Goal: Task Accomplishment & Management: Manage account settings

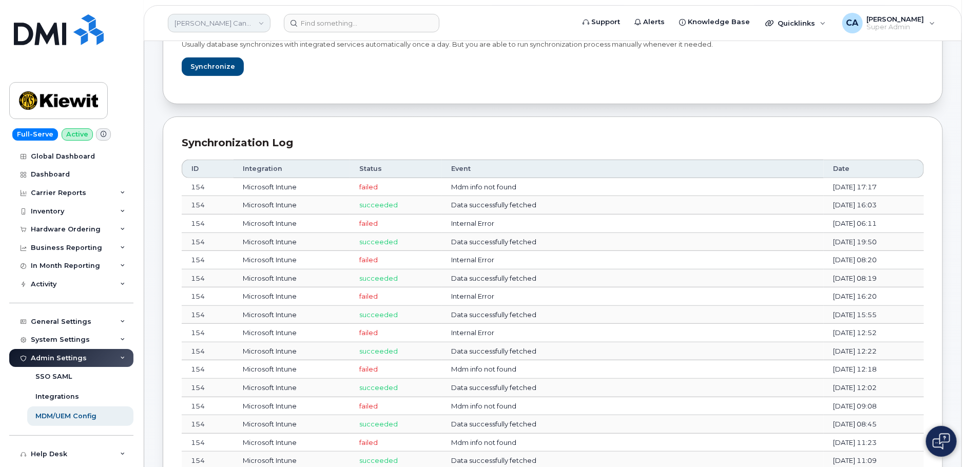
click at [232, 24] on link "Kiewit Canada Inc" at bounding box center [219, 23] width 103 height 18
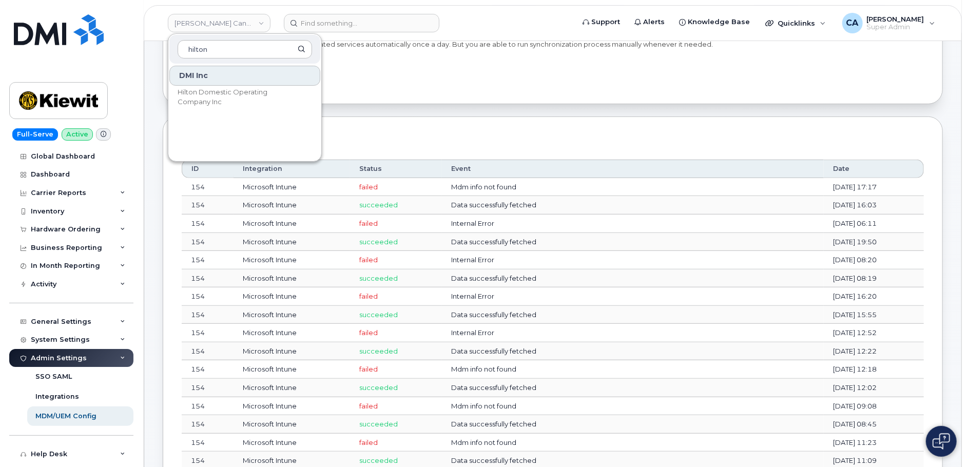
type input "hilton"
click at [234, 85] on div "DMI Inc Hilton Domestic Operating Company Inc" at bounding box center [244, 111] width 153 height 92
click at [223, 97] on span "Hilton Domestic Operating Company Inc" at bounding box center [237, 97] width 118 height 20
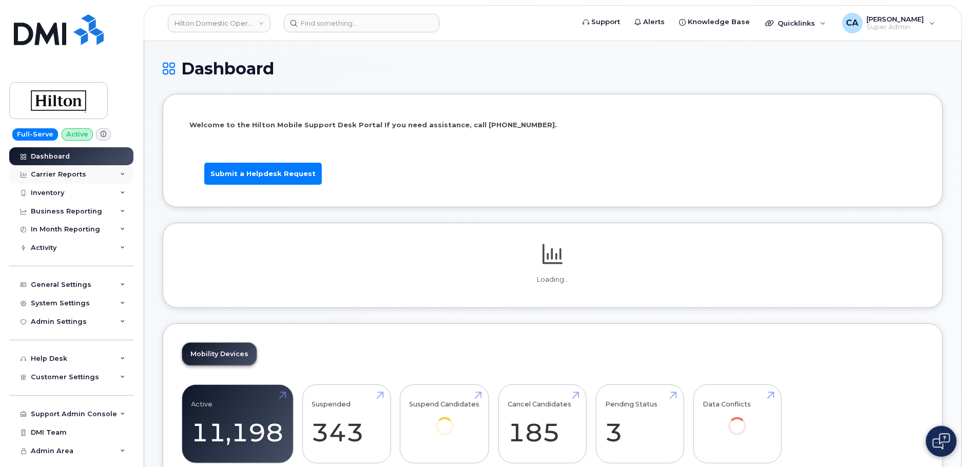
click at [56, 180] on div "Carrier Reports" at bounding box center [71, 174] width 124 height 18
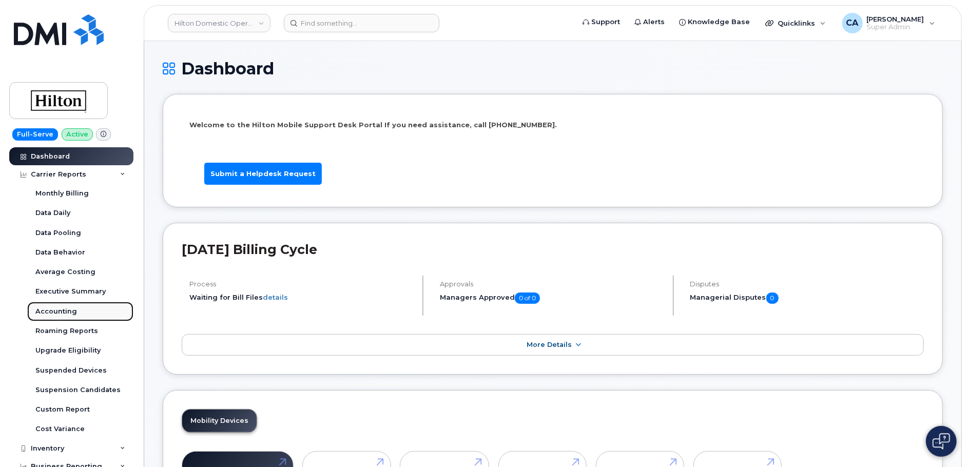
click at [54, 310] on div "Accounting" at bounding box center [56, 311] width 42 height 9
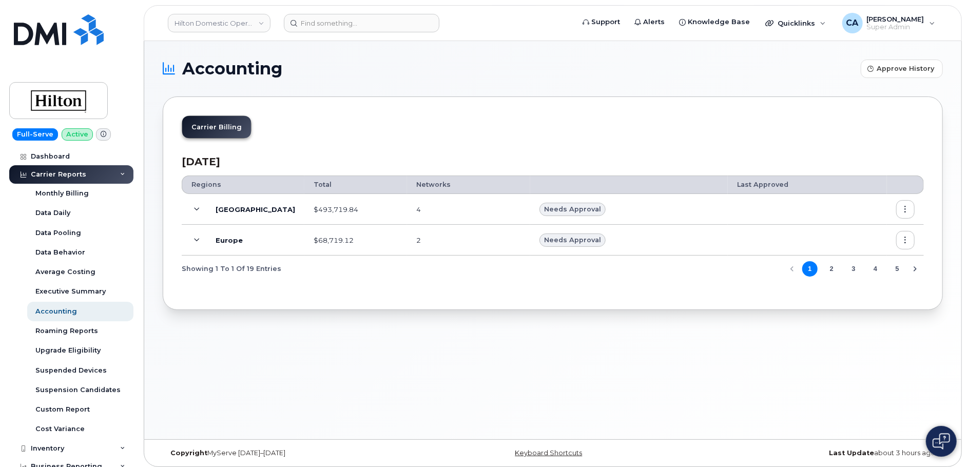
click at [196, 205] on span at bounding box center [197, 209] width 12 height 12
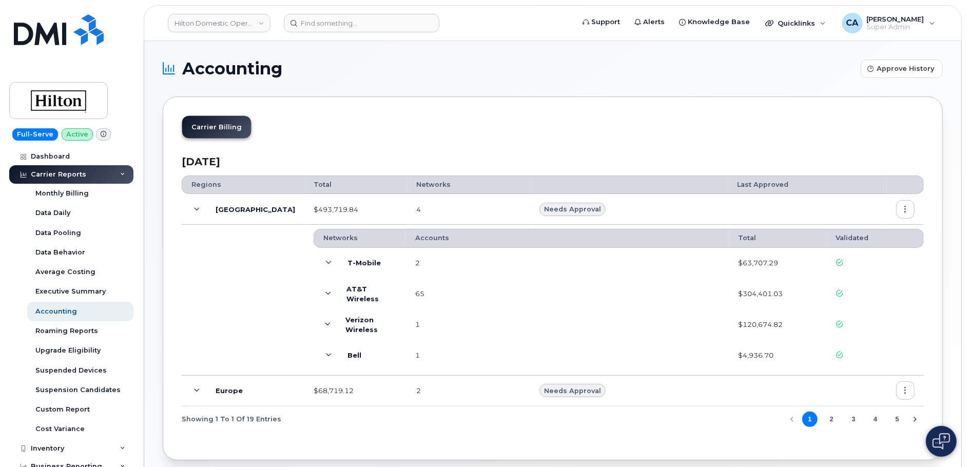
click at [323, 257] on span at bounding box center [329, 263] width 12 height 12
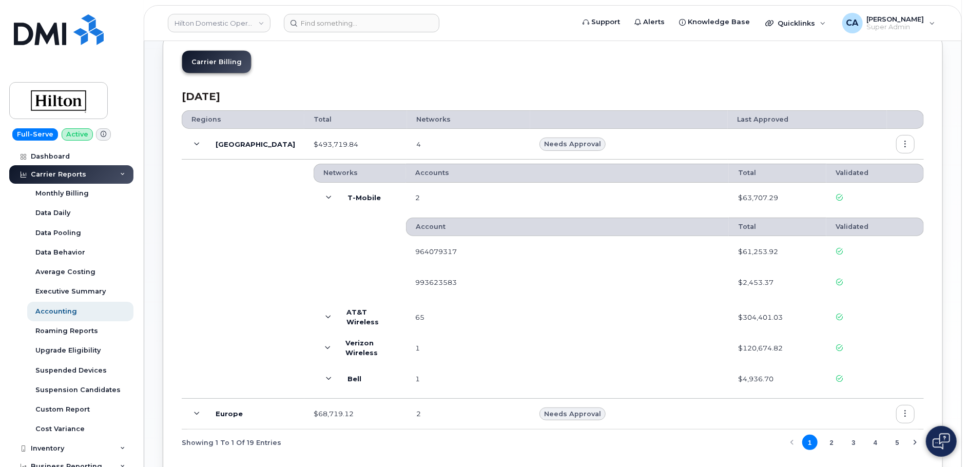
scroll to position [60, 0]
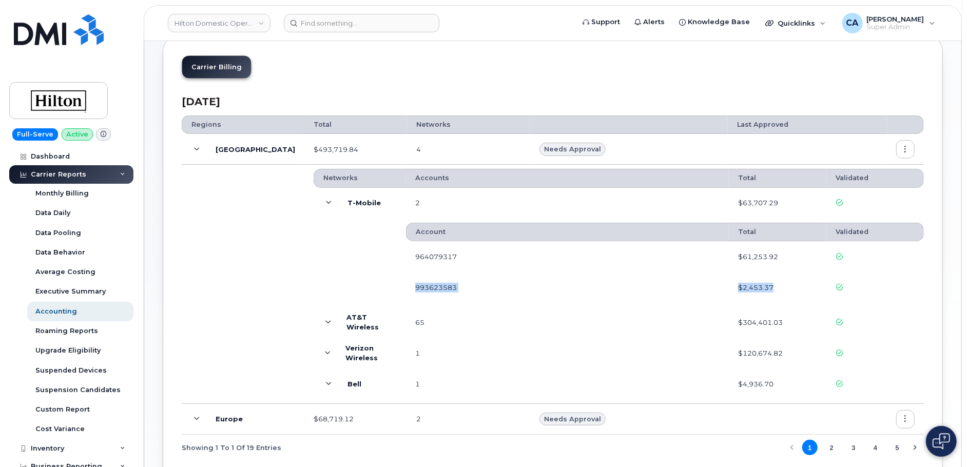
drag, startPoint x: 386, startPoint y: 283, endPoint x: 833, endPoint y: 282, distance: 447.7
click at [833, 282] on tr "993623583 $2,453.37" at bounding box center [665, 287] width 518 height 31
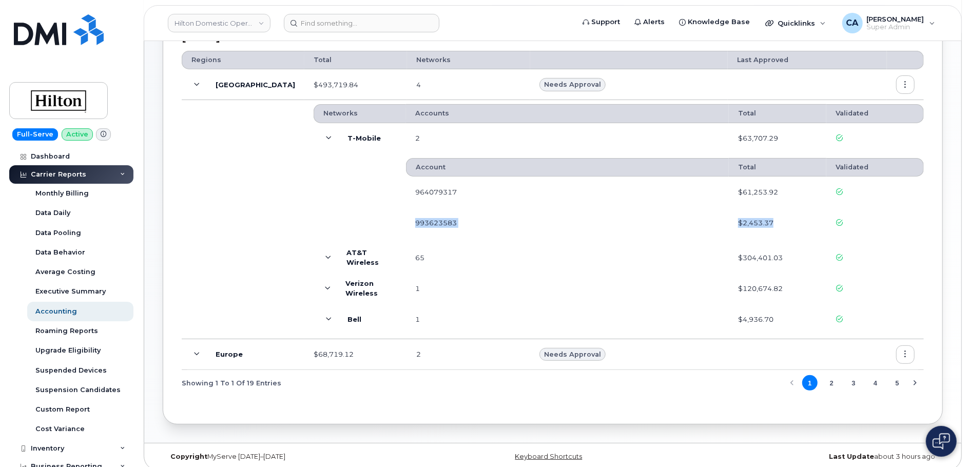
scroll to position [126, 0]
click at [323, 258] on span at bounding box center [328, 256] width 11 height 12
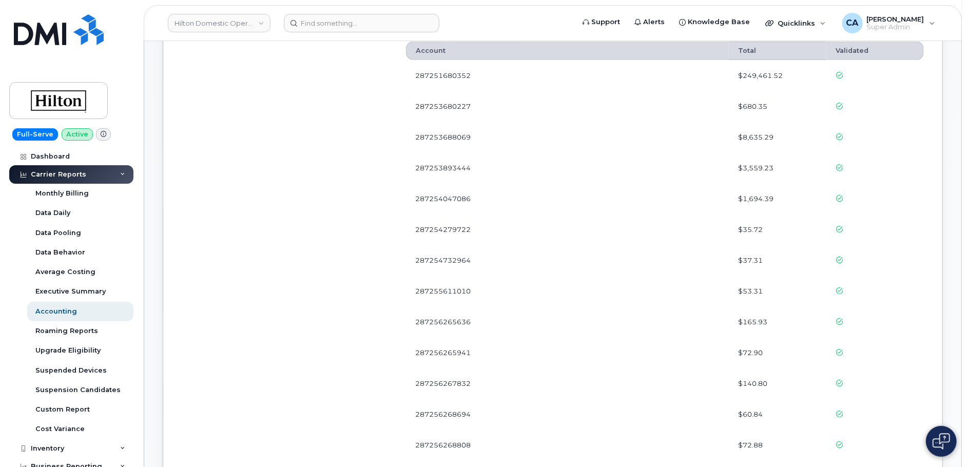
scroll to position [360, 0]
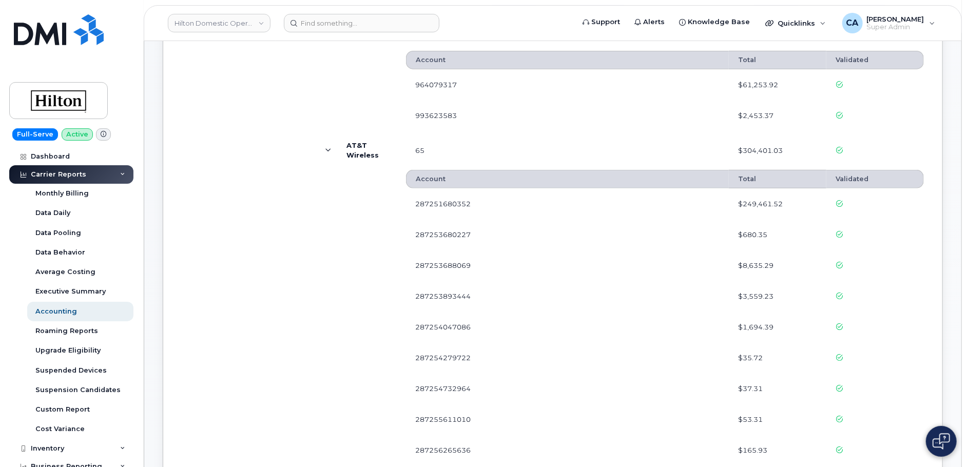
click at [347, 148] on b "AT&T Wireless" at bounding box center [372, 150] width 50 height 19
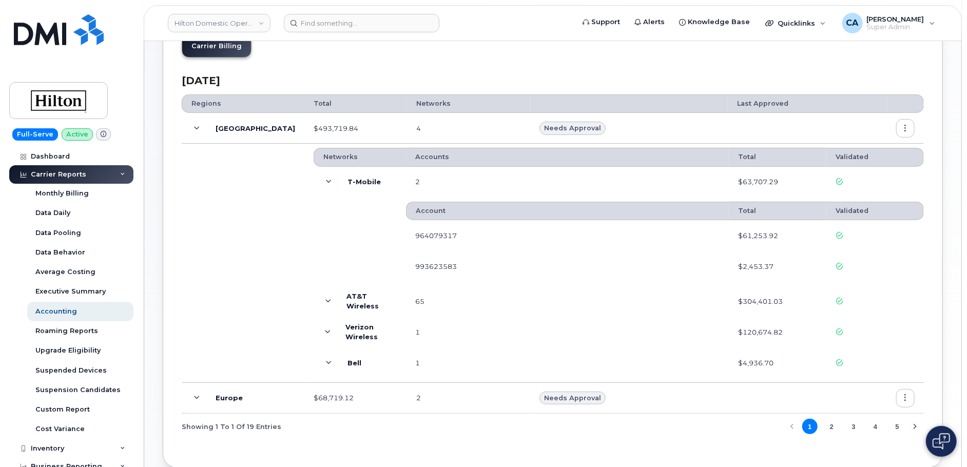
scroll to position [97, 0]
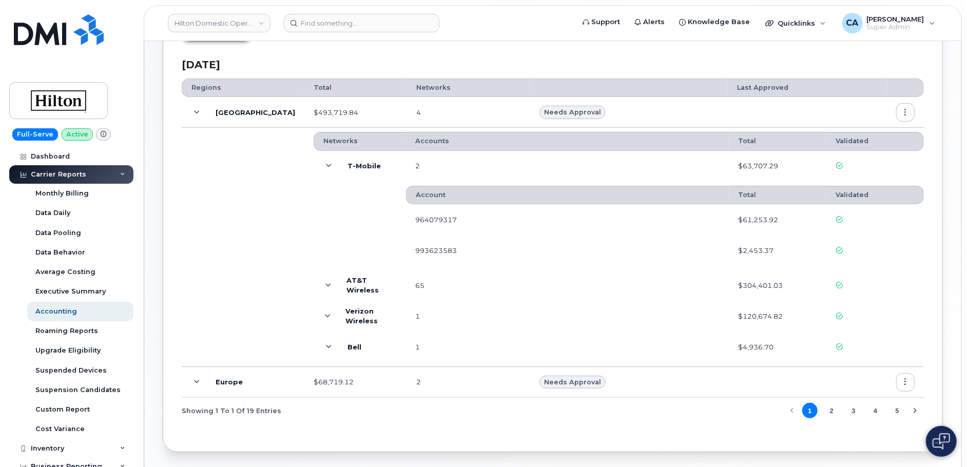
click at [200, 384] on span at bounding box center [197, 382] width 12 height 12
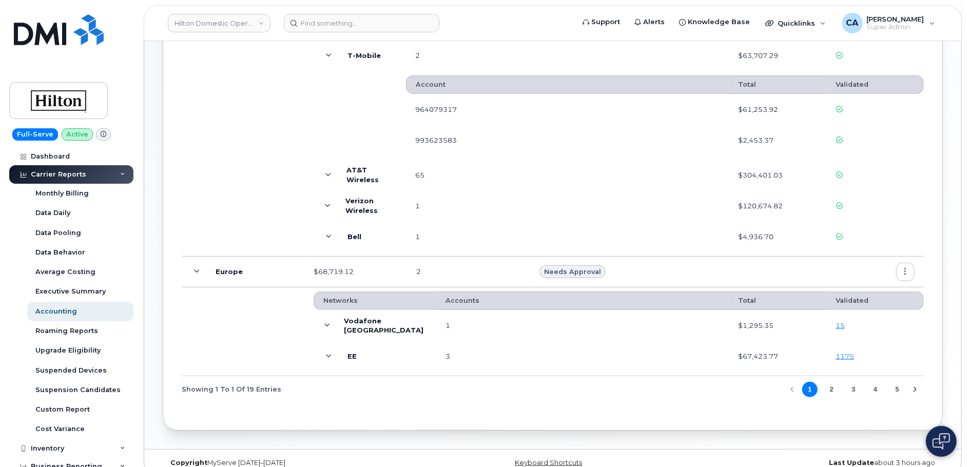
scroll to position [219, 0]
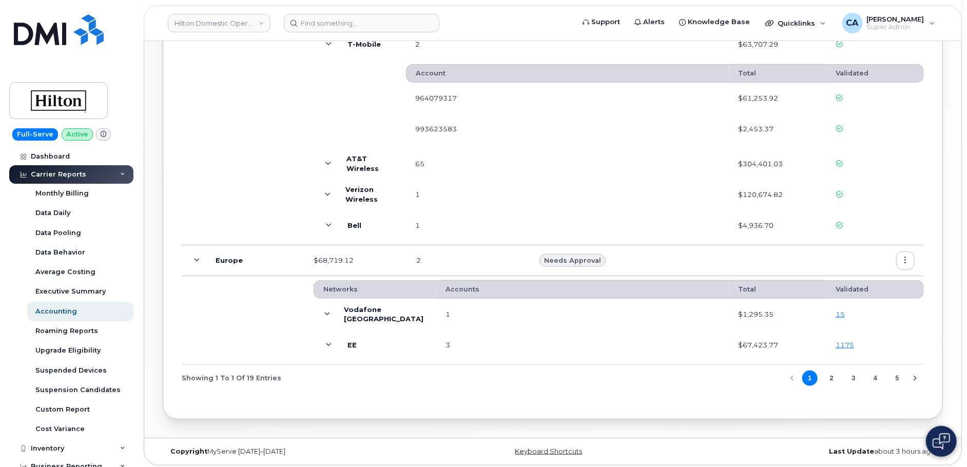
click at [323, 345] on span at bounding box center [329, 345] width 12 height 12
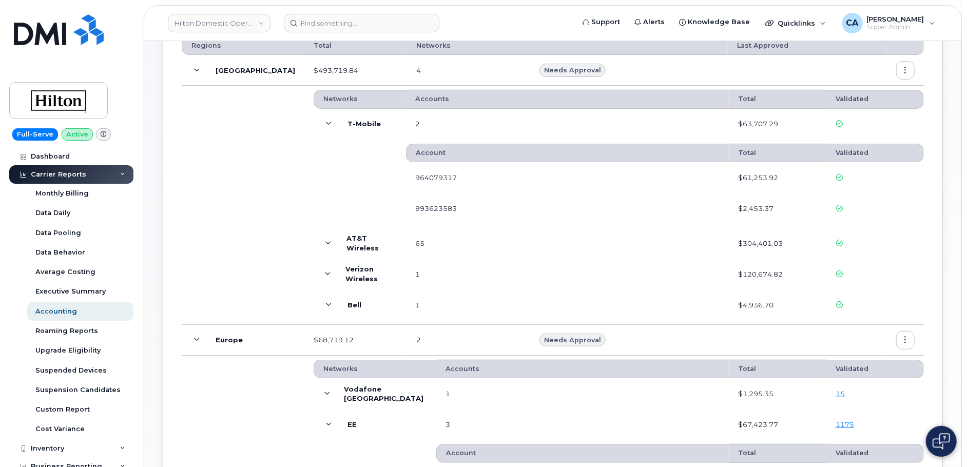
scroll to position [139, 0]
click at [326, 243] on icon at bounding box center [329, 244] width 6 height 6
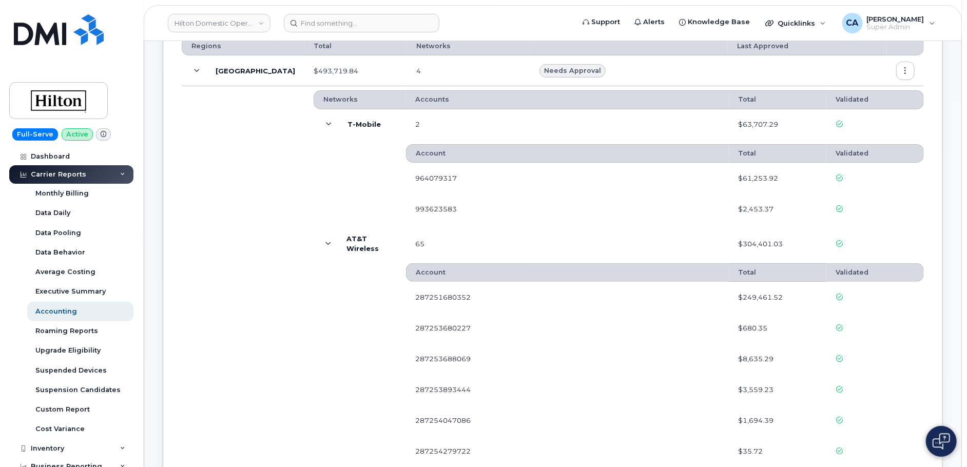
scroll to position [164, 0]
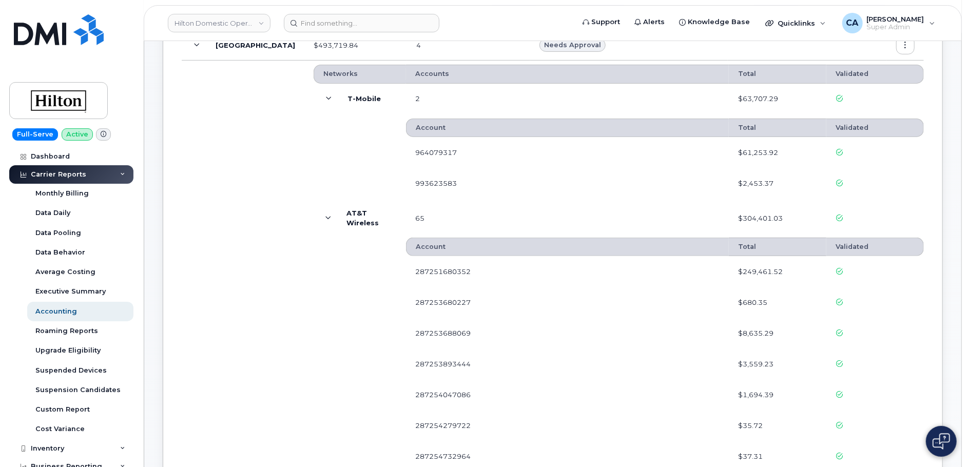
click at [406, 269] on td "287251680352" at bounding box center [567, 271] width 323 height 31
drag, startPoint x: 790, startPoint y: 271, endPoint x: 729, endPoint y: 271, distance: 61.1
click at [729, 271] on tr "287251680352 $249,461.52" at bounding box center [665, 271] width 518 height 31
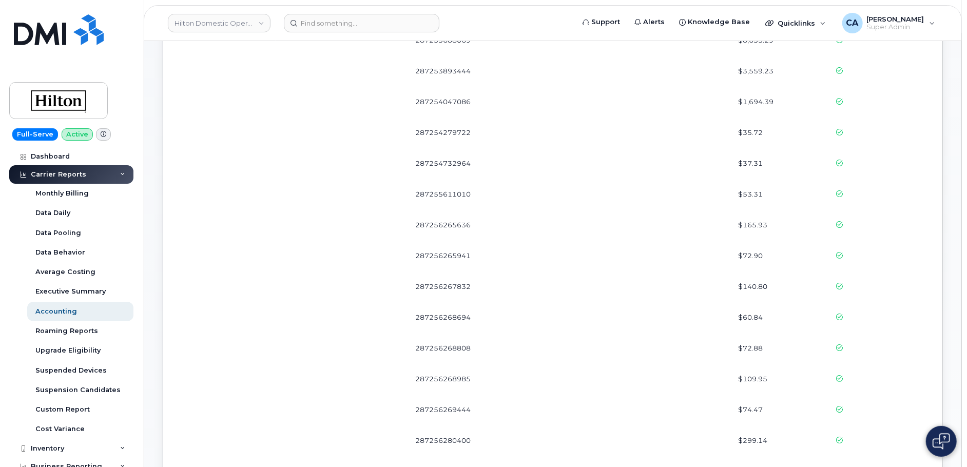
scroll to position [461, 0]
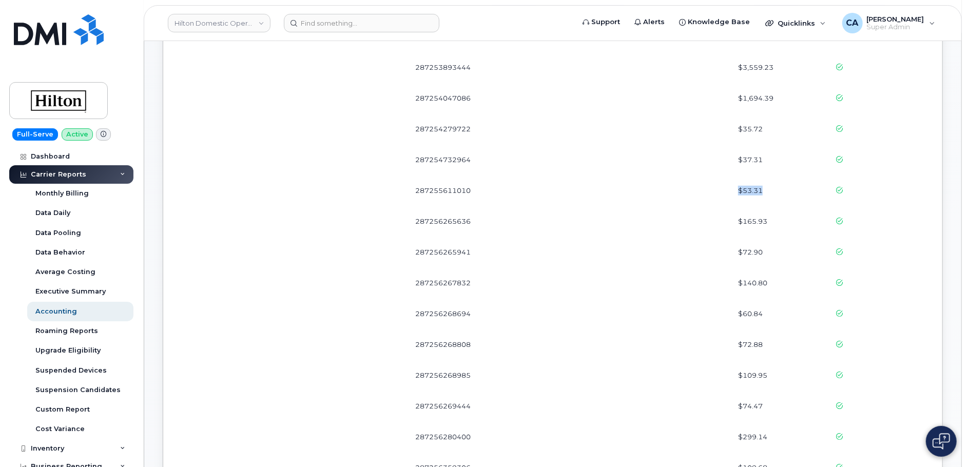
drag, startPoint x: 766, startPoint y: 187, endPoint x: 596, endPoint y: 184, distance: 170.0
click at [596, 206] on tr "287255611010 $53.31" at bounding box center [665, 221] width 518 height 31
drag, startPoint x: 766, startPoint y: 158, endPoint x: 415, endPoint y: 163, distance: 350.2
click at [415, 175] on tr "287254732964 $37.31" at bounding box center [665, 190] width 518 height 31
click at [415, 163] on td "287254732964" at bounding box center [567, 159] width 323 height 31
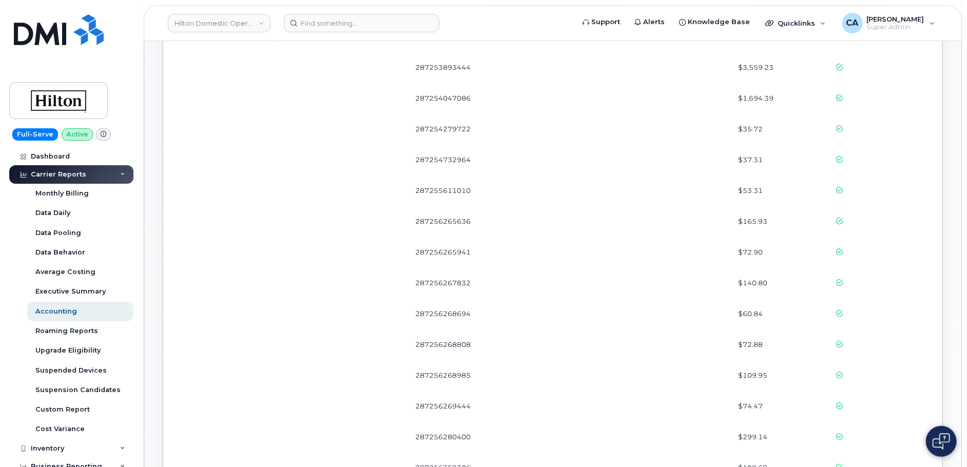
click at [415, 163] on td "287254732964" at bounding box center [567, 159] width 323 height 31
click at [415, 157] on td "287254732964" at bounding box center [567, 159] width 323 height 31
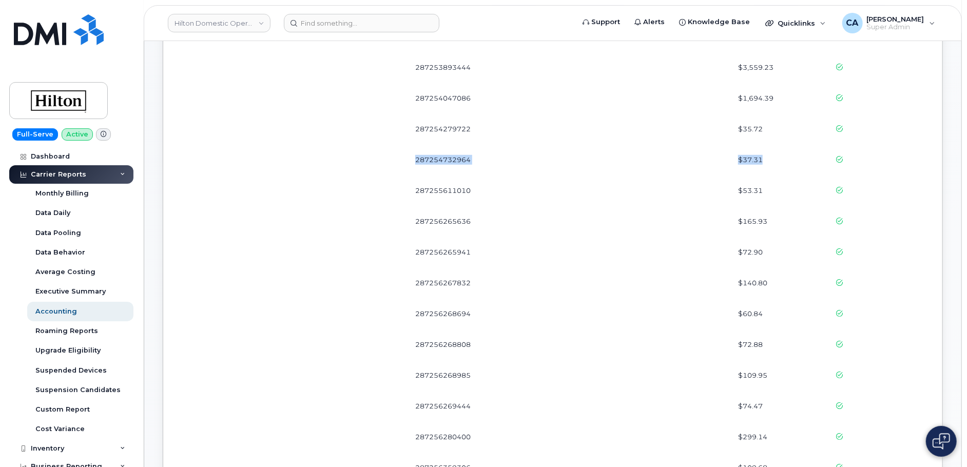
click at [761, 155] on span "$37.31" at bounding box center [750, 160] width 25 height 10
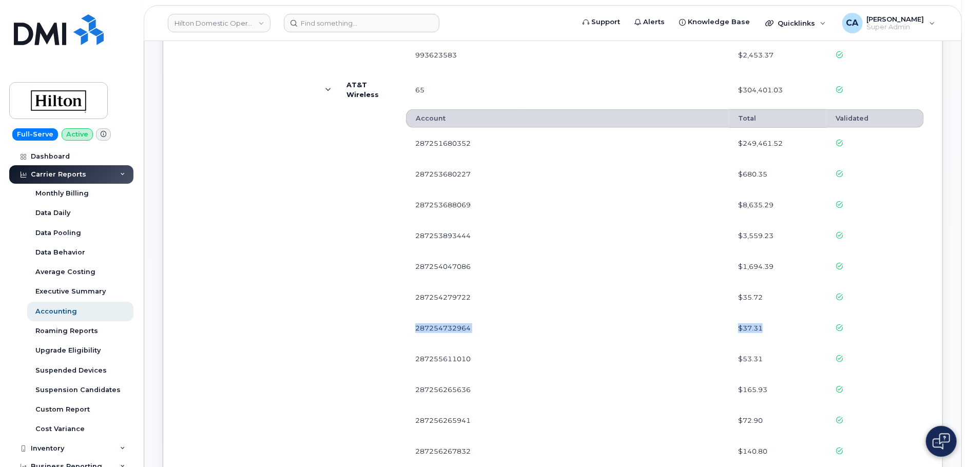
scroll to position [274, 0]
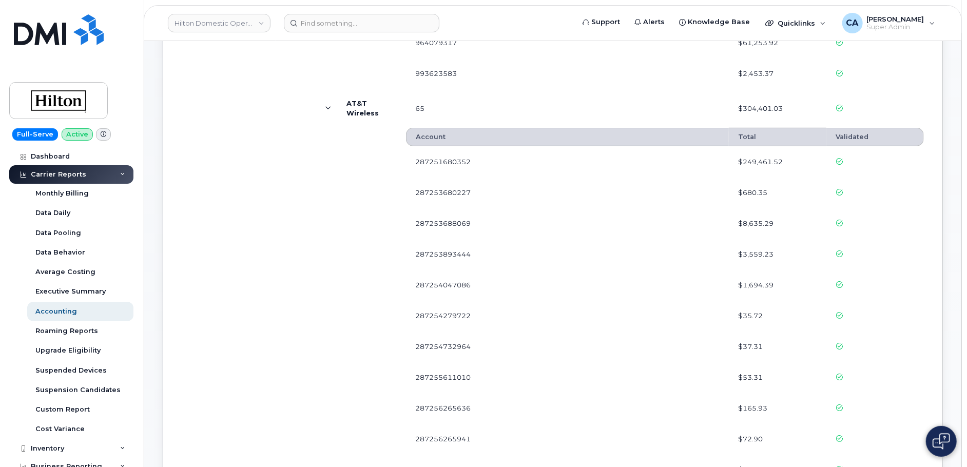
click at [406, 157] on td "287251680352" at bounding box center [567, 161] width 323 height 31
click at [767, 159] on span "$249,461.52" at bounding box center [760, 162] width 45 height 10
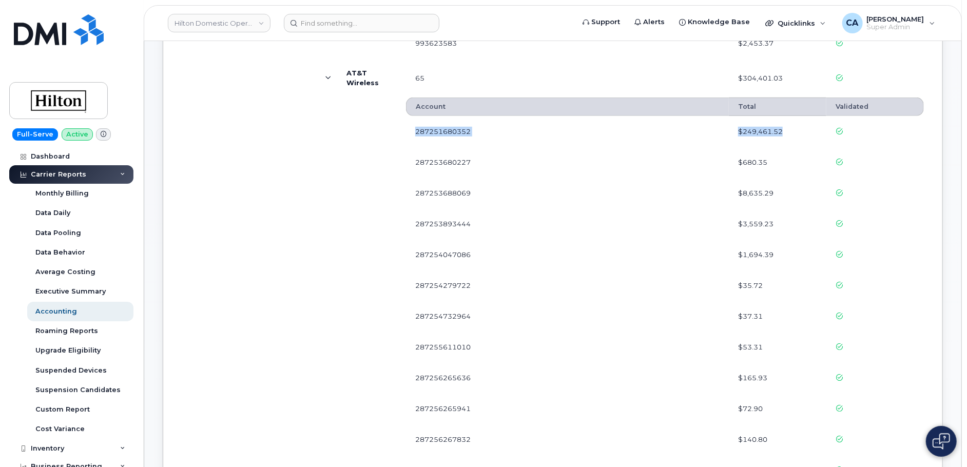
scroll to position [306, 0]
click at [752, 314] on span "$37.31" at bounding box center [750, 316] width 25 height 10
click at [406, 314] on td "287254732964" at bounding box center [567, 315] width 323 height 31
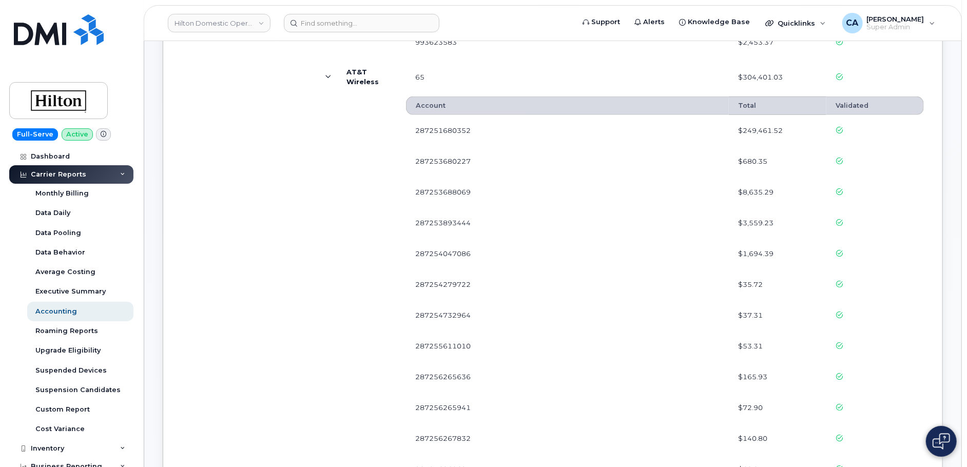
click at [432, 129] on td "287251680352" at bounding box center [567, 130] width 323 height 31
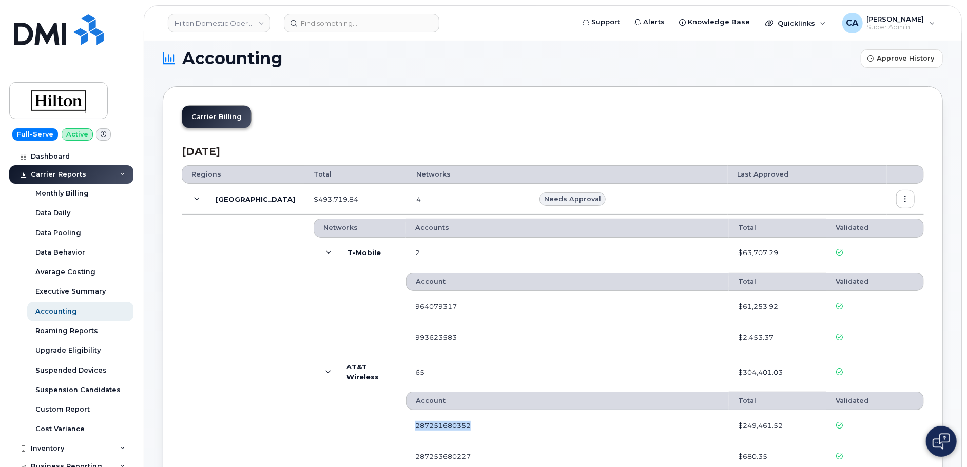
scroll to position [8, 0]
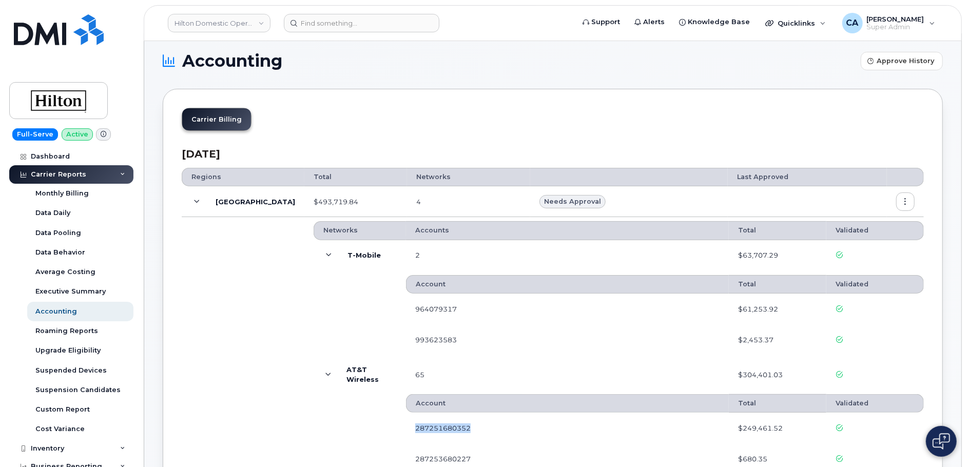
click at [907, 205] on button "button" at bounding box center [906, 202] width 18 height 18
click at [561, 111] on div "Carrier Billing" at bounding box center [553, 123] width 742 height 31
click at [55, 172] on div "Carrier Reports" at bounding box center [58, 174] width 55 height 8
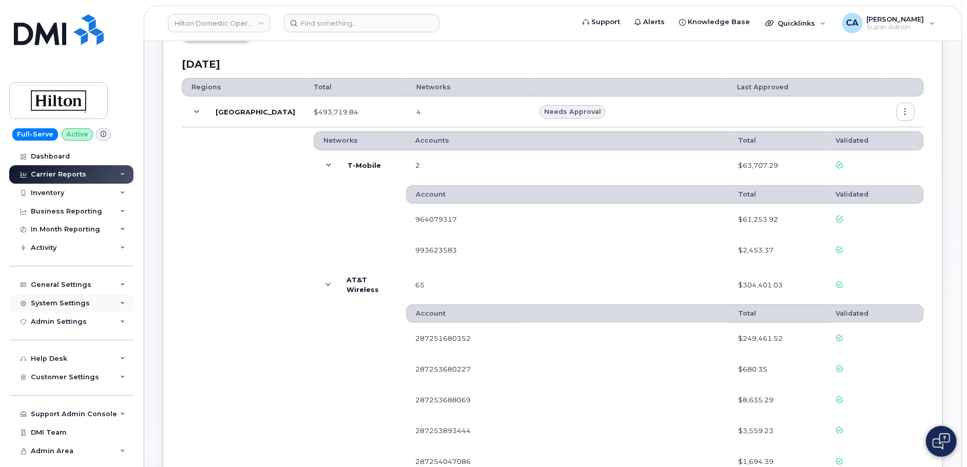
scroll to position [99, 0]
click at [52, 364] on div "Help Desk" at bounding box center [71, 359] width 124 height 18
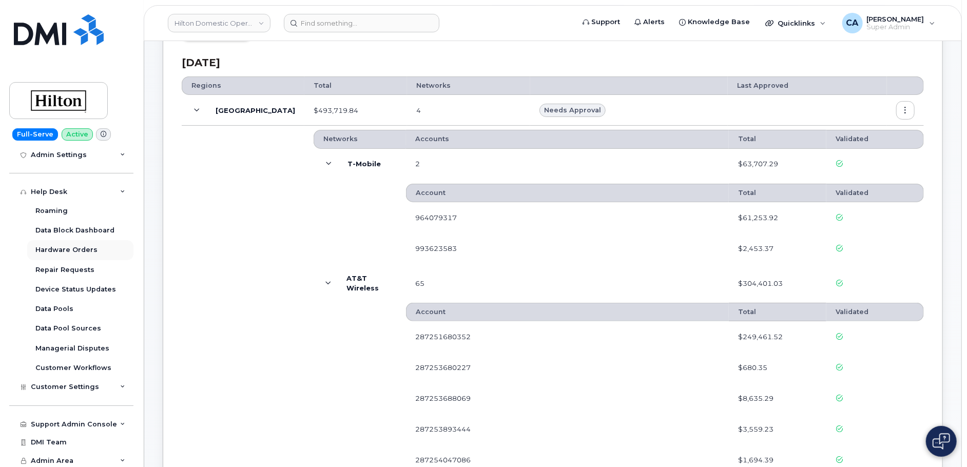
scroll to position [169, 0]
click at [54, 308] on div "Data Pools" at bounding box center [54, 306] width 38 height 9
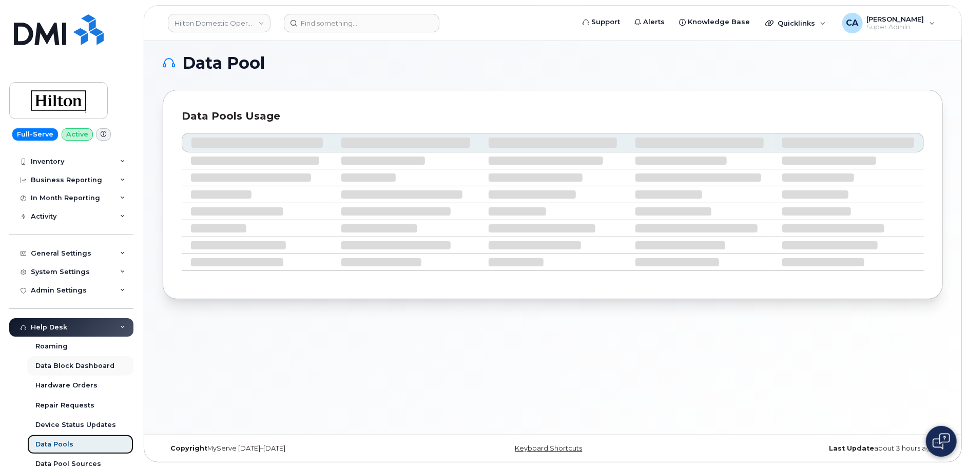
scroll to position [11, 0]
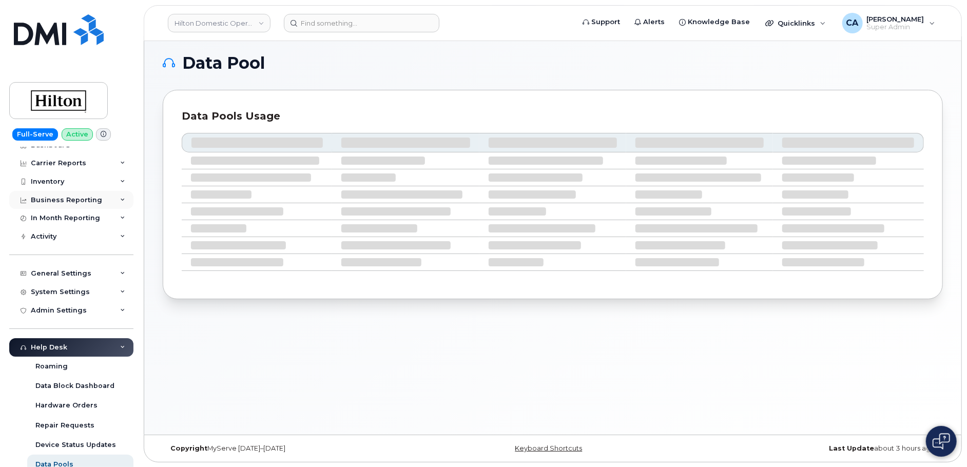
click at [64, 197] on div "Business Reporting" at bounding box center [66, 200] width 71 height 8
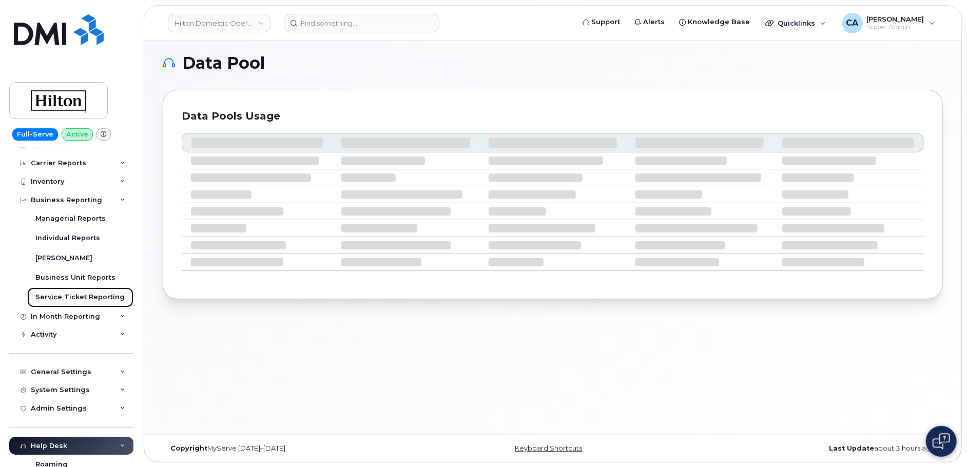
click at [67, 302] on link "Service Ticket Reporting" at bounding box center [80, 298] width 106 height 20
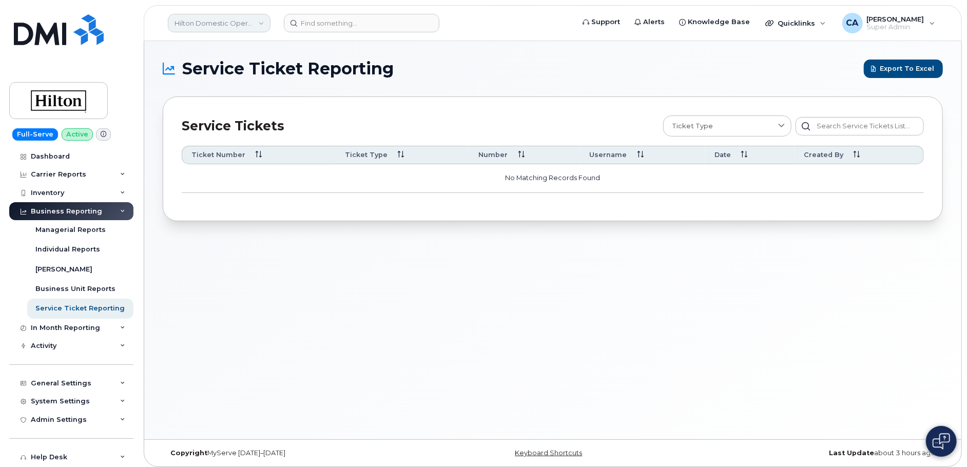
click at [252, 22] on link "Hilton Domestic Operating Company Inc" at bounding box center [219, 23] width 103 height 18
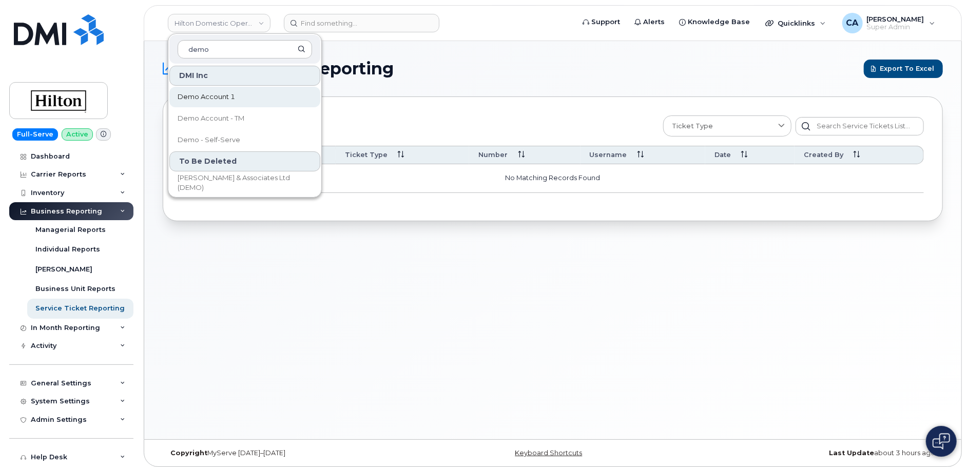
type input "demo"
click at [241, 102] on link "Demo Account 1" at bounding box center [244, 97] width 151 height 21
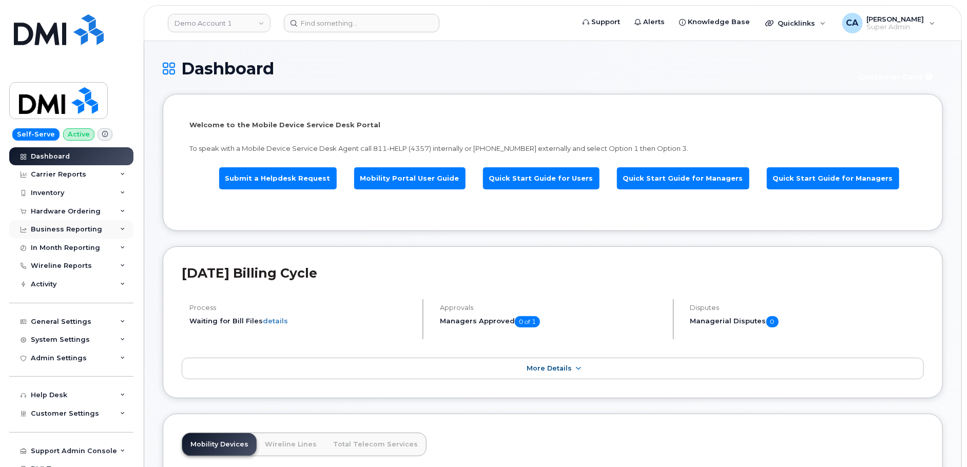
click at [82, 227] on div "Business Reporting" at bounding box center [66, 229] width 71 height 8
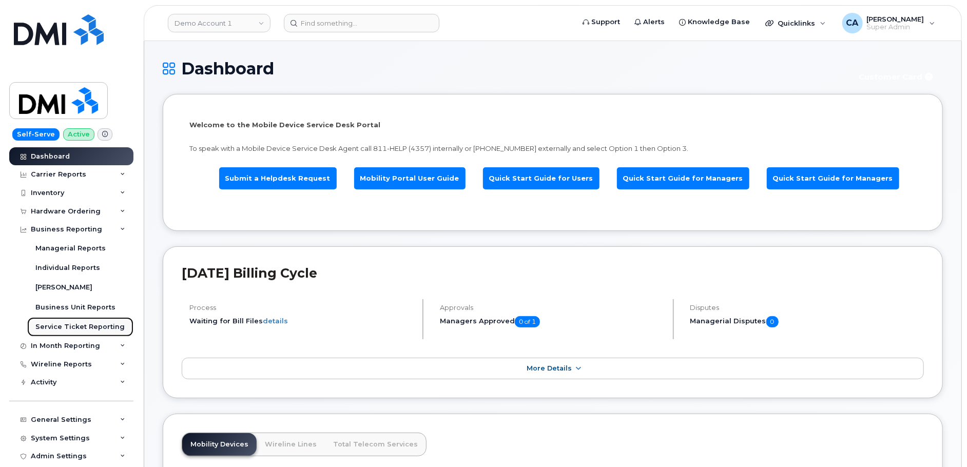
click at [69, 332] on link "Service Ticket Reporting" at bounding box center [80, 327] width 106 height 20
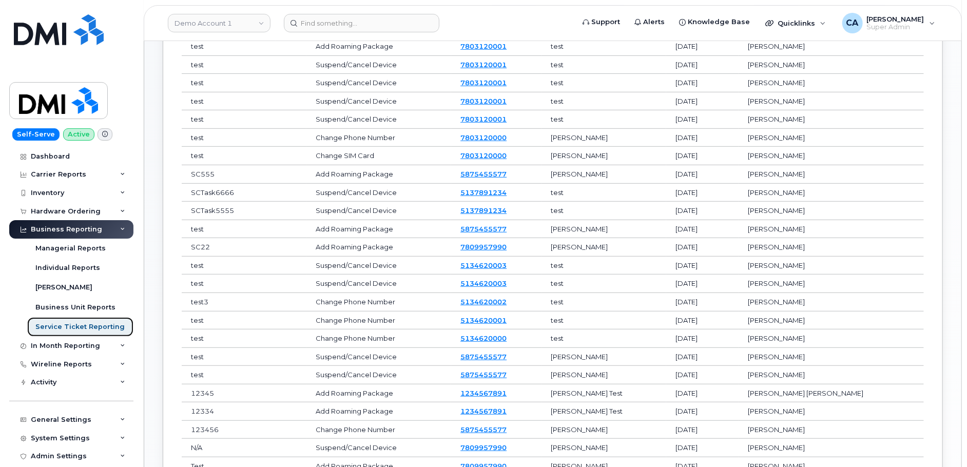
scroll to position [311, 0]
click at [488, 189] on link "5137891234" at bounding box center [484, 191] width 46 height 8
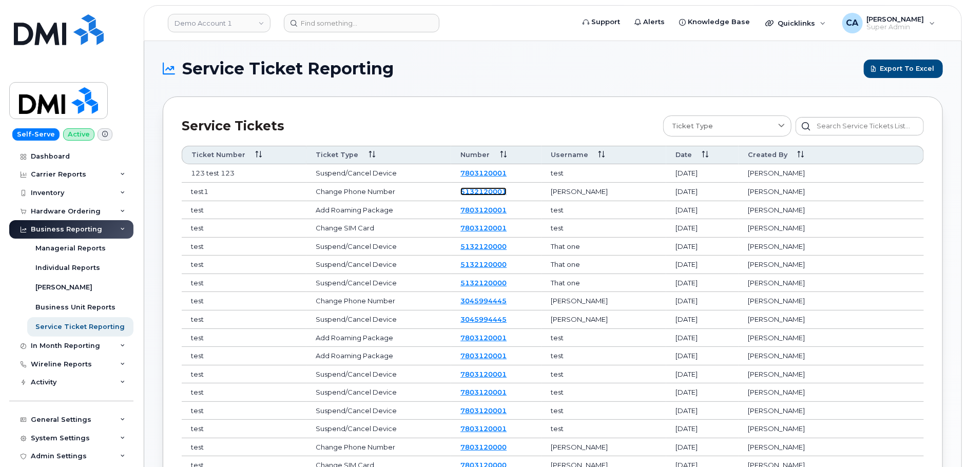
click at [507, 191] on link "5132120001" at bounding box center [484, 191] width 46 height 8
click at [507, 244] on link "5132120000" at bounding box center [484, 246] width 46 height 8
click at [507, 171] on link "7803120001" at bounding box center [484, 173] width 46 height 8
click at [507, 191] on link "5132120001" at bounding box center [484, 191] width 46 height 8
click at [507, 208] on link "7803120001" at bounding box center [484, 210] width 46 height 8
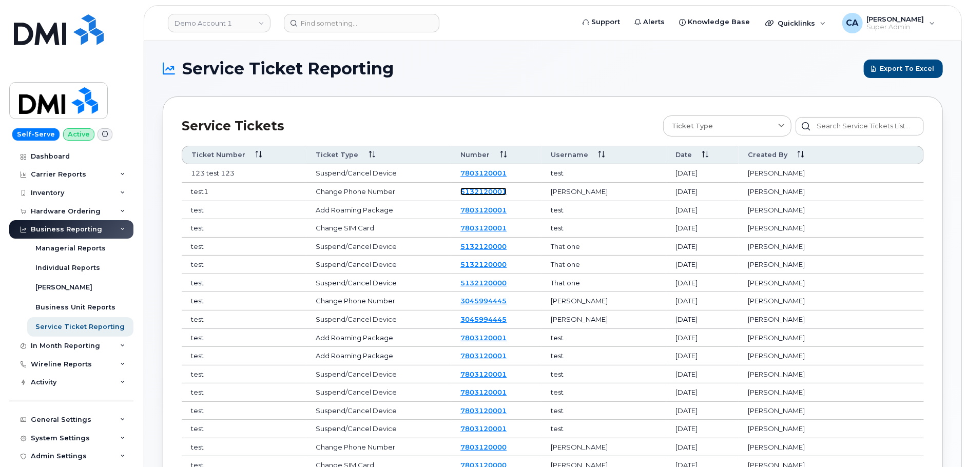
click at [507, 189] on link "5132120001" at bounding box center [484, 191] width 46 height 8
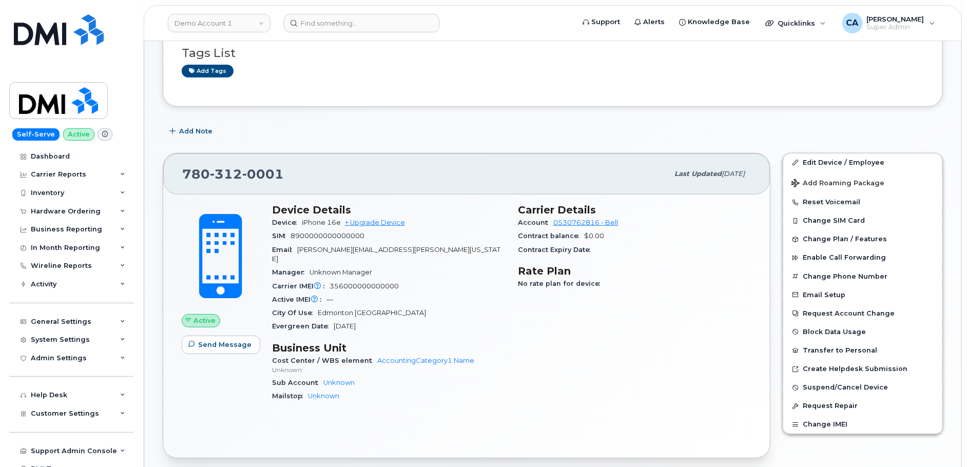
scroll to position [206, 0]
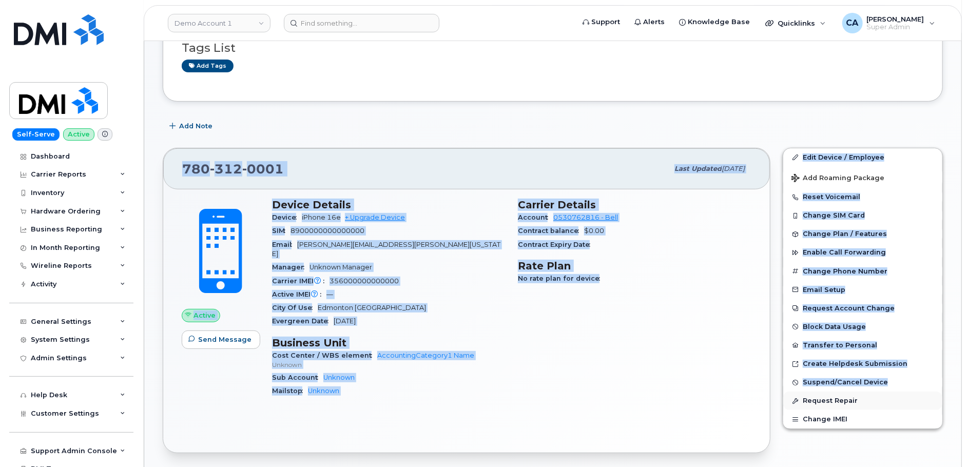
drag, startPoint x: 767, startPoint y: 127, endPoint x: 906, endPoint y: 394, distance: 301.5
click at [906, 394] on div "This is a test note added to the device page. This note was added in the Custom…" at bounding box center [553, 423] width 780 height 890
click at [909, 415] on button "Change IMEI" at bounding box center [863, 419] width 159 height 18
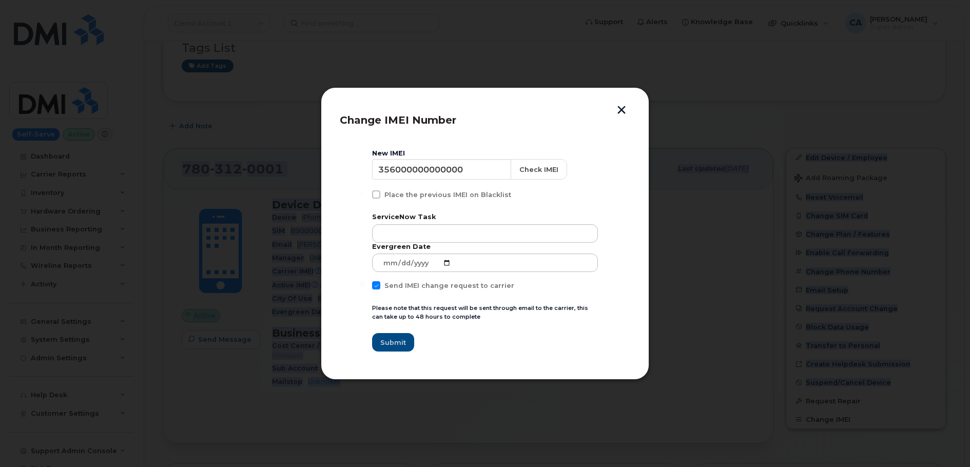
click at [625, 113] on button "button" at bounding box center [621, 111] width 15 height 11
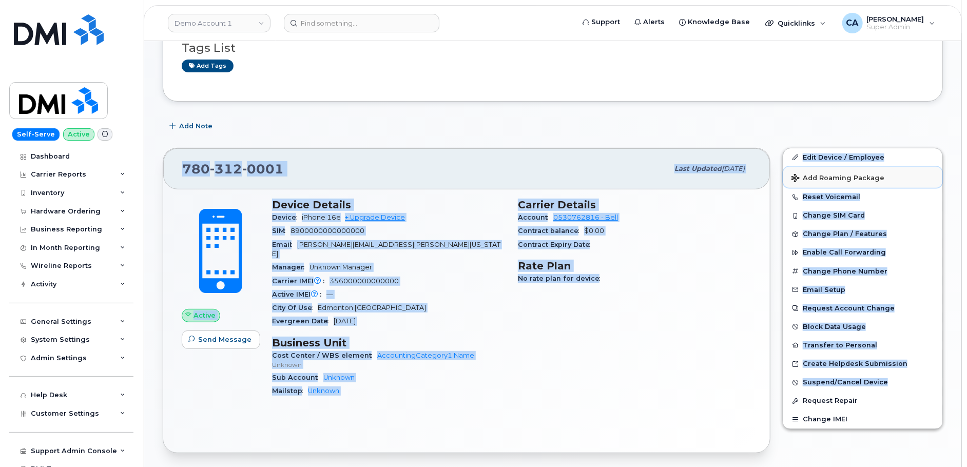
click at [942, 132] on div "This is a test note added to the device page. This note was added in the Custom…" at bounding box center [553, 423] width 780 height 890
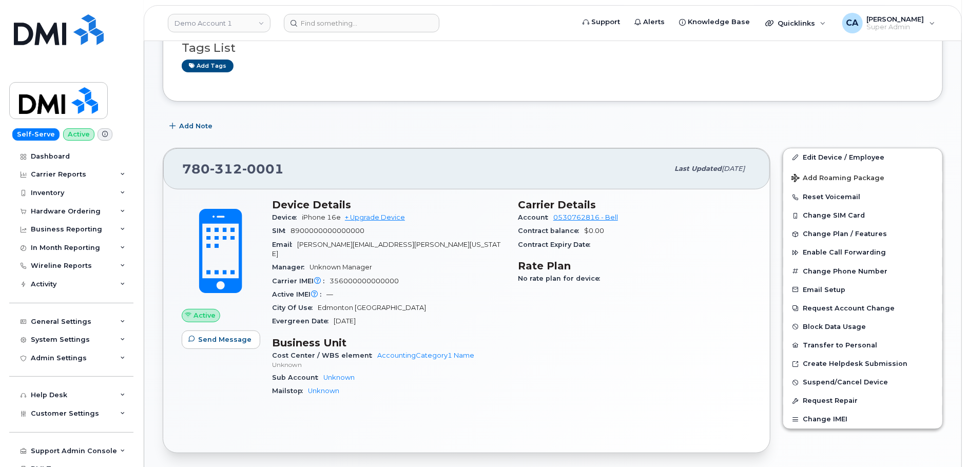
click at [732, 361] on div "Carrier Details Account 0530762816 - Bell Contract balance $0.00 Contract Expir…" at bounding box center [635, 303] width 246 height 220
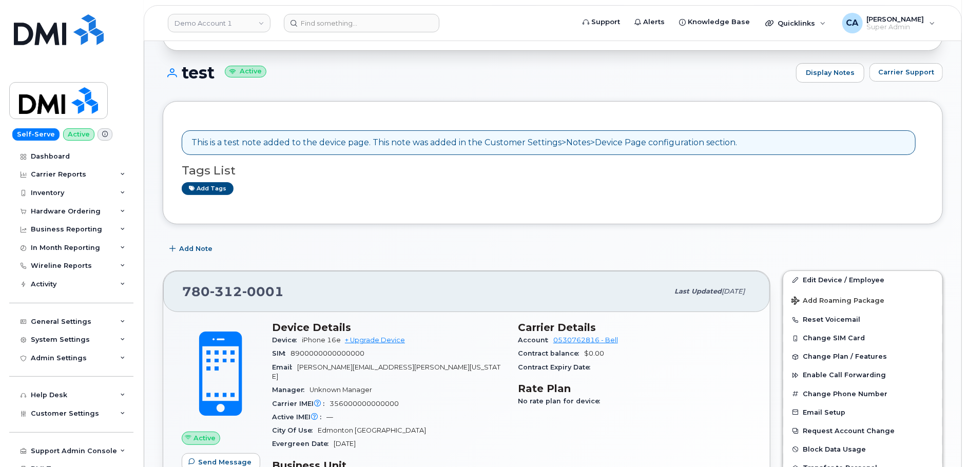
scroll to position [0, 0]
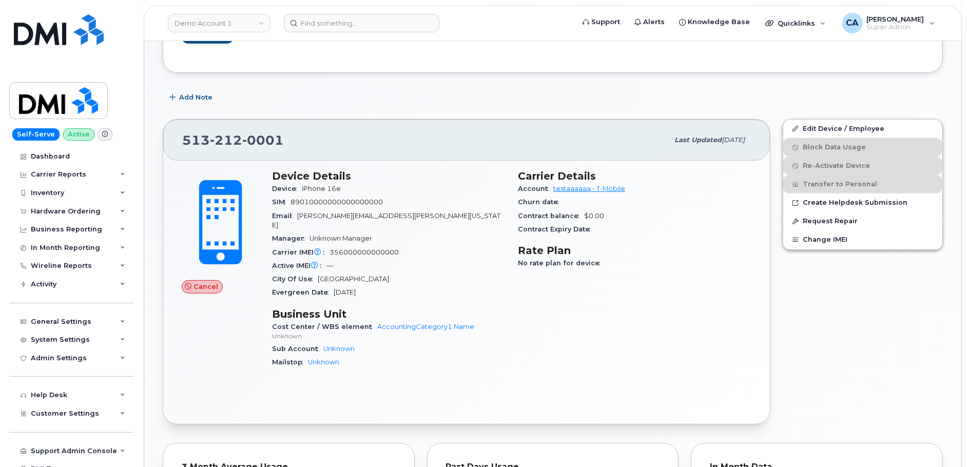
scroll to position [240, 0]
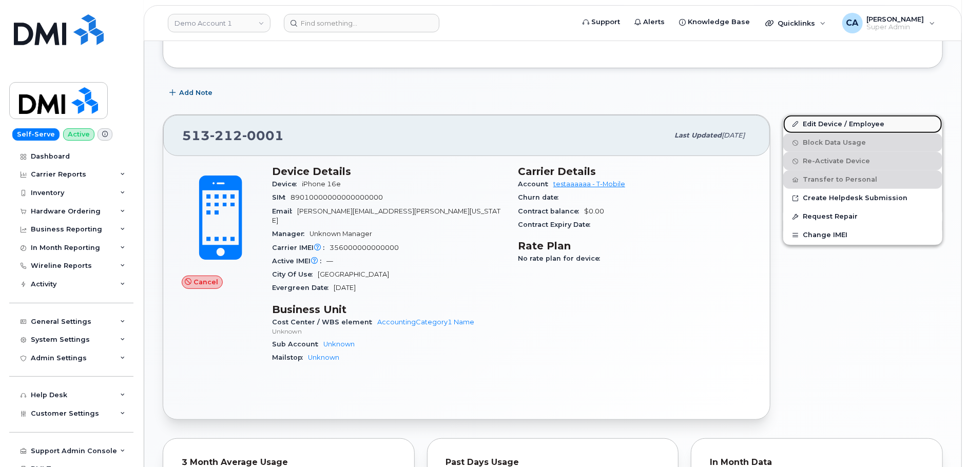
click at [825, 122] on link "Edit Device / Employee" at bounding box center [863, 124] width 159 height 18
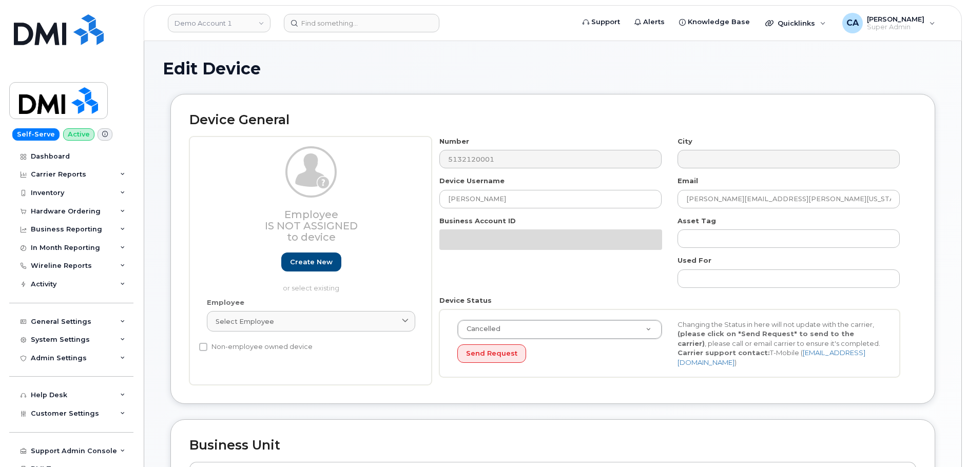
select select "9475"
select select "29539250"
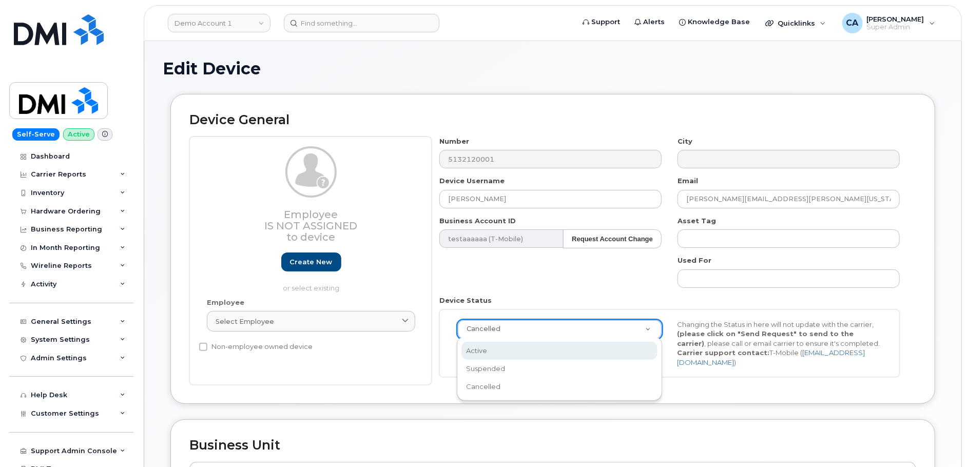
select select "active"
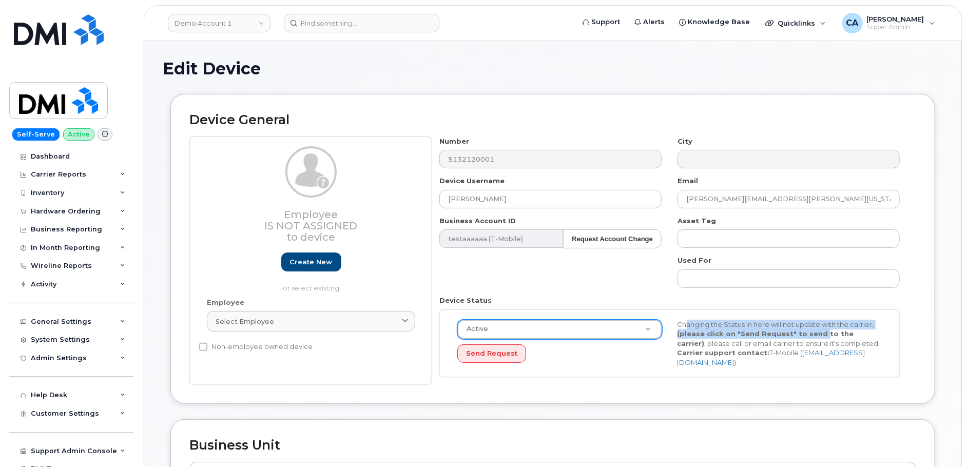
drag, startPoint x: 681, startPoint y: 324, endPoint x: 816, endPoint y: 332, distance: 135.8
click at [816, 332] on div "Changing the Status in here will not update with the carrier, (please click on …" at bounding box center [780, 344] width 220 height 48
click at [837, 333] on strong "(please click on "Send Request" to send to the carrier)" at bounding box center [766, 339] width 177 height 18
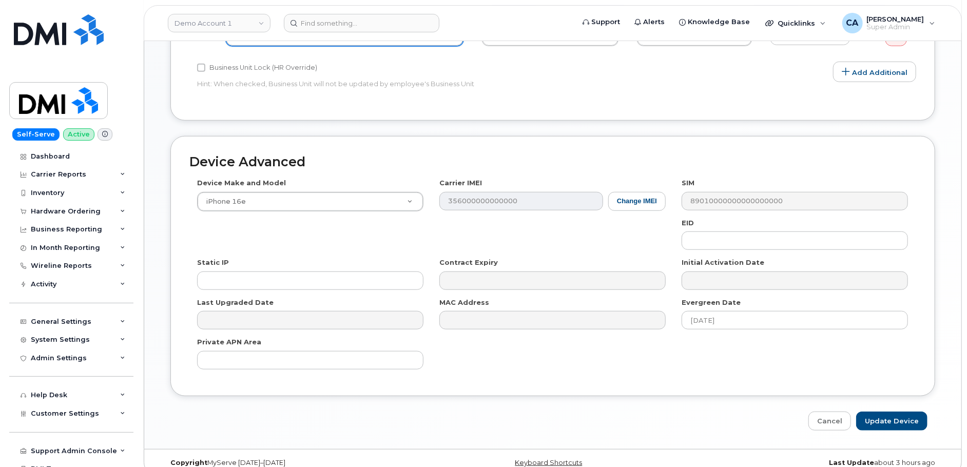
scroll to position [472, 0]
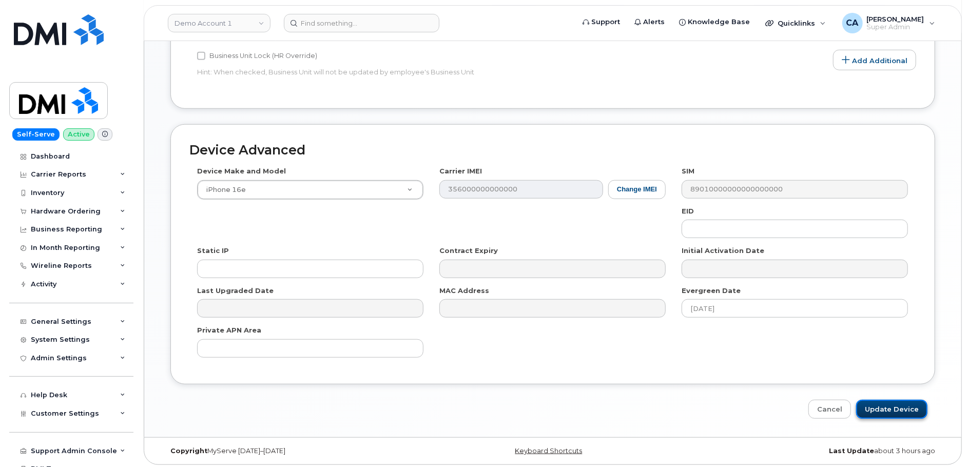
click at [892, 412] on input "Update Device" at bounding box center [891, 409] width 71 height 19
type input "Saving..."
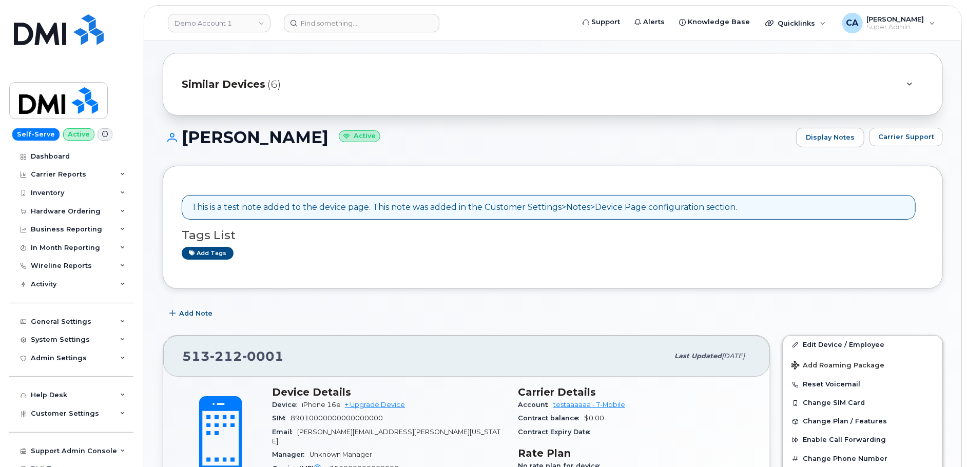
scroll to position [22, 0]
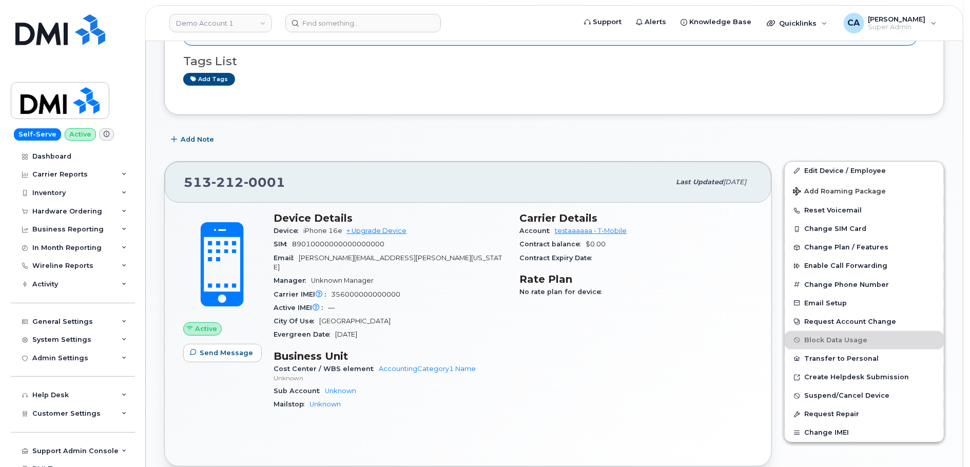
scroll to position [200, 0]
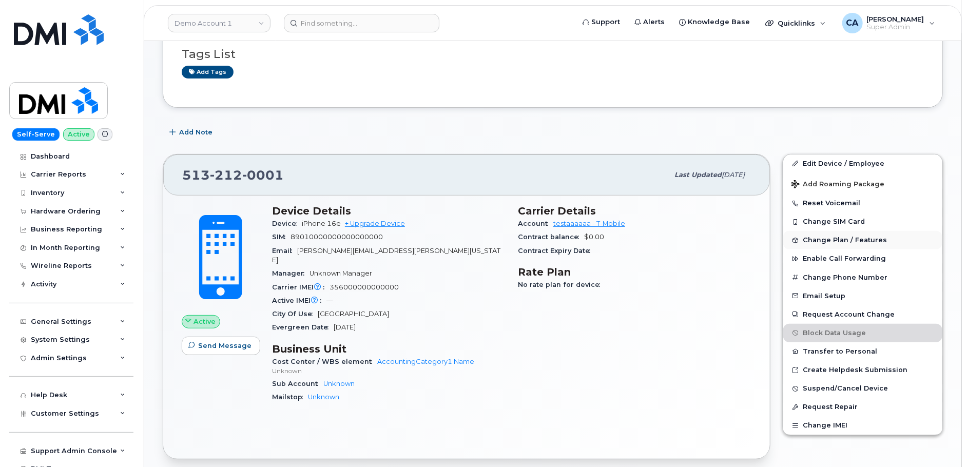
click at [822, 237] on span "Change Plan / Features" at bounding box center [845, 241] width 84 height 8
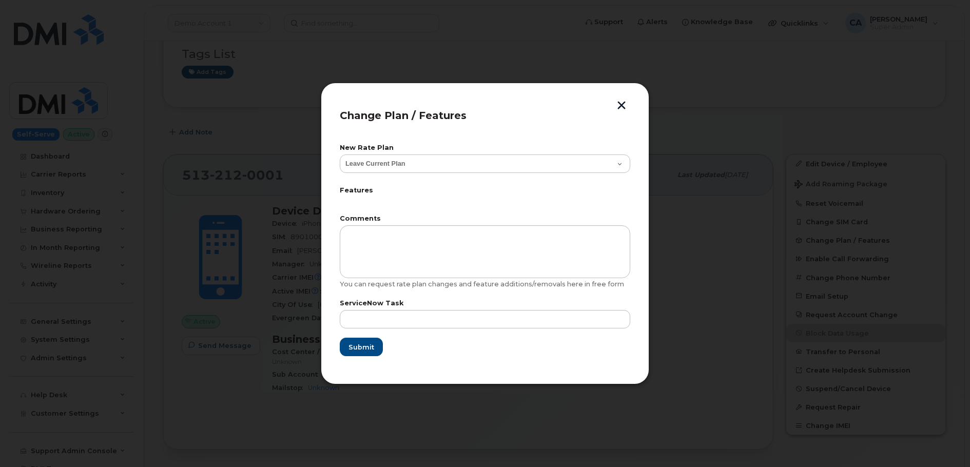
click at [622, 101] on button "button" at bounding box center [621, 106] width 15 height 11
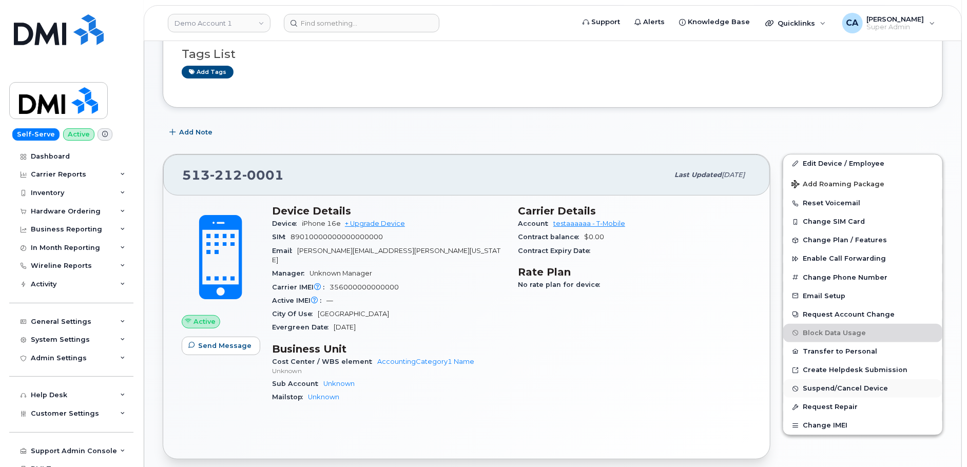
click at [853, 385] on span "Suspend/Cancel Device" at bounding box center [845, 389] width 85 height 8
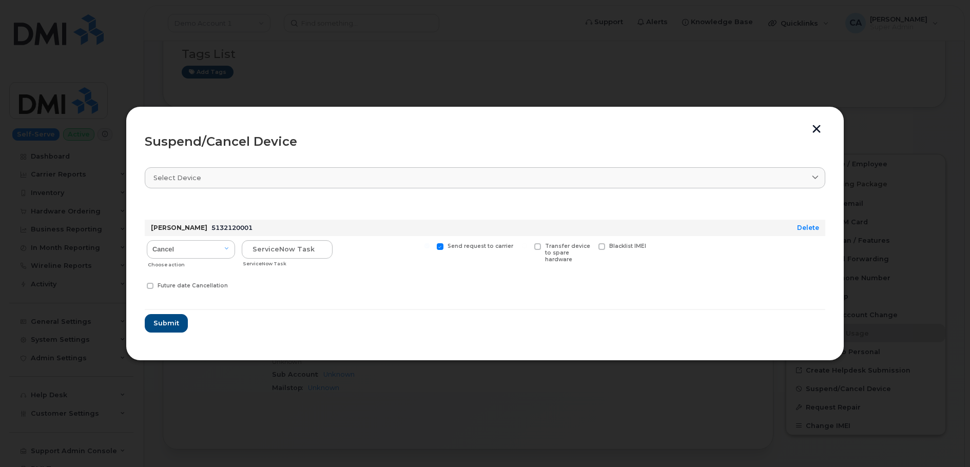
click at [443, 247] on label "Send request to carrier" at bounding box center [475, 246] width 77 height 7
click at [430, 247] on input "Send request to carrier" at bounding box center [427, 245] width 5 height 5
checkbox input "false"
click at [298, 247] on input "text" at bounding box center [287, 249] width 91 height 18
type input "123 test 123"
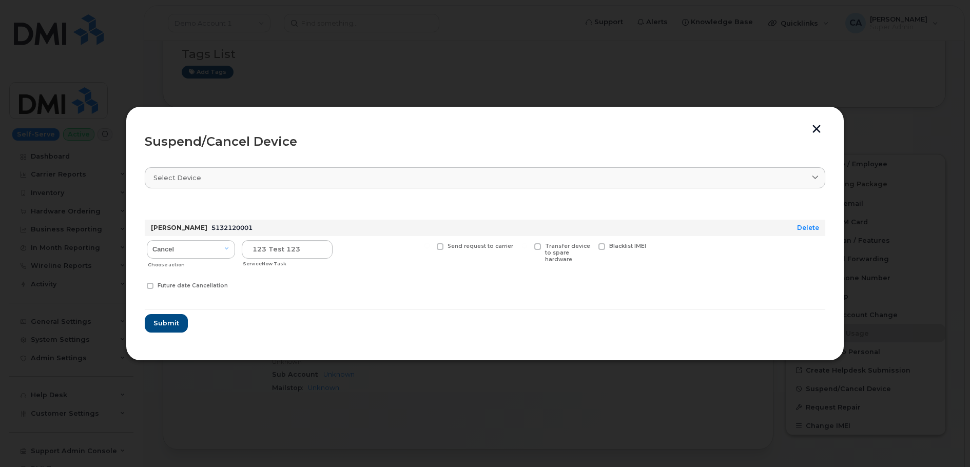
click at [821, 126] on button "button" at bounding box center [816, 130] width 15 height 11
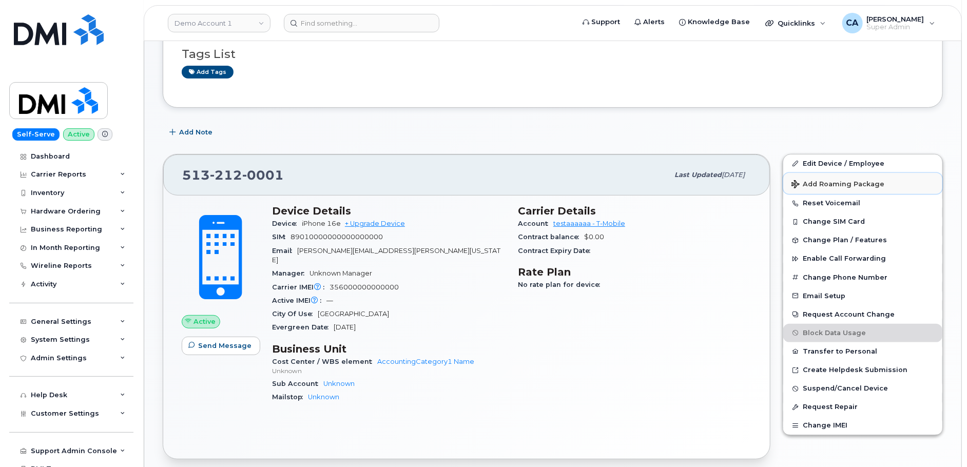
click at [844, 181] on span "Add Roaming Package" at bounding box center [838, 185] width 93 height 10
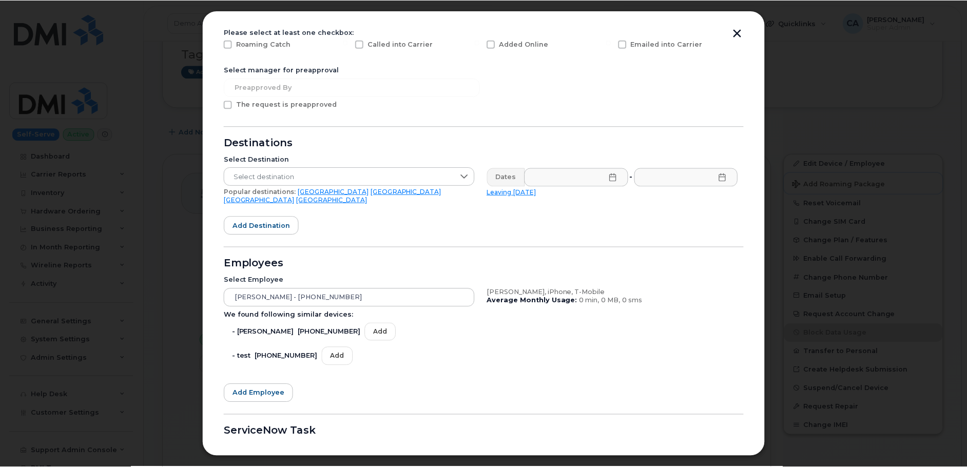
scroll to position [186, 0]
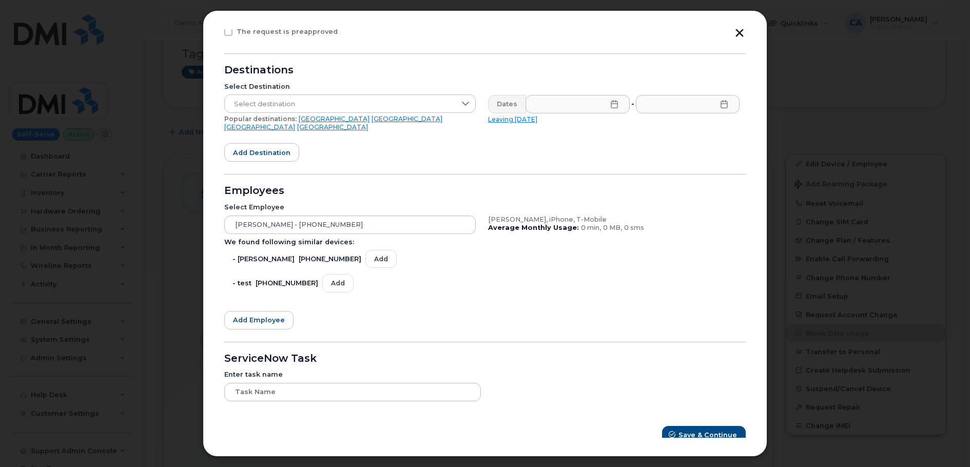
click at [828, 305] on div at bounding box center [485, 233] width 970 height 467
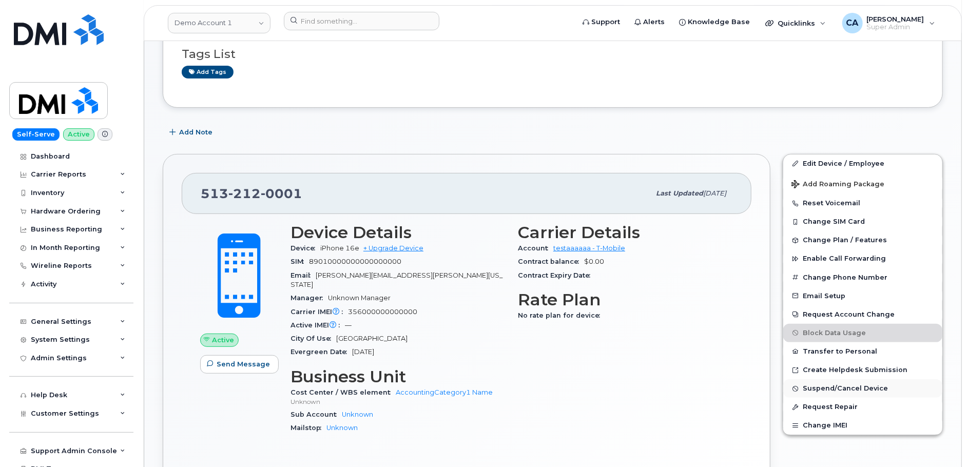
click at [830, 389] on span "Suspend/Cancel Device" at bounding box center [845, 389] width 85 height 8
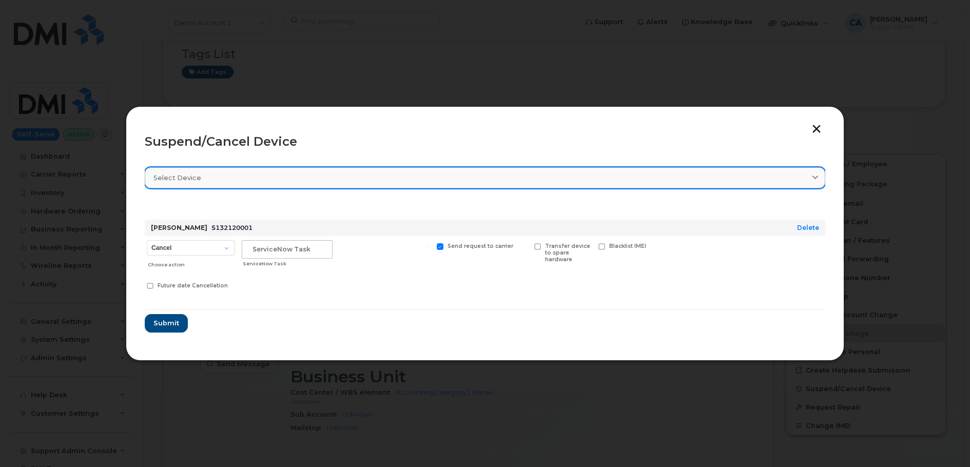
click at [213, 174] on div "Select device" at bounding box center [485, 178] width 663 height 10
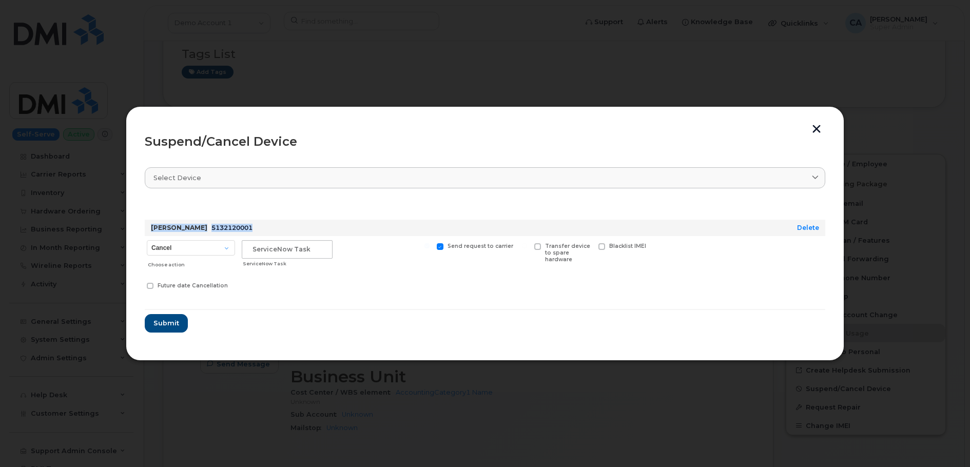
drag, startPoint x: 249, startPoint y: 228, endPoint x: 143, endPoint y: 228, distance: 106.3
click at [143, 228] on div "Suspend/Cancel Device Select device Type first three symbols or more [PERSON_NA…" at bounding box center [485, 233] width 719 height 255
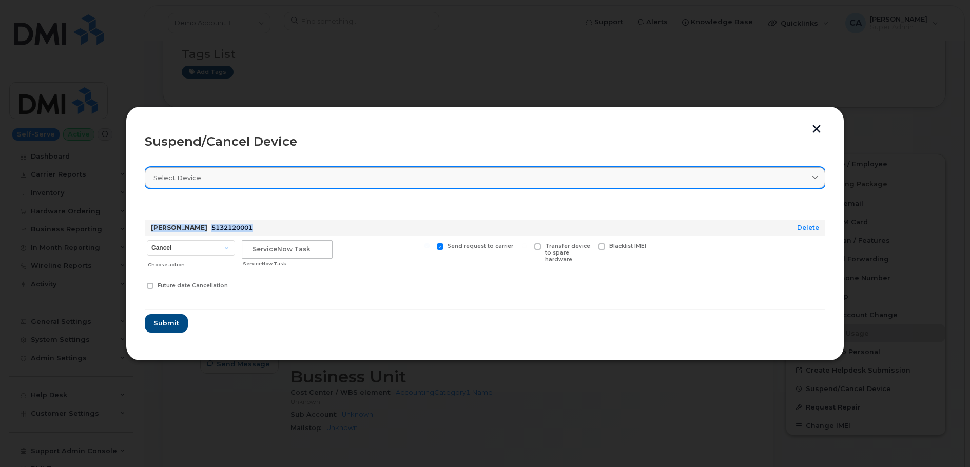
click at [208, 185] on link "Select device" at bounding box center [485, 177] width 681 height 21
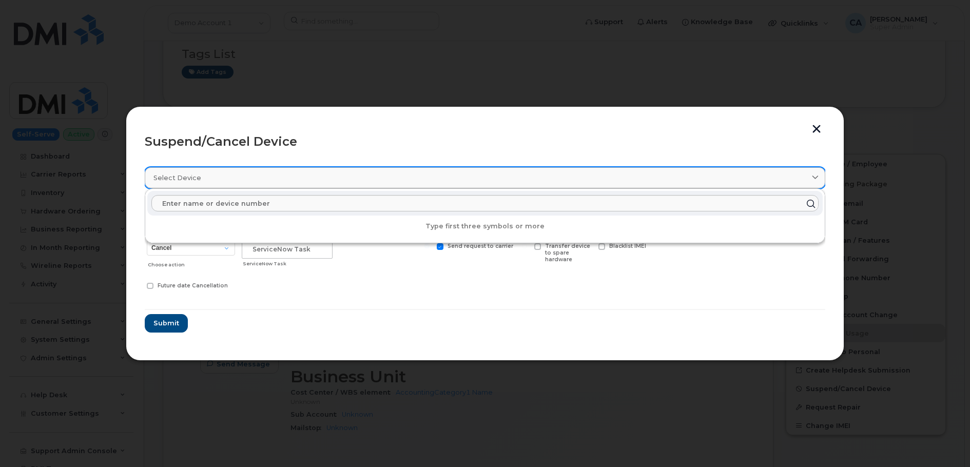
click at [260, 170] on link "Select device" at bounding box center [485, 177] width 681 height 21
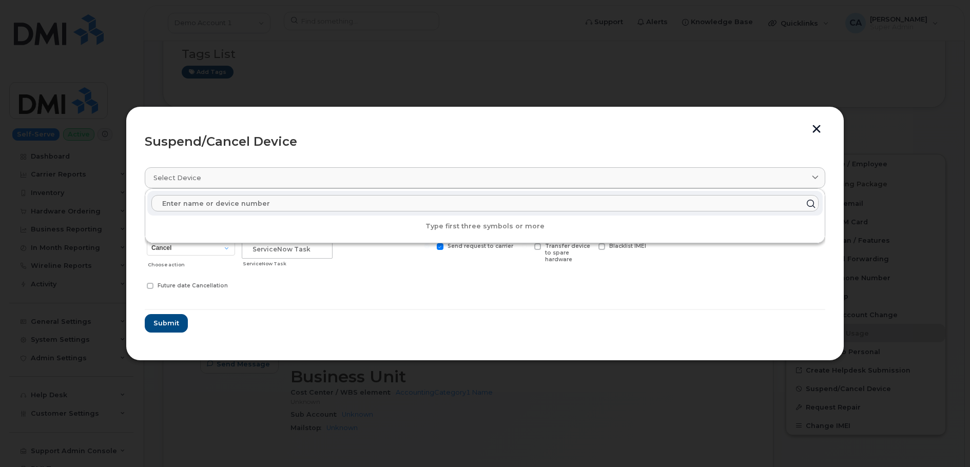
click at [260, 203] on input "text" at bounding box center [485, 203] width 668 height 16
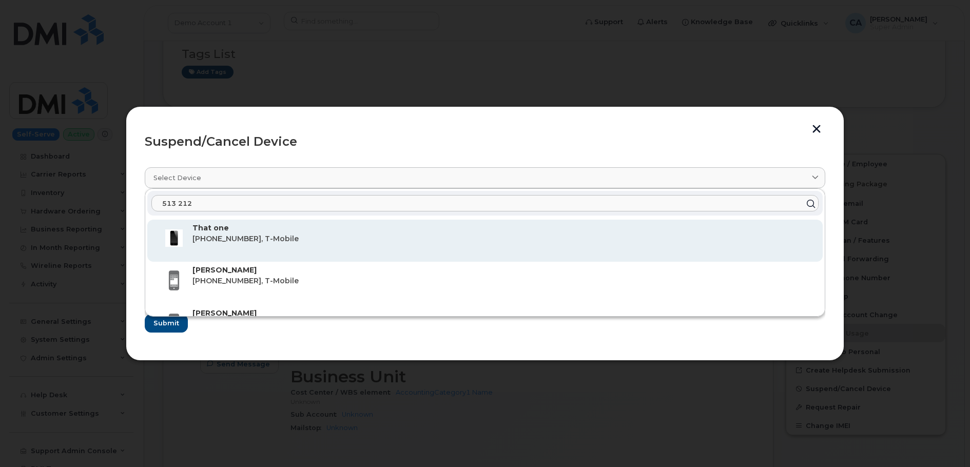
type input "513 212"
click at [279, 230] on p "That one" at bounding box center [504, 228] width 622 height 11
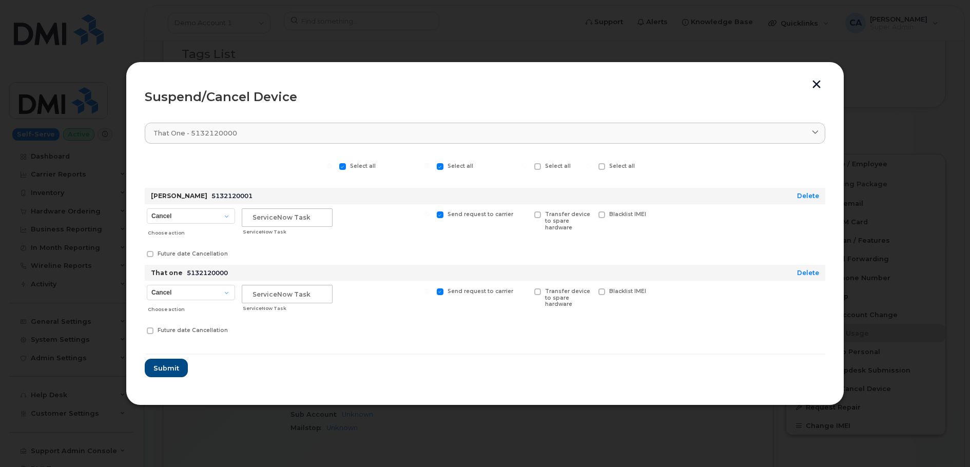
click at [812, 277] on div "Delete" at bounding box center [795, 273] width 51 height 16
click at [812, 274] on link "Delete" at bounding box center [808, 273] width 22 height 8
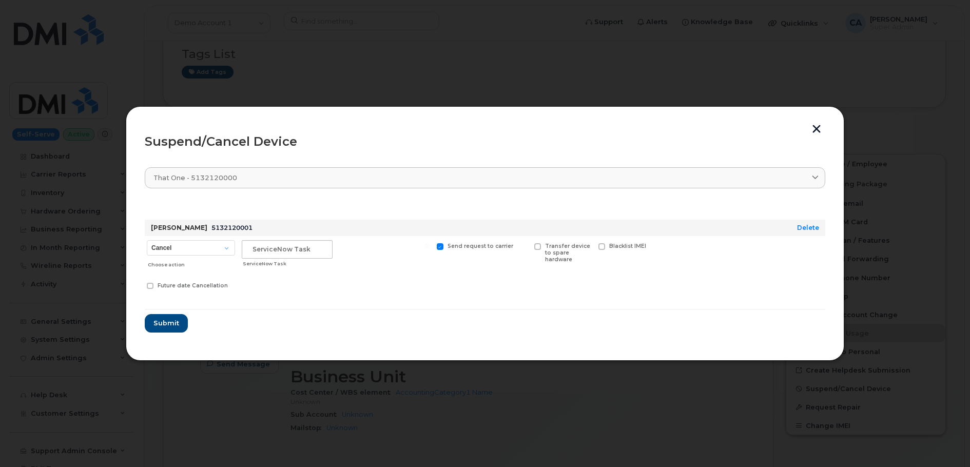
click at [444, 247] on label "Send request to carrier" at bounding box center [475, 246] width 77 height 7
click at [430, 247] on input "Send request to carrier" at bounding box center [427, 245] width 5 height 5
checkbox input "false"
click at [265, 241] on input "text" at bounding box center [287, 249] width 91 height 18
type input "123 test 123"
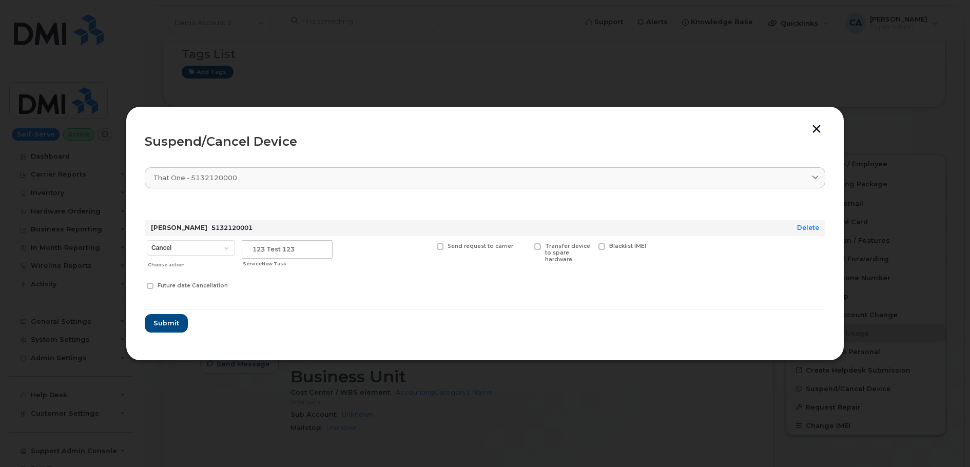
click at [531, 296] on form "Chuck Norris 5132120001 Delete Cancel Suspend - Reduced Rate Suspend - Full Rat…" at bounding box center [485, 267] width 681 height 132
click at [165, 326] on span "Submit" at bounding box center [166, 323] width 26 height 10
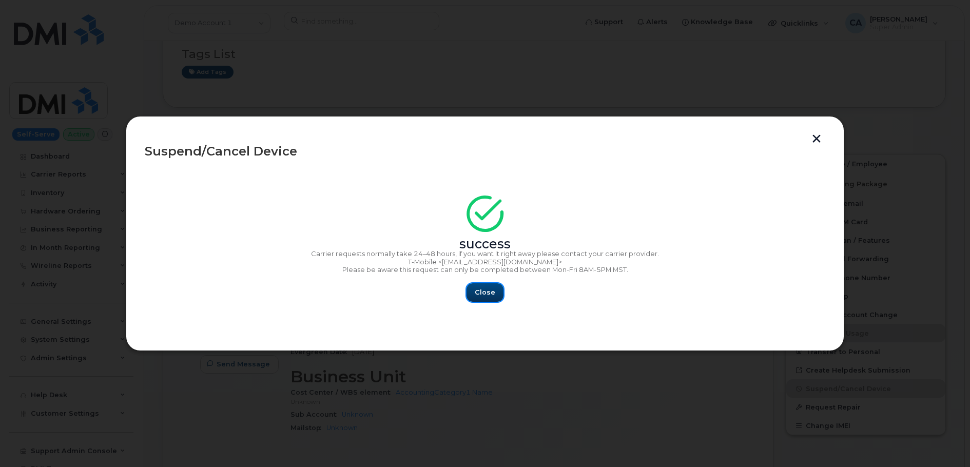
click at [492, 298] on button "Close" at bounding box center [485, 292] width 37 height 18
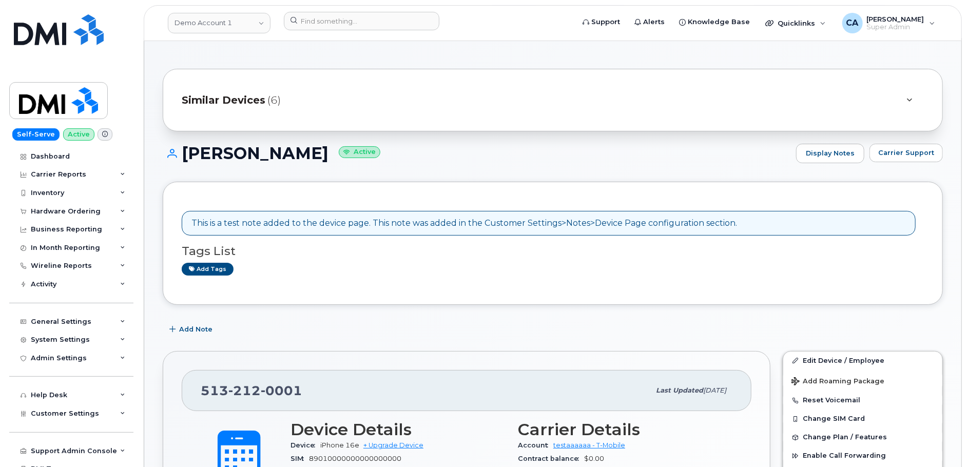
scroll to position [0, 0]
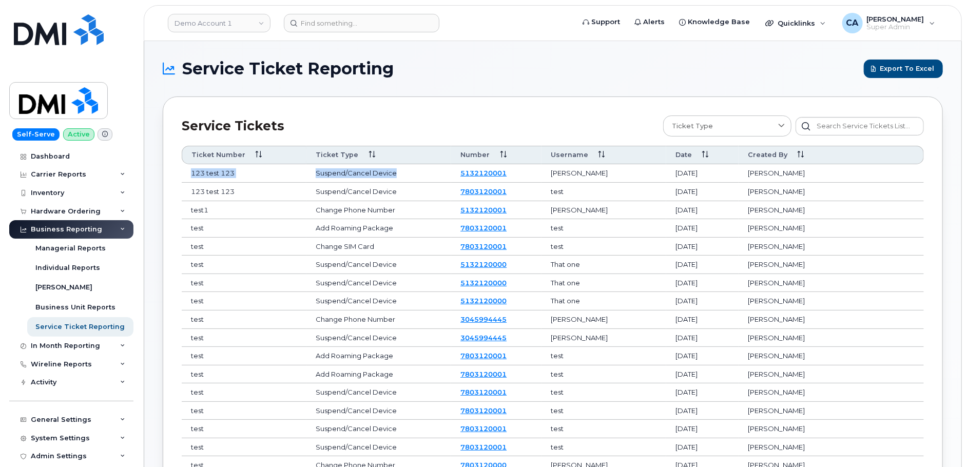
drag, startPoint x: 185, startPoint y: 169, endPoint x: 416, endPoint y: 174, distance: 231.1
click at [416, 174] on tr "123 test 123 Suspend/Cancel Device 5132120001 [PERSON_NAME] [DATE] [PERSON_NAME]" at bounding box center [553, 173] width 742 height 18
click at [658, 174] on td "[PERSON_NAME]" at bounding box center [604, 173] width 125 height 18
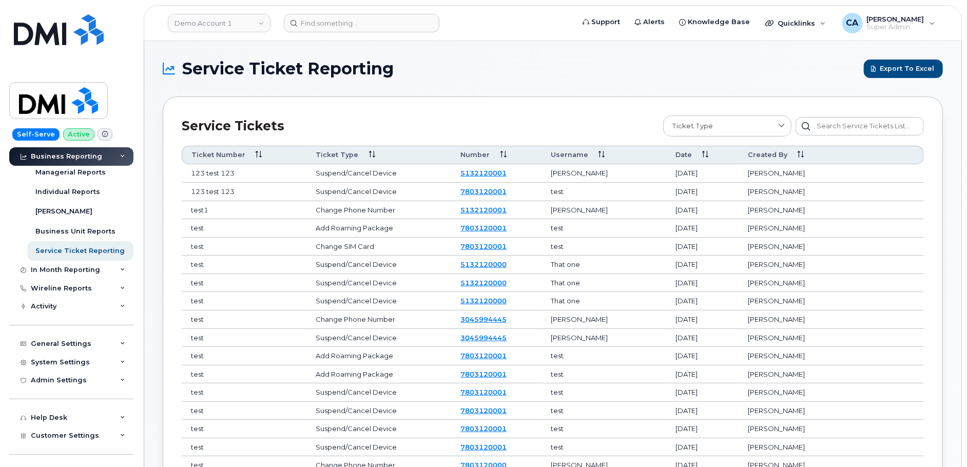
scroll to position [101, 0]
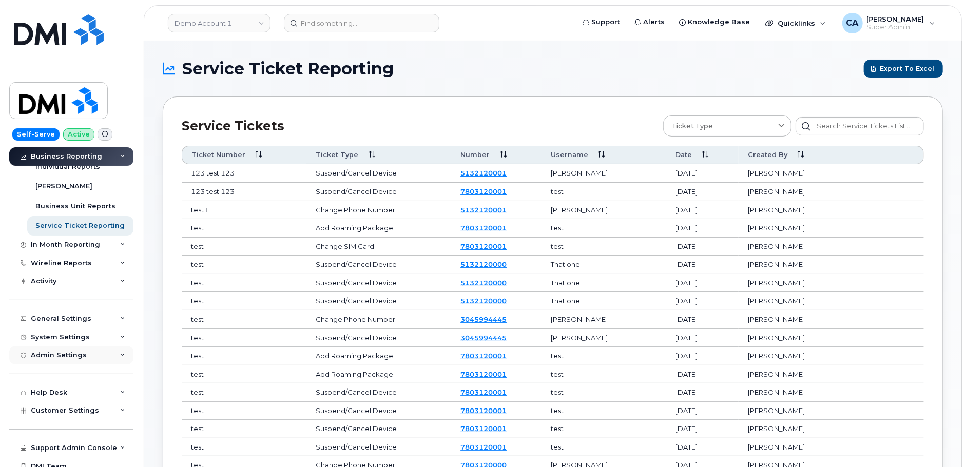
click at [43, 350] on div "Admin Settings" at bounding box center [71, 355] width 124 height 18
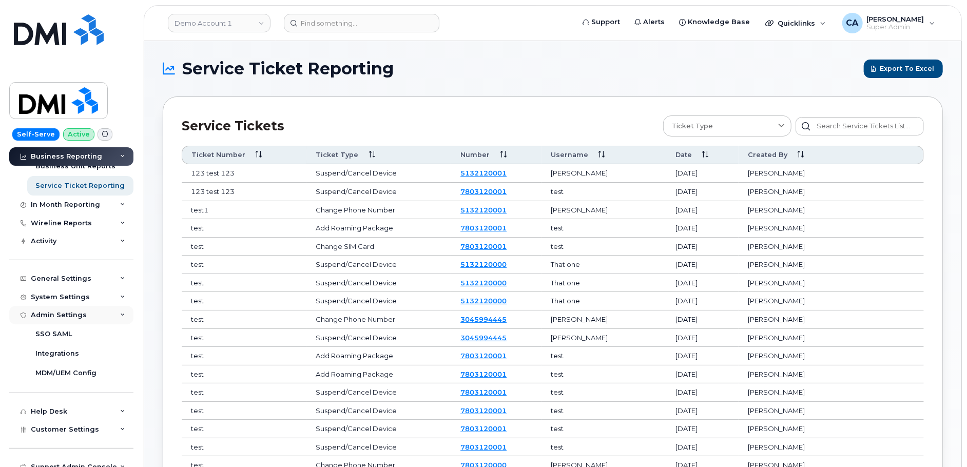
click at [49, 318] on div "Admin Settings" at bounding box center [59, 315] width 56 height 8
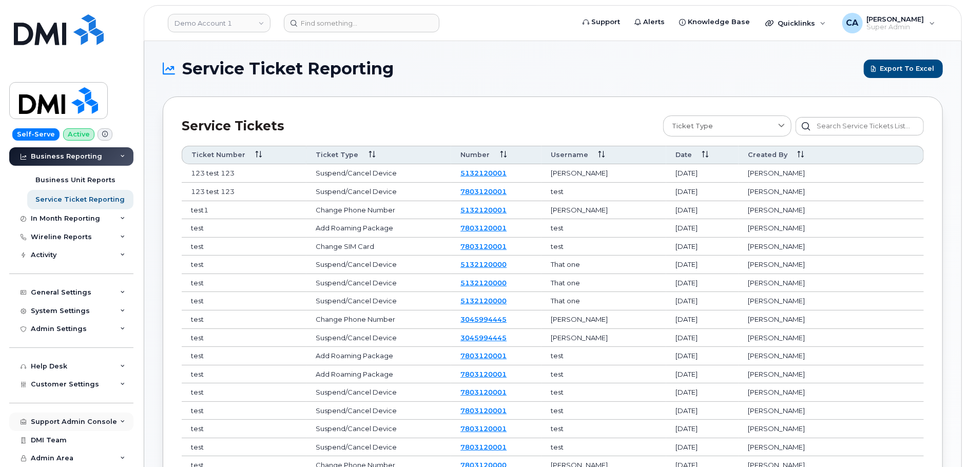
click at [56, 424] on div "Support Admin Console" at bounding box center [74, 422] width 86 height 8
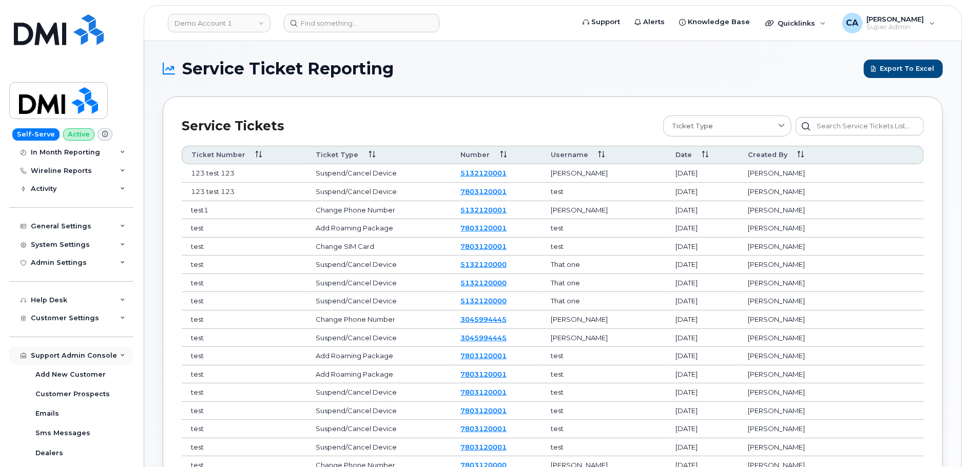
scroll to position [197, 0]
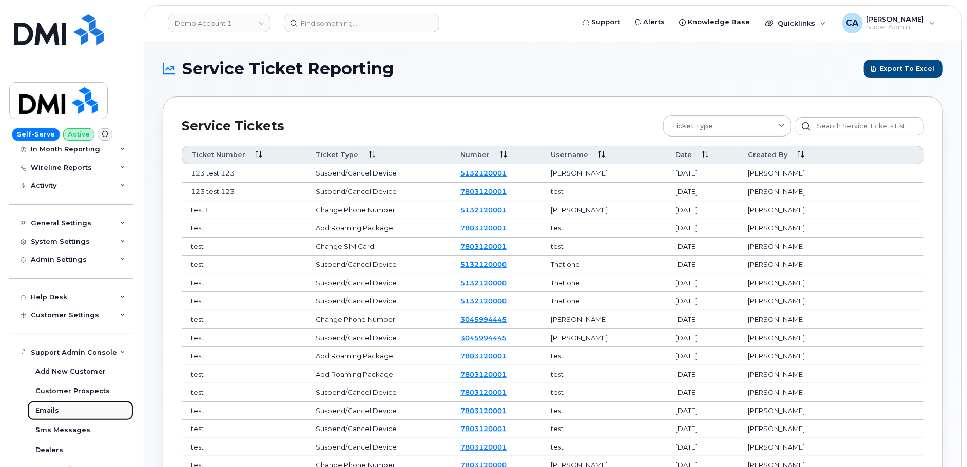
click at [53, 411] on div "Emails" at bounding box center [47, 410] width 24 height 9
drag, startPoint x: 542, startPoint y: 172, endPoint x: 484, endPoint y: 171, distance: 58.0
click at [484, 171] on td "5132120001" at bounding box center [496, 173] width 90 height 18
copy link "5132120001"
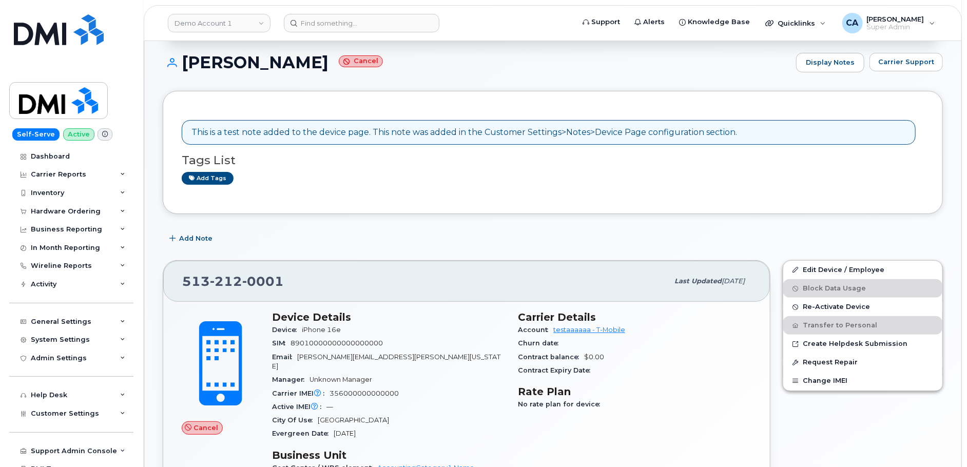
scroll to position [124, 0]
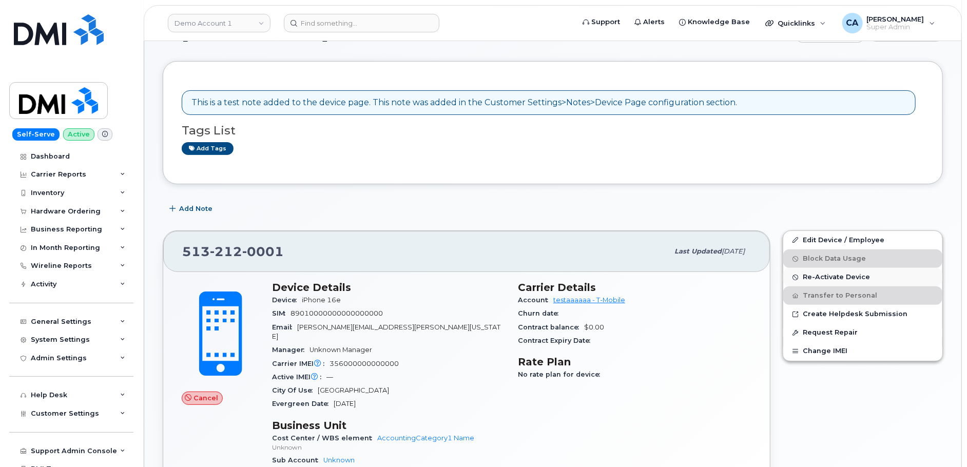
click at [820, 275] on span "Re-Activate Device" at bounding box center [836, 278] width 67 height 8
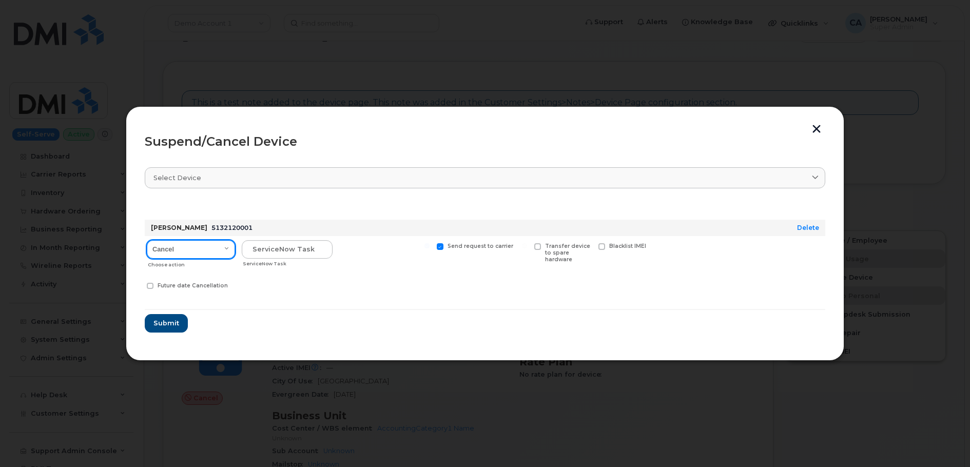
click at [213, 249] on select "Cancel Suspend - Reduced Rate Suspend - Full Rate Suspend - Lost Device/Stolen …" at bounding box center [191, 249] width 88 height 18
select select "[object Object]"
click at [307, 258] on input "text" at bounding box center [287, 249] width 91 height 18
type input "123 test 123"
click at [445, 245] on label "Send request to carrier" at bounding box center [475, 246] width 77 height 7
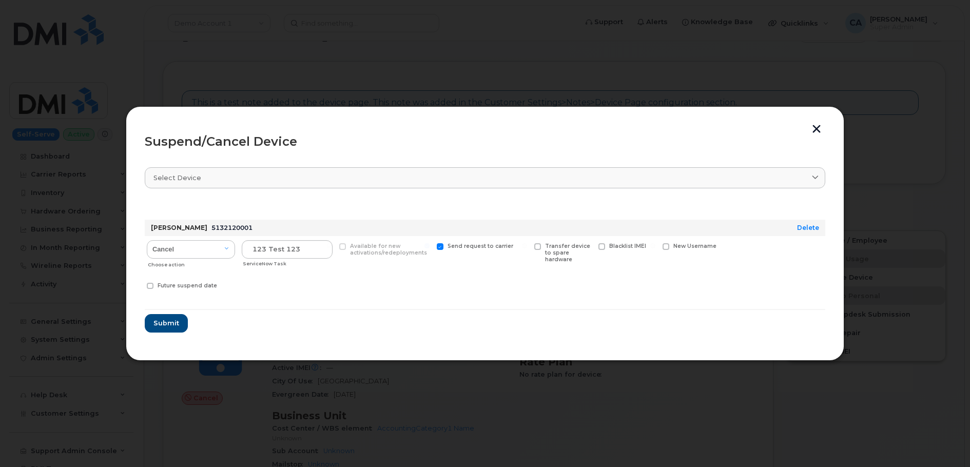
click at [430, 245] on input "Send request to carrier" at bounding box center [427, 245] width 5 height 5
checkbox input "false"
click at [430, 296] on div "Cancel Suspend - Reduced Rate Suspend - Full Rate Suspend - Lost Device/Stolen …" at bounding box center [485, 266] width 681 height 61
click at [816, 126] on button "button" at bounding box center [816, 130] width 15 height 11
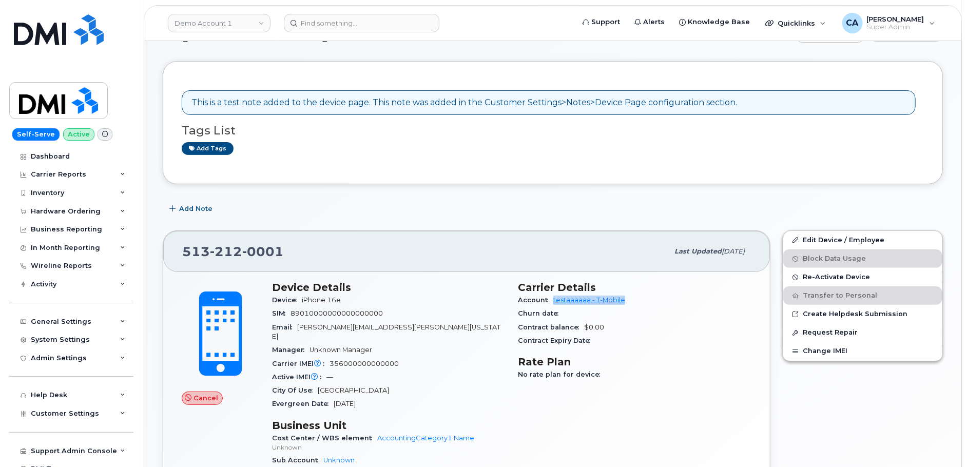
drag, startPoint x: 630, startPoint y: 301, endPoint x: 548, endPoint y: 301, distance: 81.6
click at [548, 301] on div "Account testaaaaaa - T-Mobile" at bounding box center [635, 300] width 234 height 13
click at [638, 299] on div "Account testaaaaaa - T-Mobile" at bounding box center [635, 300] width 234 height 13
drag, startPoint x: 626, startPoint y: 298, endPoint x: 593, endPoint y: 298, distance: 32.9
click at [593, 298] on div "Account testaaaaaa - T-Mobile" at bounding box center [635, 300] width 234 height 13
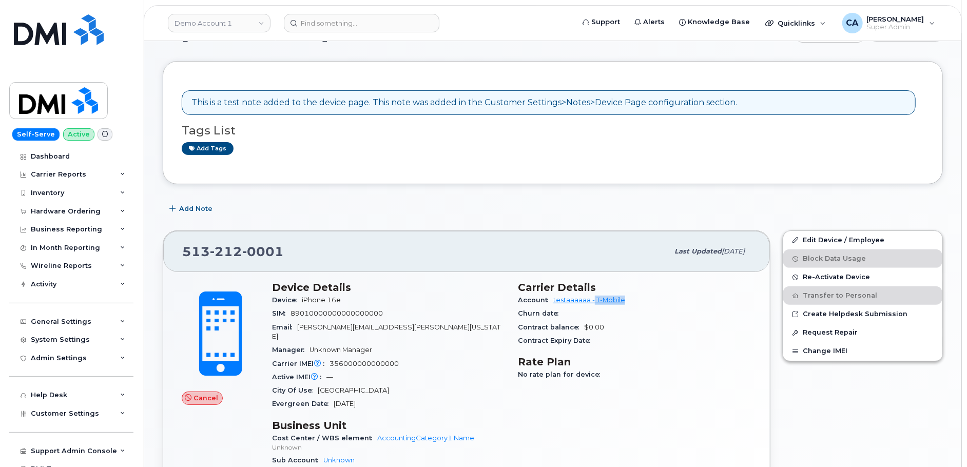
click at [630, 298] on div "Account testaaaaaa - T-Mobile" at bounding box center [635, 300] width 234 height 13
drag, startPoint x: 630, startPoint y: 298, endPoint x: 553, endPoint y: 296, distance: 77.0
click at [553, 296] on div "Account testaaaaaa - T-Mobile" at bounding box center [635, 300] width 234 height 13
click at [640, 296] on div "Account testaaaaaa - T-Mobile" at bounding box center [635, 300] width 234 height 13
click at [849, 269] on button "Re-Activate Device" at bounding box center [863, 277] width 159 height 18
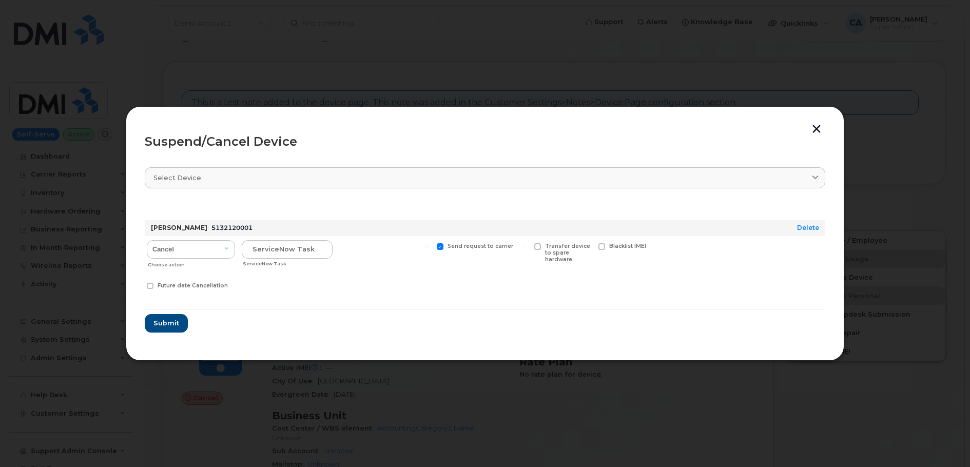
click at [443, 246] on label "Send request to carrier" at bounding box center [475, 246] width 77 height 7
click at [430, 246] on input "Send request to carrier" at bounding box center [427, 245] width 5 height 5
checkbox input "false"
click at [264, 253] on input "text" at bounding box center [287, 249] width 91 height 18
type input "123 test 123"
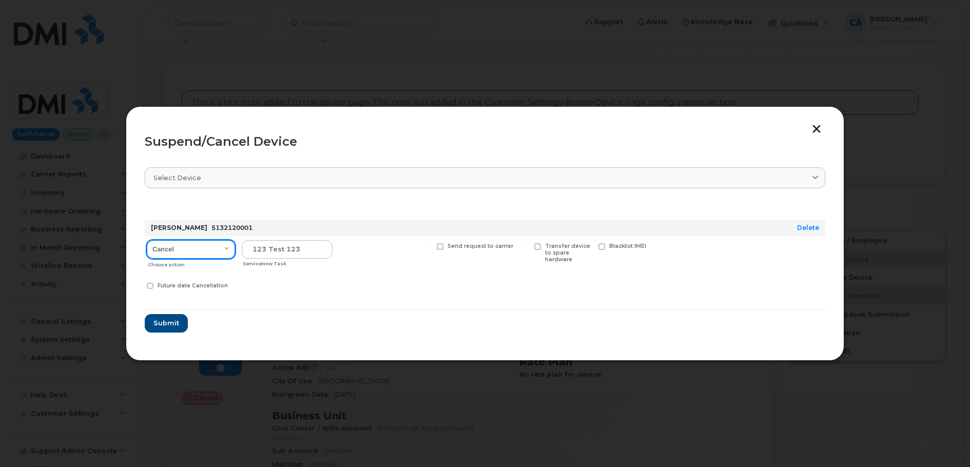
click at [216, 246] on select "Cancel Suspend - Reduced Rate Suspend - Full Rate Suspend - Lost Device/Stolen …" at bounding box center [191, 249] width 88 height 18
select select "[object Object]"
click at [317, 301] on form "Chuck Norris 5132120001 Delete Cancel Suspend - Reduced Rate Suspend - Full Rat…" at bounding box center [485, 267] width 681 height 132
click at [165, 322] on span "Submit" at bounding box center [166, 323] width 26 height 10
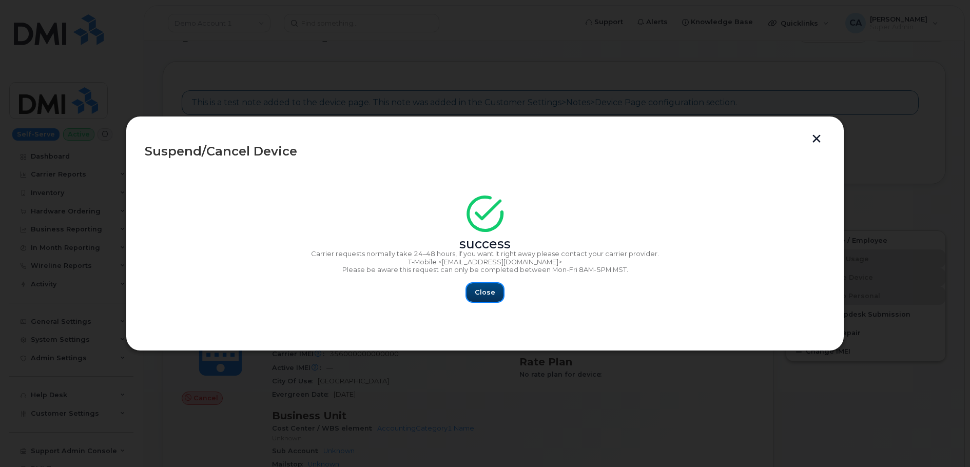
click at [488, 296] on span "Close" at bounding box center [485, 293] width 21 height 10
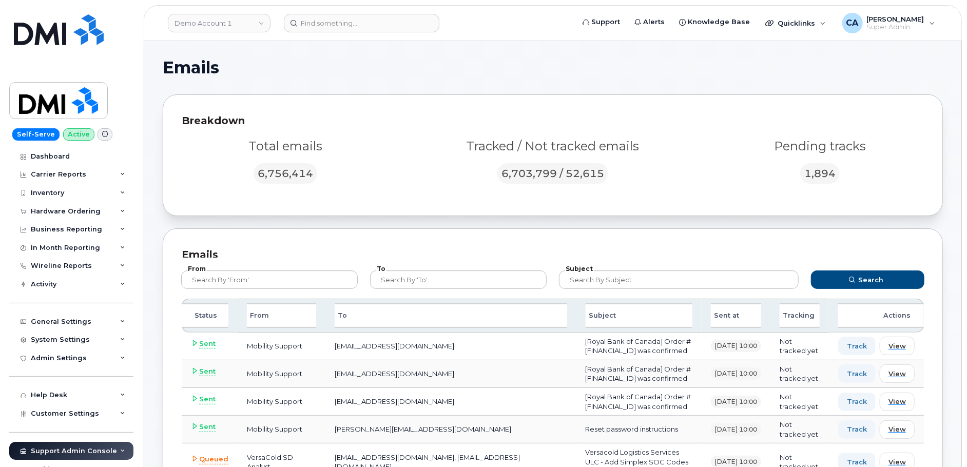
click at [631, 315] on div "Subject" at bounding box center [639, 315] width 107 height 25
click at [622, 290] on div "Subject" at bounding box center [679, 279] width 252 height 31
click at [622, 287] on input "text" at bounding box center [679, 280] width 240 height 18
paste input "5132120001"
type input "5132120001"
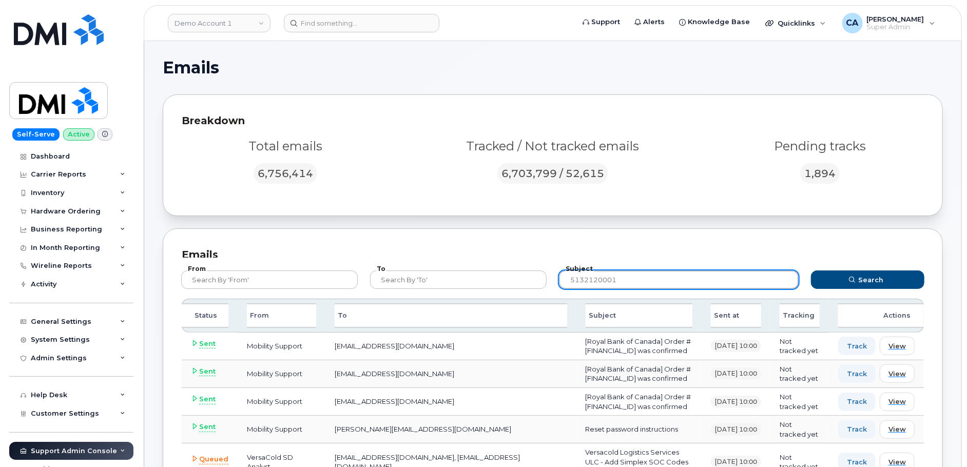
click at [811, 271] on button "Search" at bounding box center [867, 280] width 113 height 18
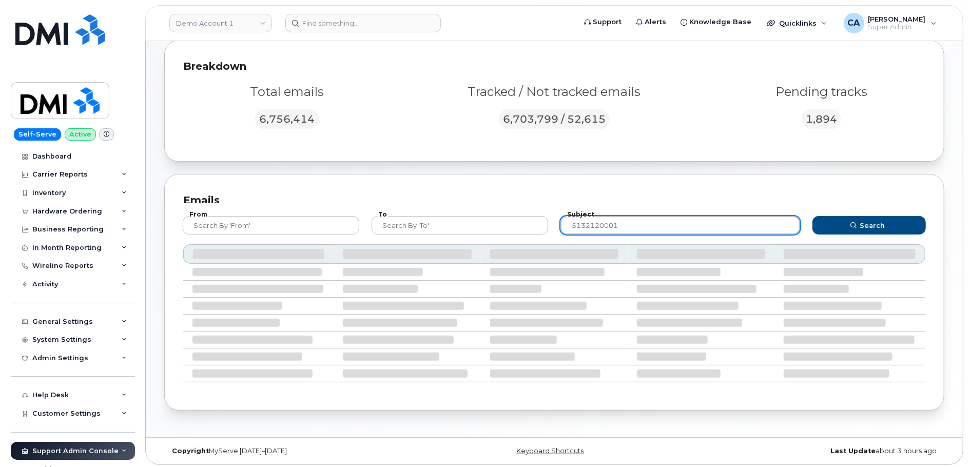
scroll to position [5, 0]
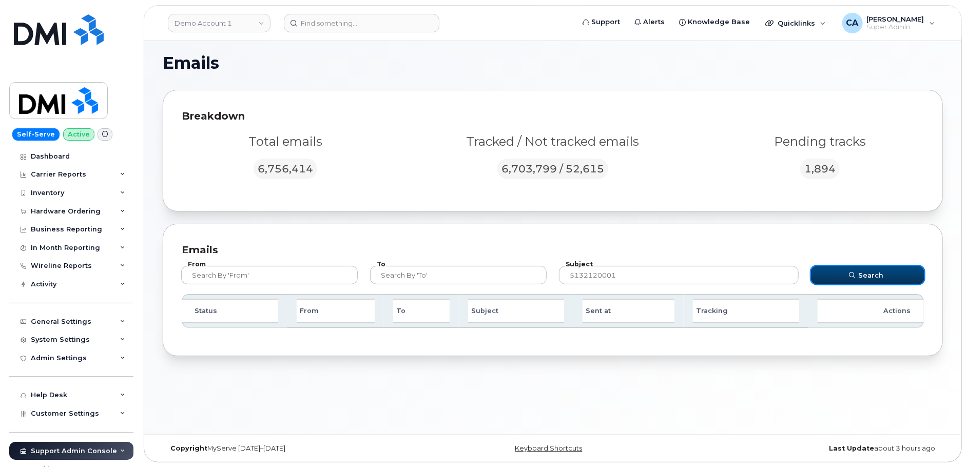
click at [879, 276] on span "Search" at bounding box center [871, 276] width 25 height 10
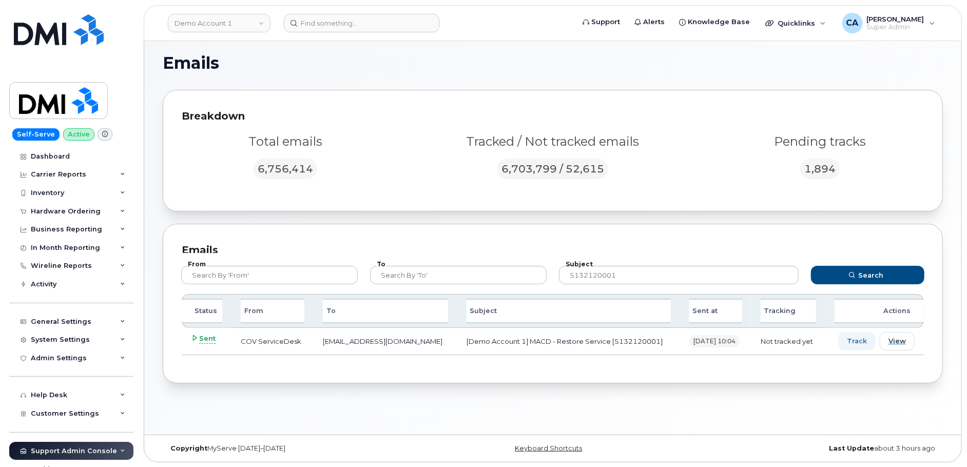
click at [203, 334] on span "Sent" at bounding box center [207, 339] width 16 height 10
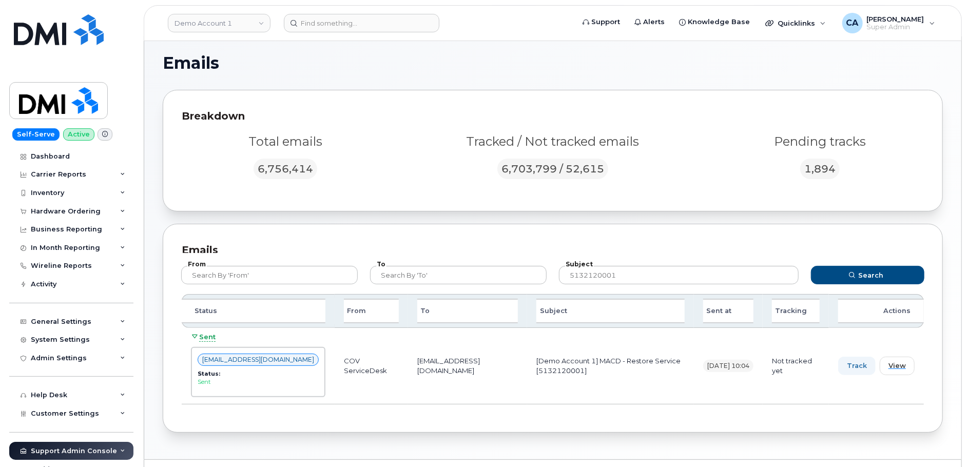
click at [203, 332] on span "Sent" at bounding box center [207, 337] width 16 height 10
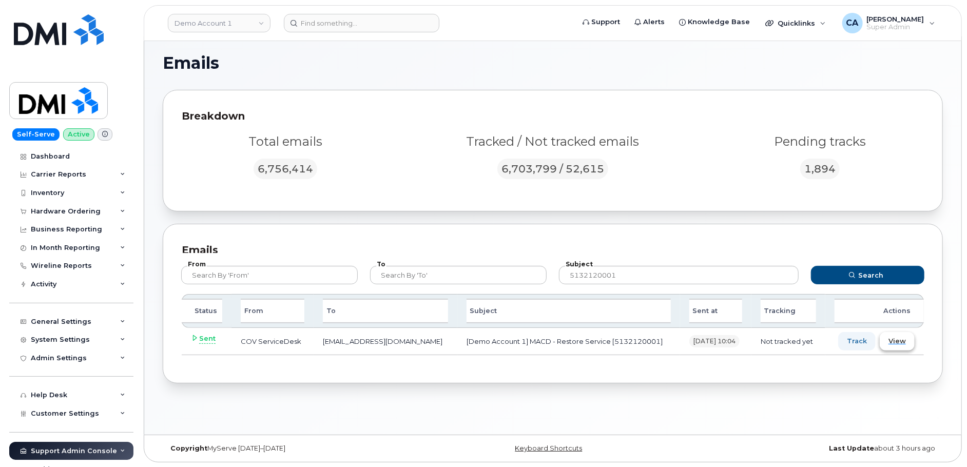
click at [899, 342] on span "View" at bounding box center [897, 341] width 17 height 10
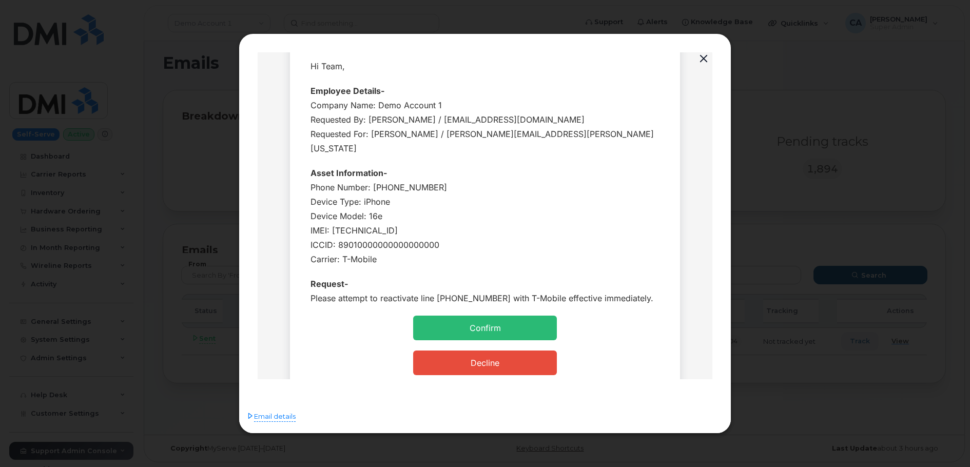
scroll to position [62, 0]
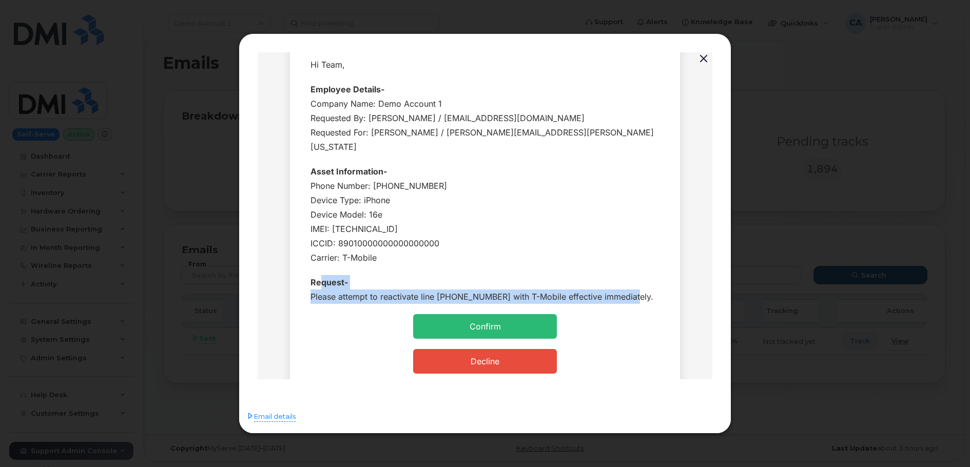
drag, startPoint x: 630, startPoint y: 280, endPoint x: 321, endPoint y: 264, distance: 309.0
click at [321, 275] on div "Request- Please attempt to reactivate line 5132120001 with T-Mobile effective i…" at bounding box center [485, 289] width 349 height 29
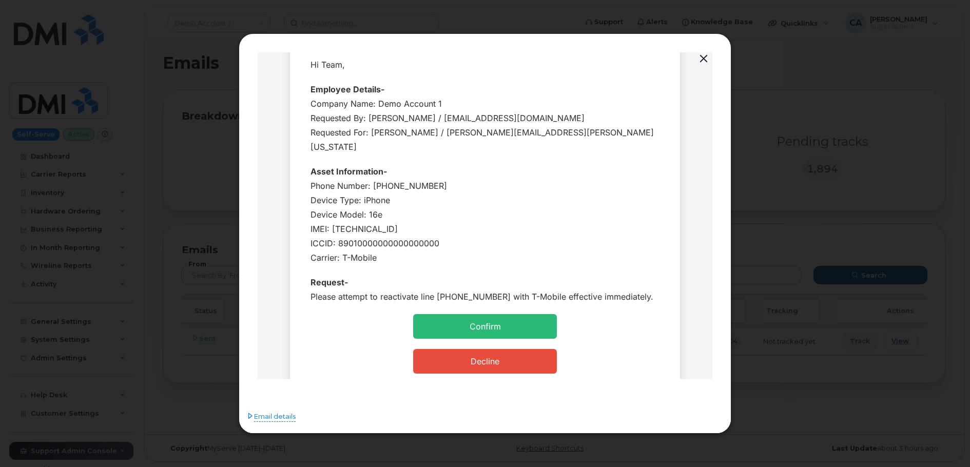
click at [517, 275] on h4 "Request-" at bounding box center [485, 282] width 349 height 14
drag, startPoint x: 504, startPoint y: 277, endPoint x: 613, endPoint y: 281, distance: 108.9
click at [614, 291] on mj-text "Please attempt to reactivate line 5132120001 with T-Mobile effective immediatel…" at bounding box center [482, 296] width 343 height 10
click at [601, 275] on h4 "Request-" at bounding box center [485, 282] width 349 height 14
drag, startPoint x: 631, startPoint y: 284, endPoint x: 310, endPoint y: 281, distance: 320.9
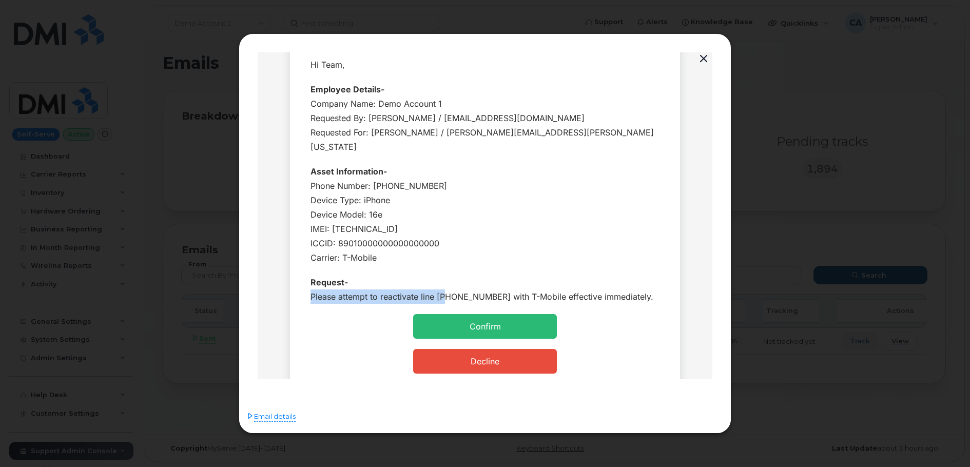
click at [311, 281] on div "Request- Please attempt to reactivate line 5132120001 with T-Mobile effective i…" at bounding box center [485, 289] width 349 height 29
click at [331, 291] on mj-text "Please attempt to reactivate line 5132120001 with T-Mobile effective immediatel…" at bounding box center [482, 296] width 343 height 10
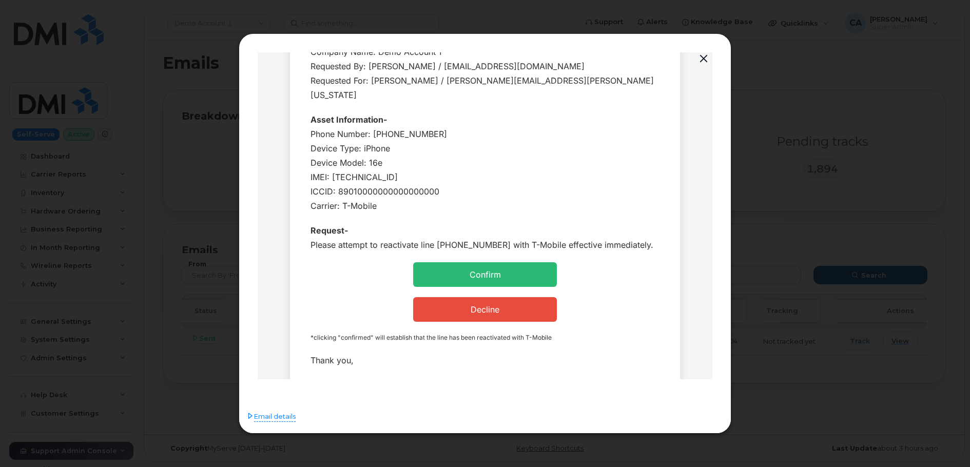
scroll to position [116, 0]
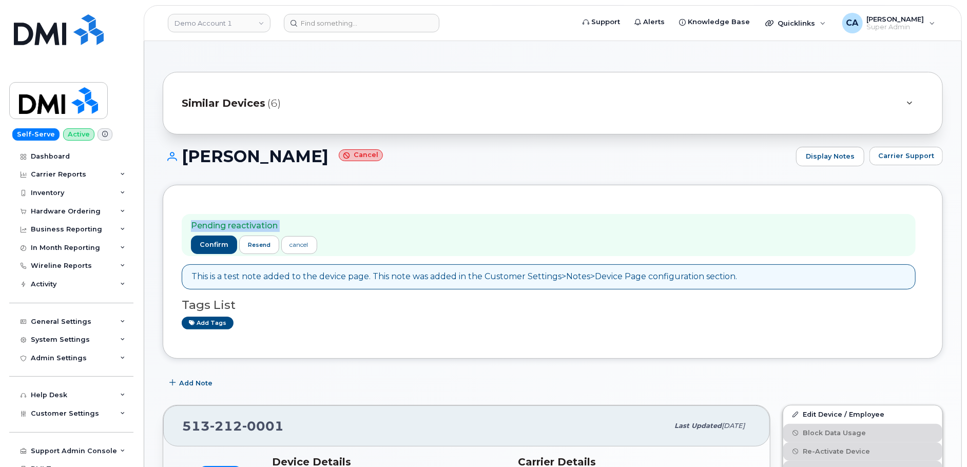
drag, startPoint x: 182, startPoint y: 197, endPoint x: 429, endPoint y: 240, distance: 251.2
click at [429, 240] on div "Pending reactivation confirm resend cancel This is a test note added to the dev…" at bounding box center [553, 272] width 780 height 174
click at [429, 240] on div "Pending reactivation confirm resend cancel" at bounding box center [549, 235] width 734 height 43
drag, startPoint x: 424, startPoint y: 238, endPoint x: 184, endPoint y: 217, distance: 240.7
click at [184, 217] on div "Pending reactivation confirm resend cancel" at bounding box center [549, 235] width 734 height 43
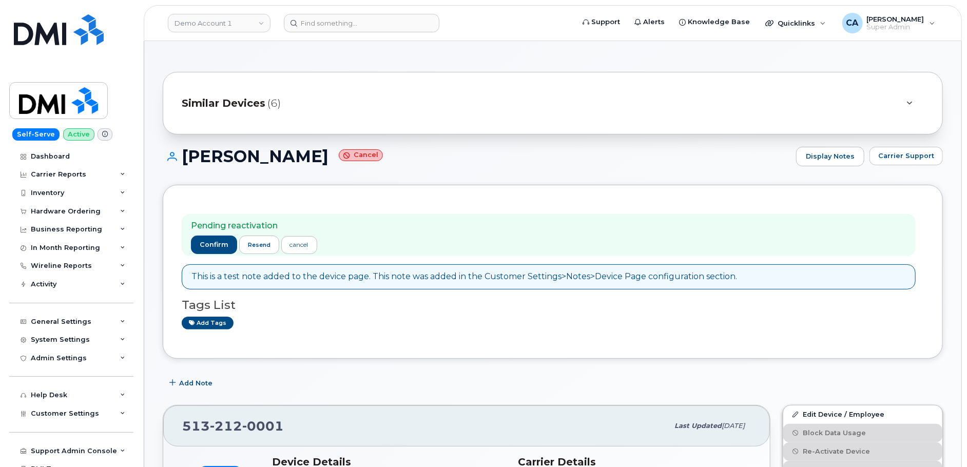
click at [212, 188] on div "Pending reactivation confirm resend cancel This is a test note added to the dev…" at bounding box center [553, 272] width 780 height 174
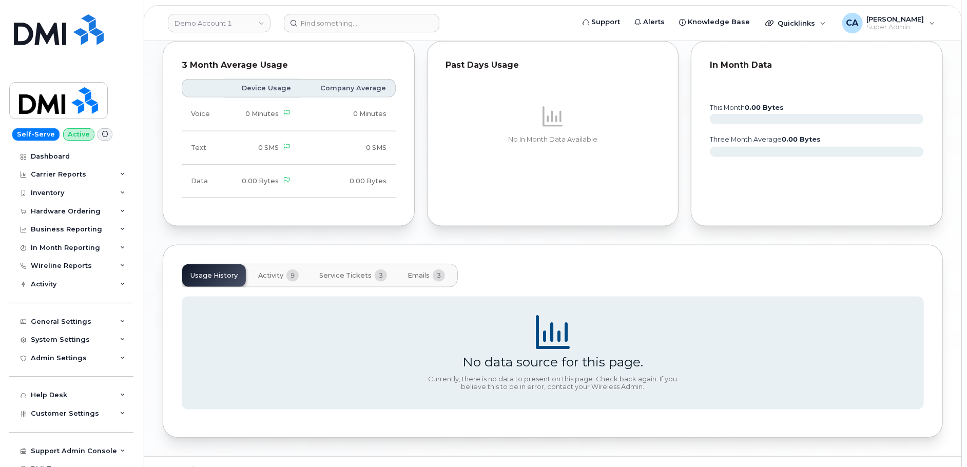
scroll to position [695, 0]
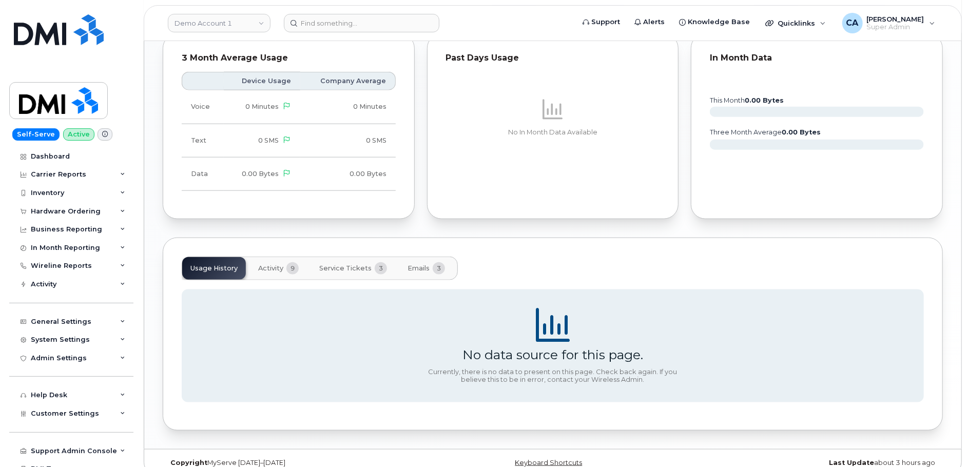
click at [349, 264] on span "Service Tickets" at bounding box center [345, 268] width 52 height 8
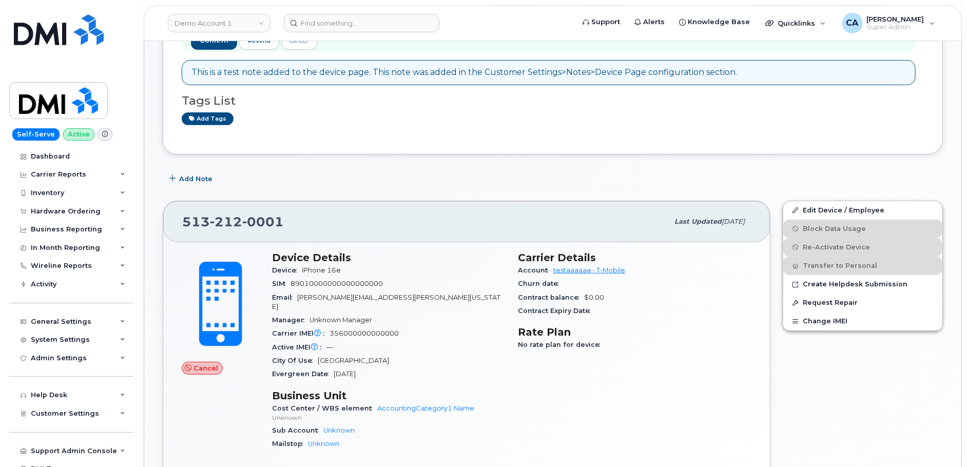
scroll to position [0, 0]
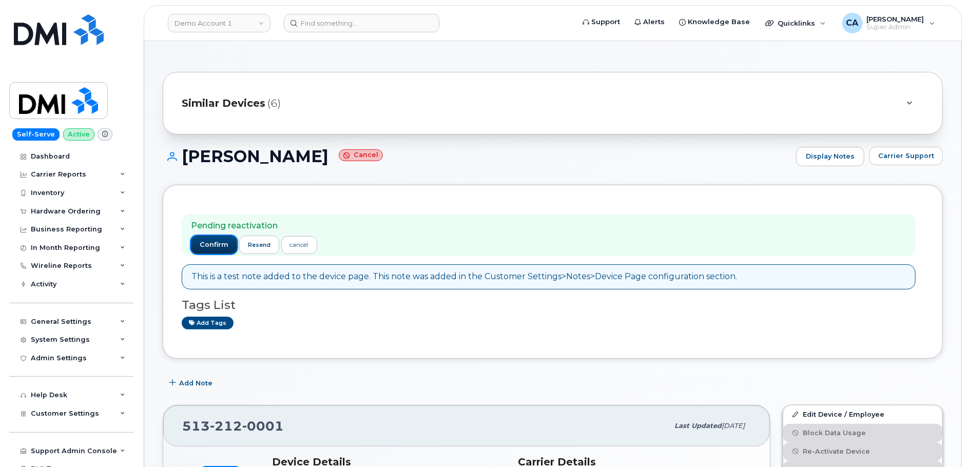
click at [214, 246] on span "confirm" at bounding box center [214, 244] width 29 height 9
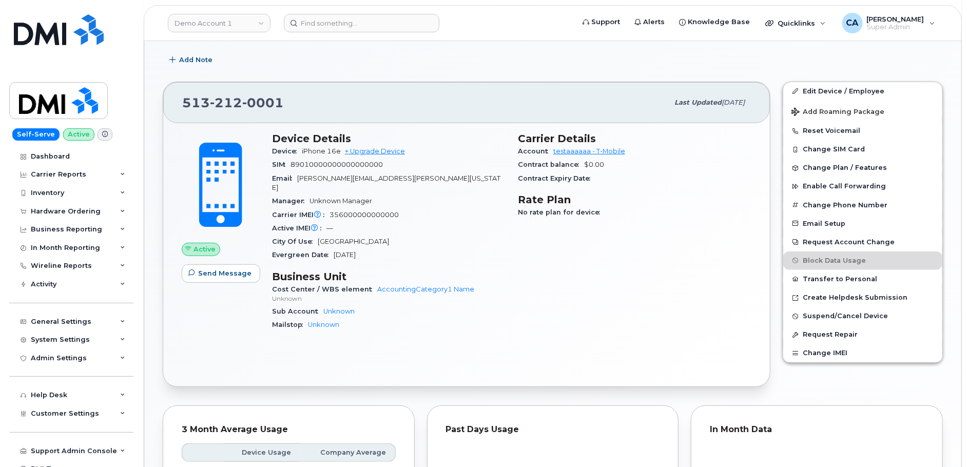
scroll to position [273, 0]
click at [822, 312] on span "Suspend/Cancel Device" at bounding box center [845, 316] width 85 height 8
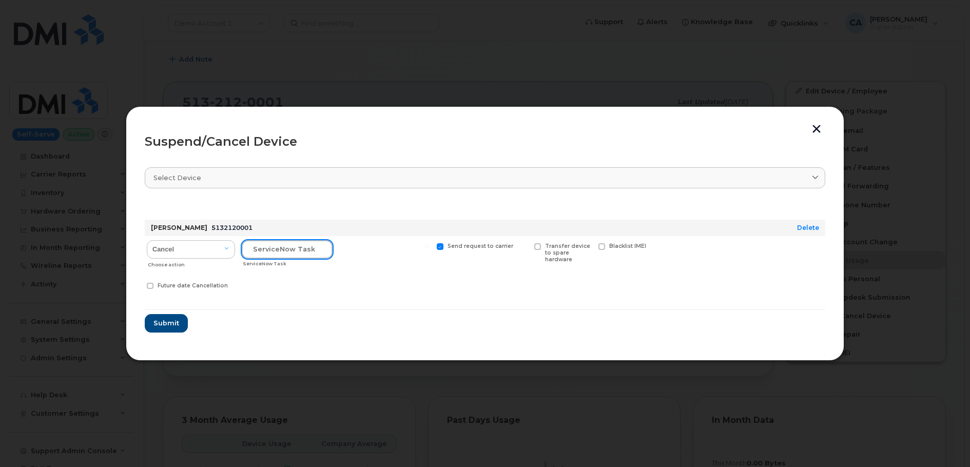
click at [282, 250] on input "text" at bounding box center [287, 249] width 91 height 18
click at [818, 132] on button "button" at bounding box center [816, 130] width 15 height 11
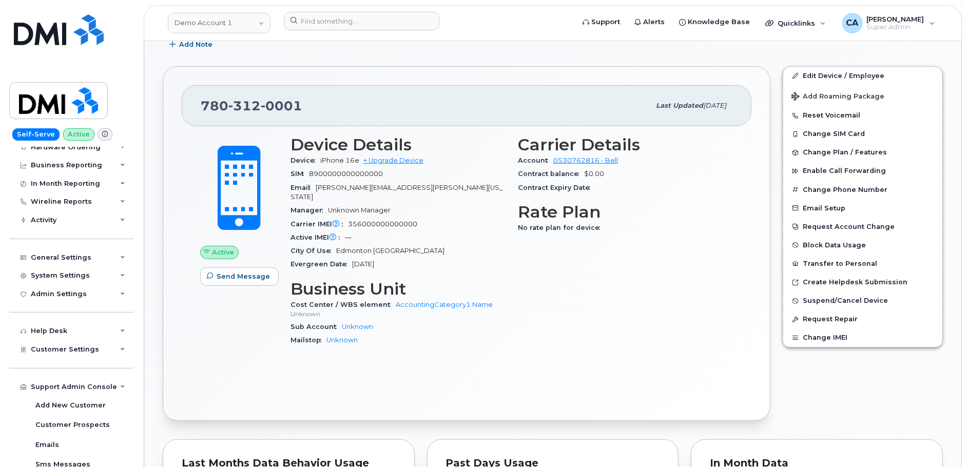
scroll to position [63, 0]
click at [60, 188] on div "In Month Reporting" at bounding box center [71, 185] width 124 height 18
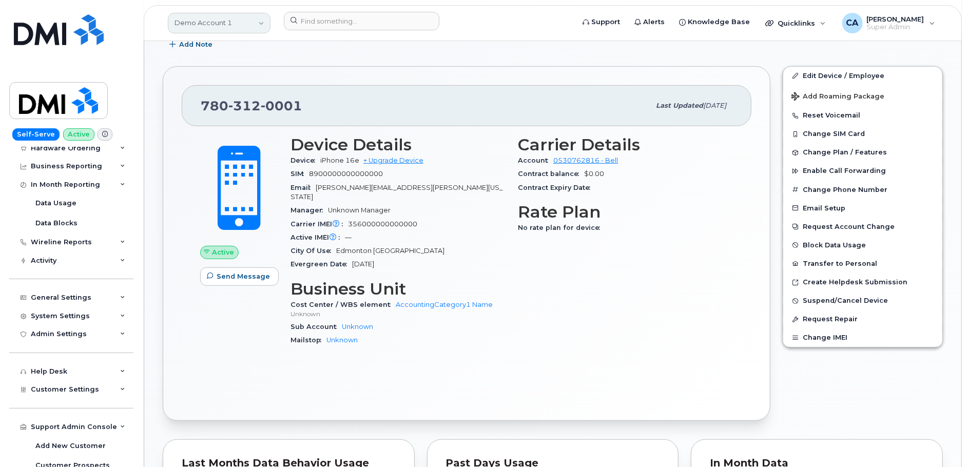
click at [233, 23] on link "Demo Account 1" at bounding box center [219, 23] width 103 height 21
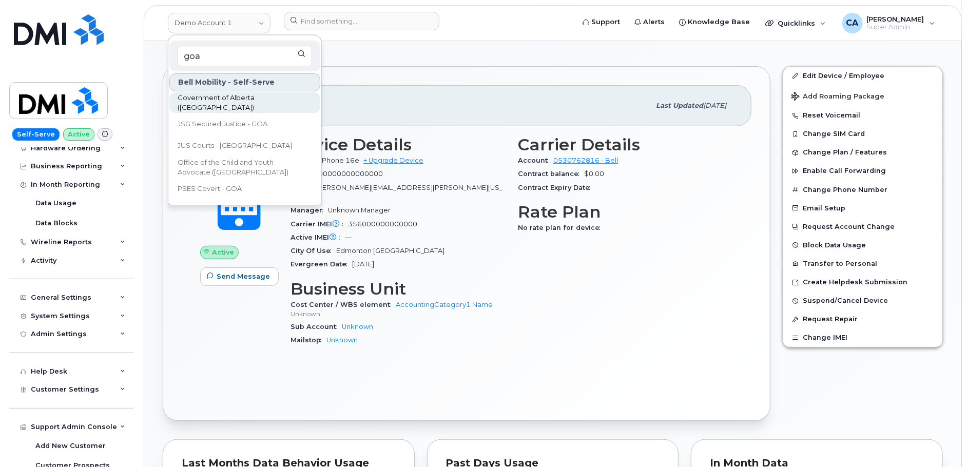
type input "goa"
click at [253, 105] on span "Government of Alberta ([GEOGRAPHIC_DATA])" at bounding box center [237, 103] width 118 height 20
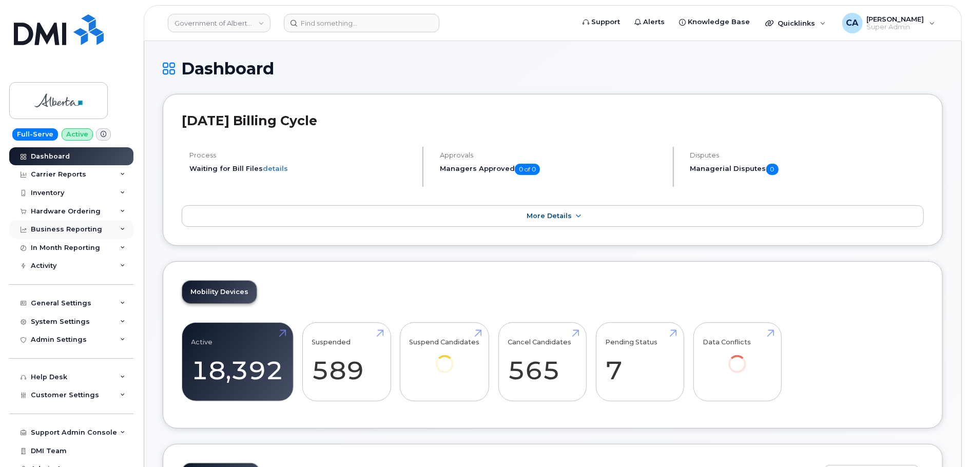
click at [65, 230] on div "Business Reporting" at bounding box center [66, 229] width 71 height 8
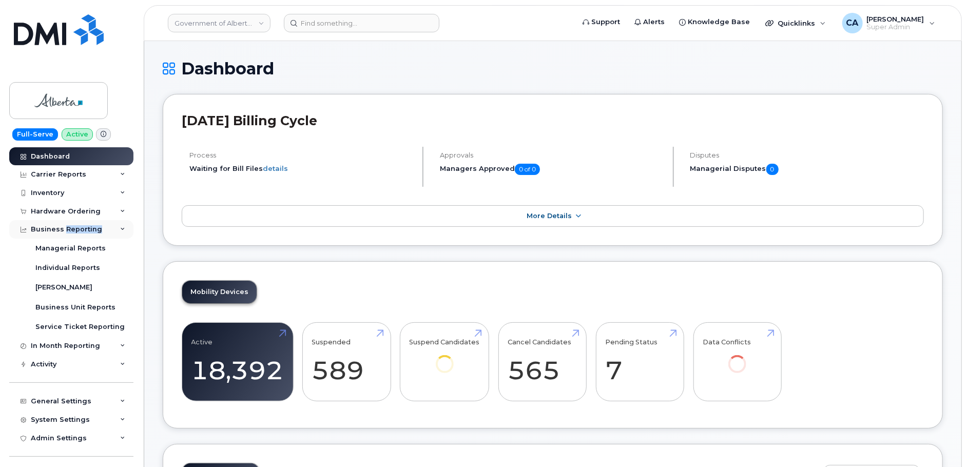
click at [65, 230] on div "Business Reporting" at bounding box center [66, 229] width 71 height 8
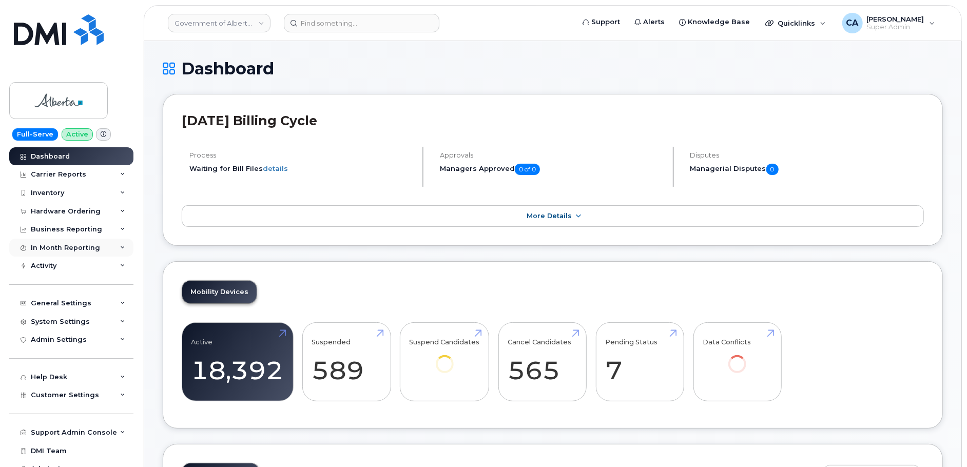
click at [65, 245] on div "In Month Reporting" at bounding box center [65, 248] width 69 height 8
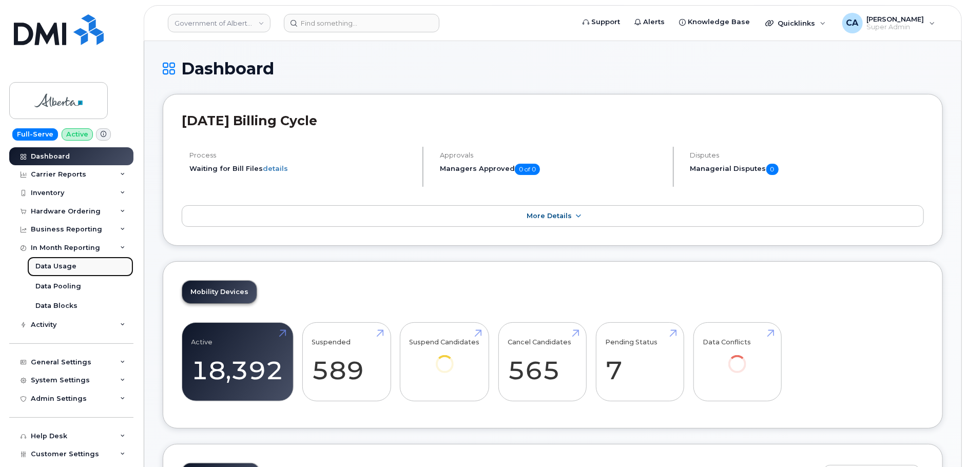
click at [75, 270] on link "Data Usage" at bounding box center [80, 267] width 106 height 20
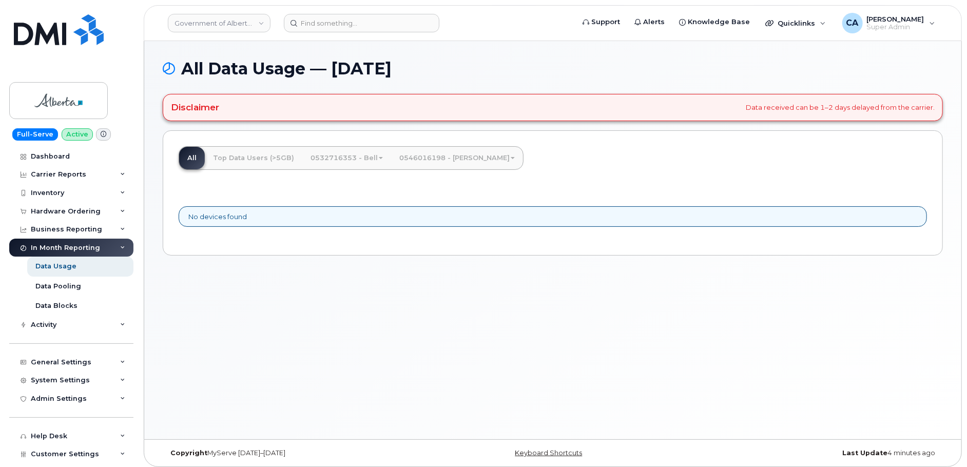
click at [473, 157] on link "0546016198 - Jasper Bell" at bounding box center [457, 158] width 132 height 23
click at [327, 148] on link "0532716353 - Bell" at bounding box center [346, 158] width 89 height 23
click at [251, 160] on link "Top Data Users (>5GB)" at bounding box center [254, 158] width 98 height 23
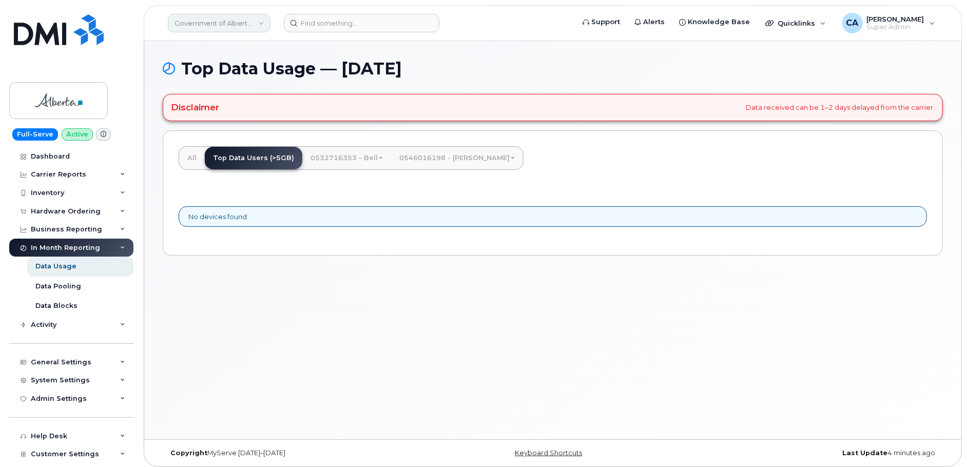
click at [223, 24] on link "Government of Alberta ([GEOGRAPHIC_DATA])" at bounding box center [219, 23] width 103 height 18
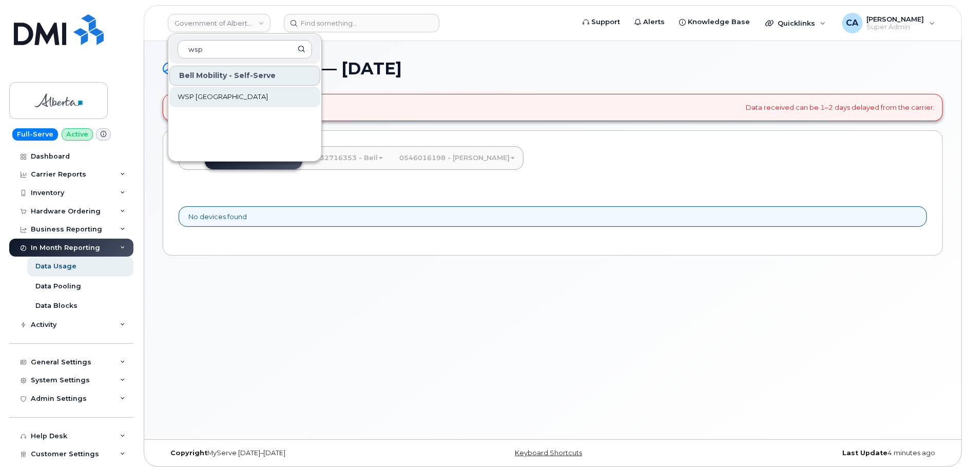
type input "wsp"
click at [220, 97] on span "WSP [GEOGRAPHIC_DATA]" at bounding box center [223, 97] width 90 height 10
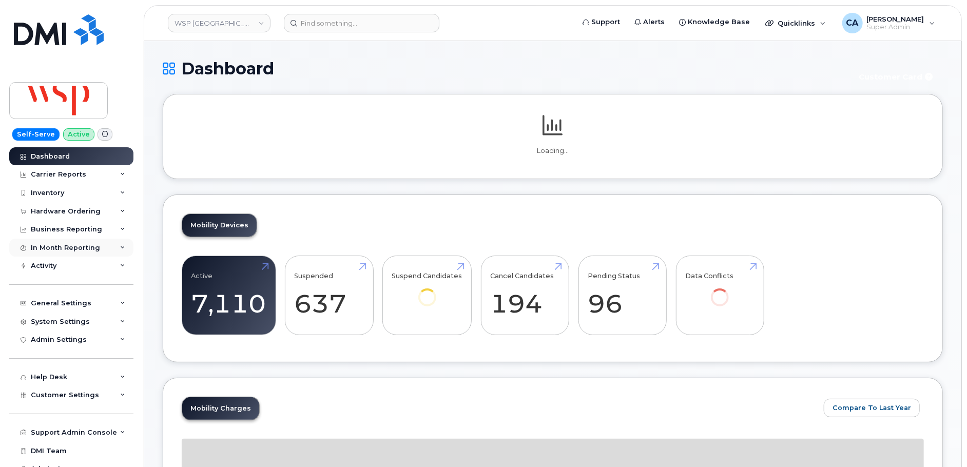
click at [56, 241] on div "In Month Reporting" at bounding box center [71, 248] width 124 height 18
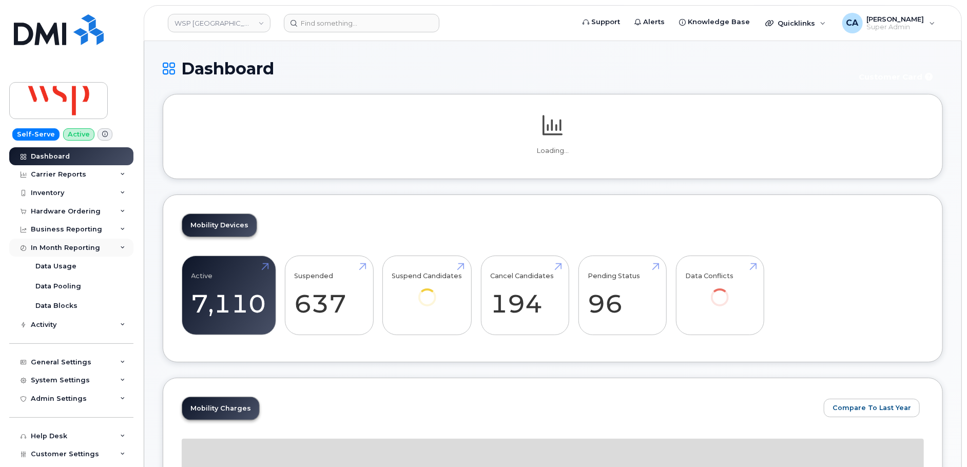
click at [66, 255] on div "In Month Reporting" at bounding box center [71, 248] width 124 height 18
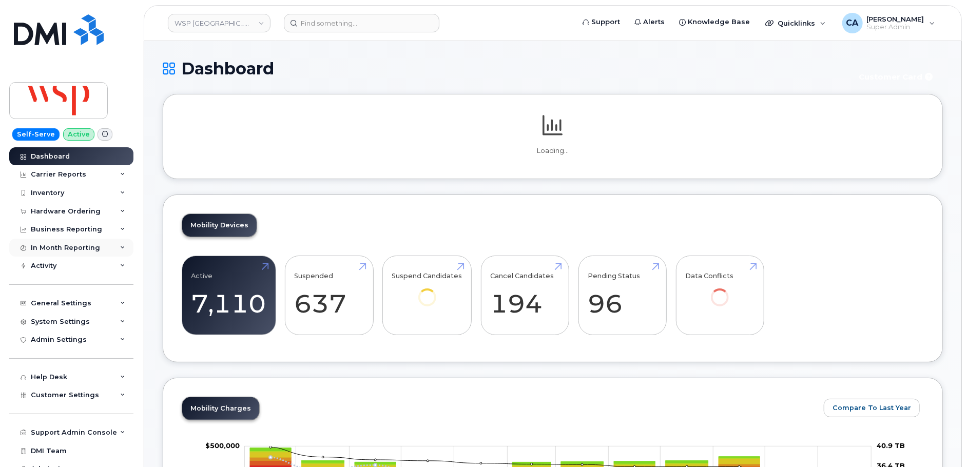
click at [64, 249] on div "In Month Reporting" at bounding box center [65, 248] width 69 height 8
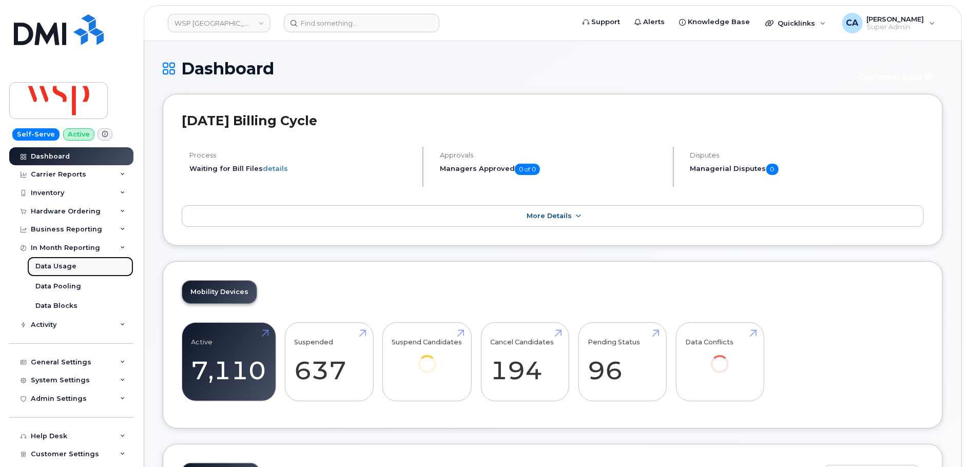
click at [64, 262] on div "Data Usage" at bounding box center [55, 266] width 41 height 9
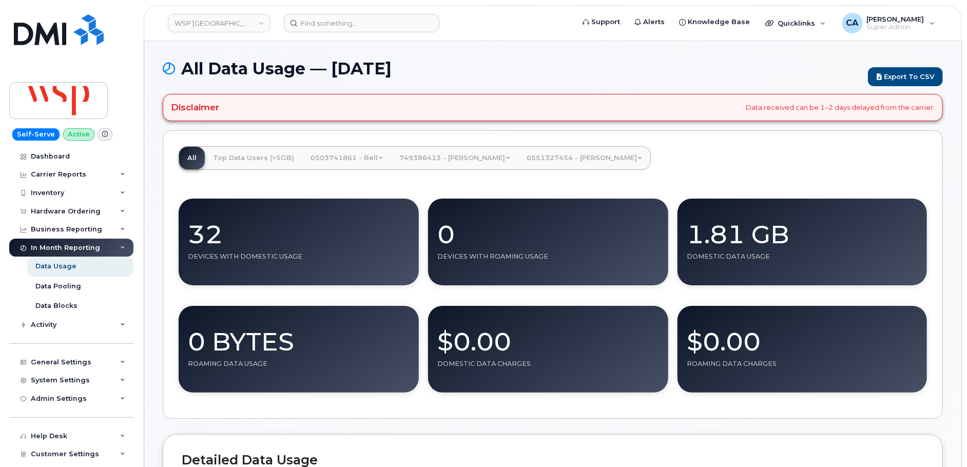
scroll to position [15, 0]
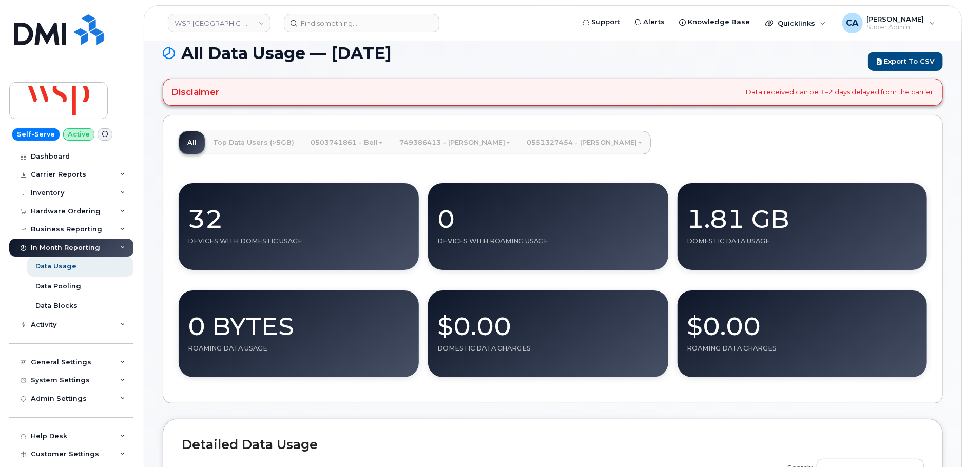
click at [519, 143] on link "0551327454 - [PERSON_NAME]" at bounding box center [585, 142] width 132 height 23
click at [521, 185] on link "Modem 500MB" at bounding box center [582, 190] width 122 height 23
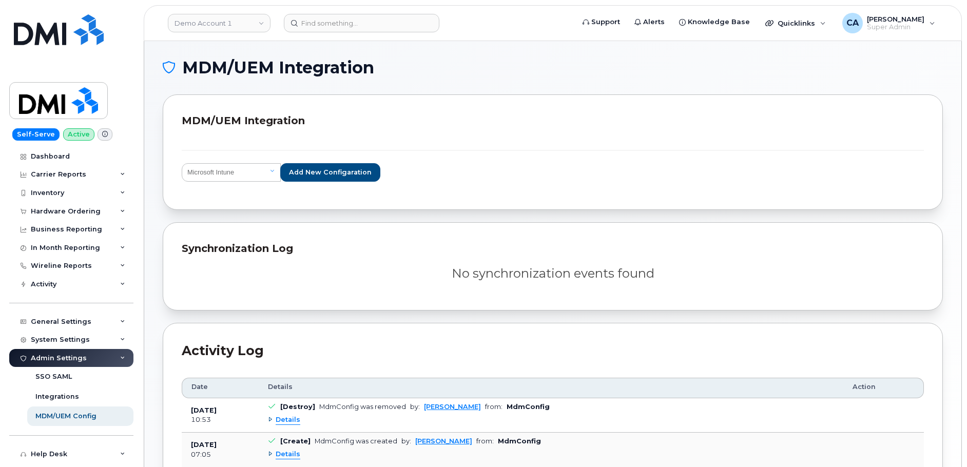
select select "ms_intune"
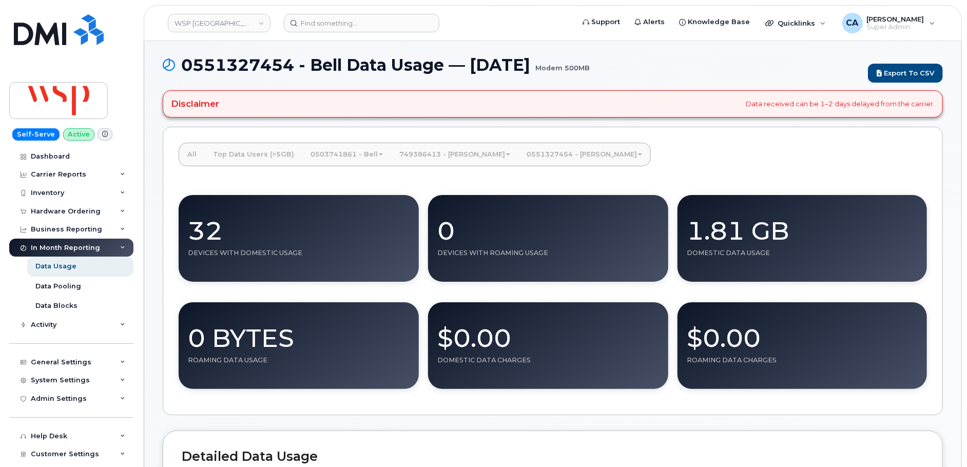
scroll to position [3, 0]
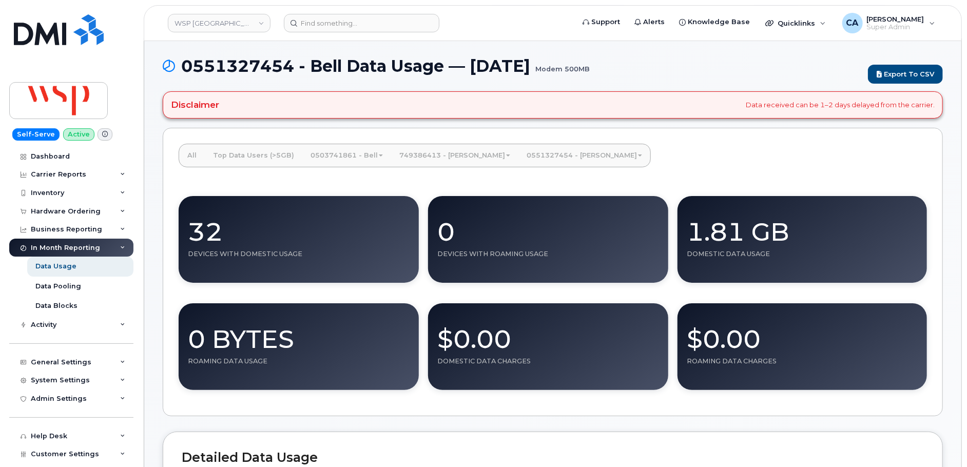
click at [457, 153] on link "749386413 - Rogers" at bounding box center [454, 155] width 127 height 23
click at [629, 171] on div "All Top Data Users (>5GB) 0503741861 - Bell Medium Business Data Share M2M Shar…" at bounding box center [553, 272] width 780 height 289
click at [323, 152] on link "0503741861 - Bell" at bounding box center [346, 155] width 89 height 23
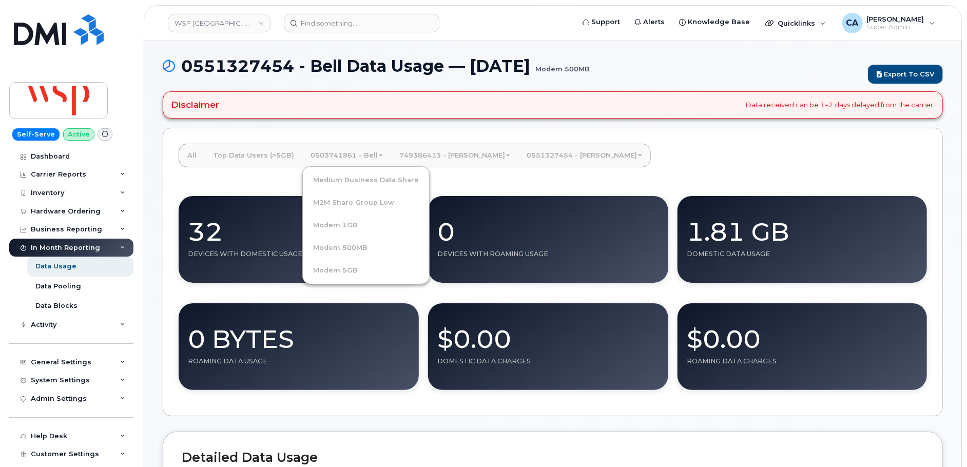
click at [323, 152] on link "0503741861 - Bell" at bounding box center [346, 155] width 89 height 23
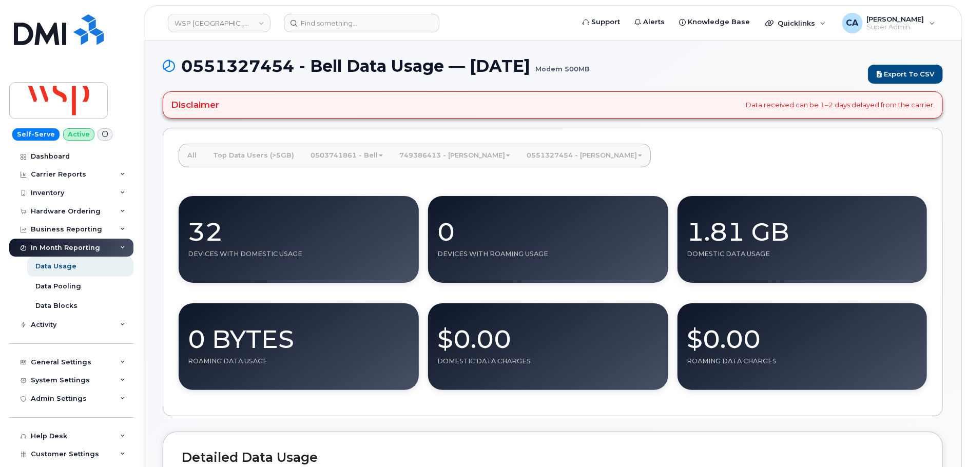
click at [586, 163] on div "All Top Data Users (>5GB) 0503741861 - Bell Medium Business Data Share M2M Shar…" at bounding box center [553, 272] width 780 height 289
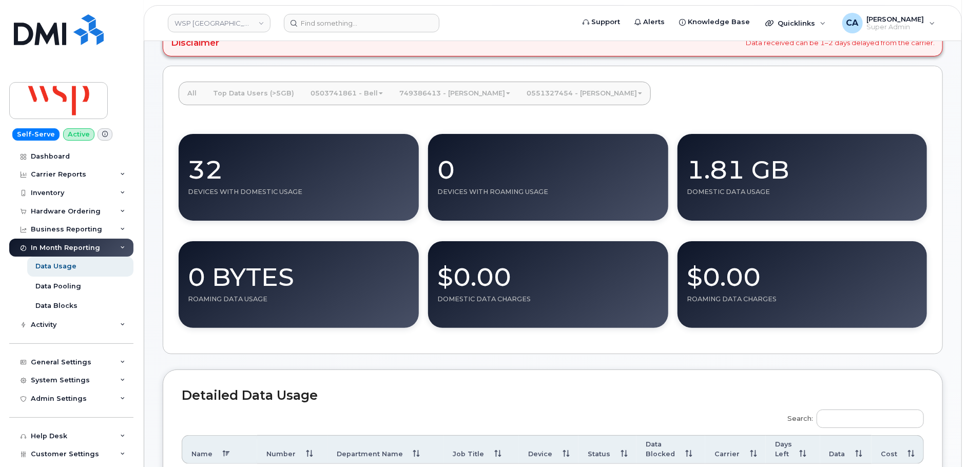
scroll to position [65, 0]
click at [525, 87] on link "0551327454 - [PERSON_NAME]" at bounding box center [585, 93] width 132 height 23
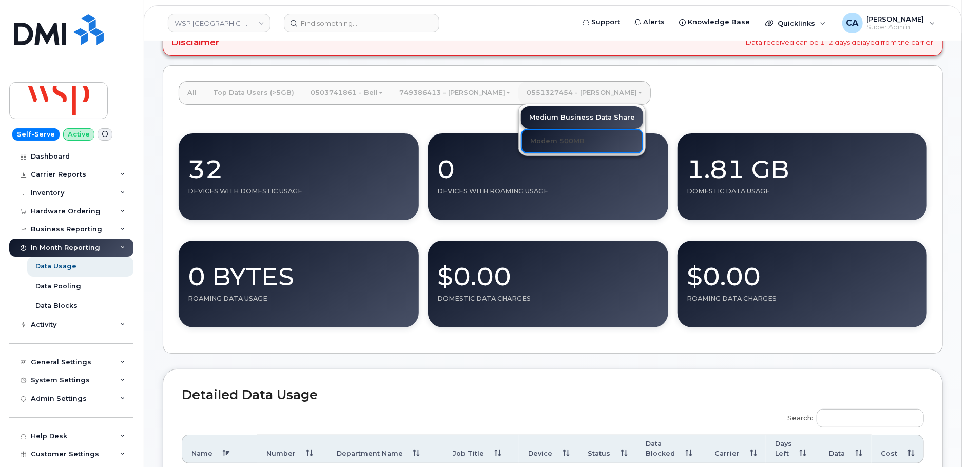
click at [627, 107] on div "All Top Data Users (>5GB) 0503741861 - Bell Medium Business Data Share M2M Shar…" at bounding box center [553, 209] width 780 height 289
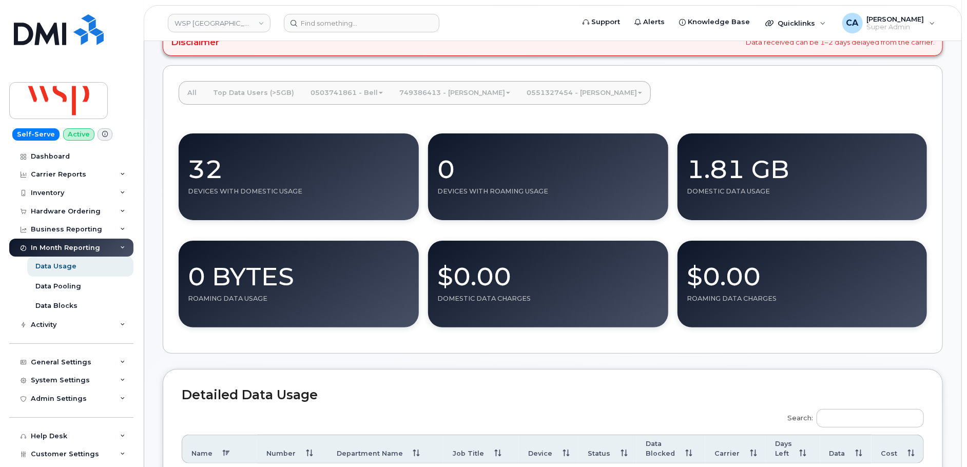
click at [330, 88] on link "0503741861 - Bell" at bounding box center [346, 93] width 89 height 23
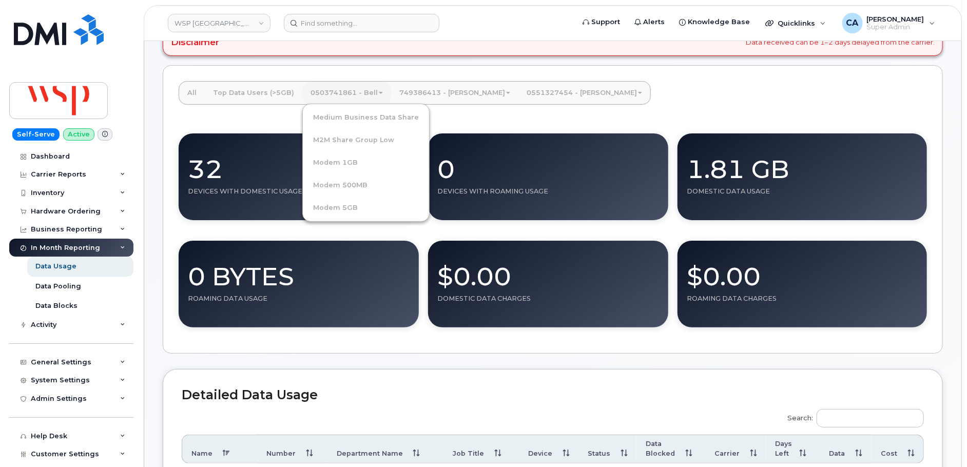
click at [513, 120] on div "All Top Data Users (>5GB) 0503741861 - Bell Medium Business Data Share M2M Shar…" at bounding box center [553, 209] width 780 height 289
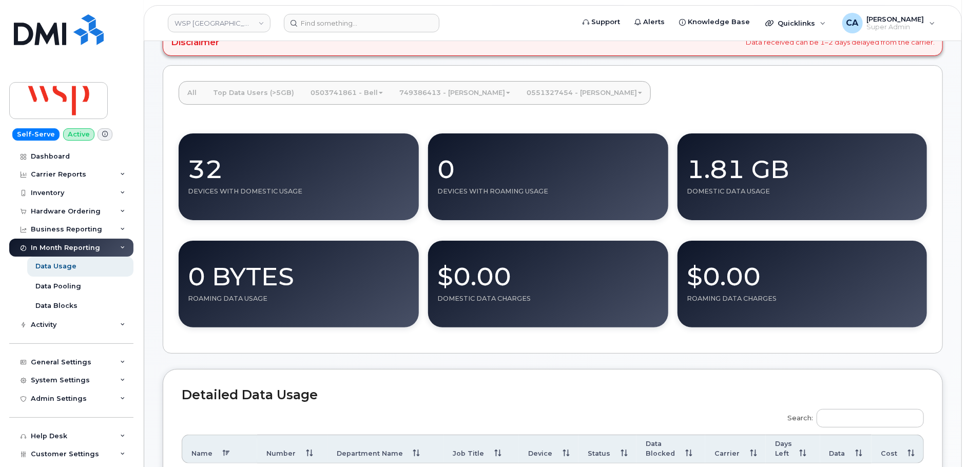
click at [337, 91] on link "0503741861 - Bell" at bounding box center [346, 93] width 89 height 23
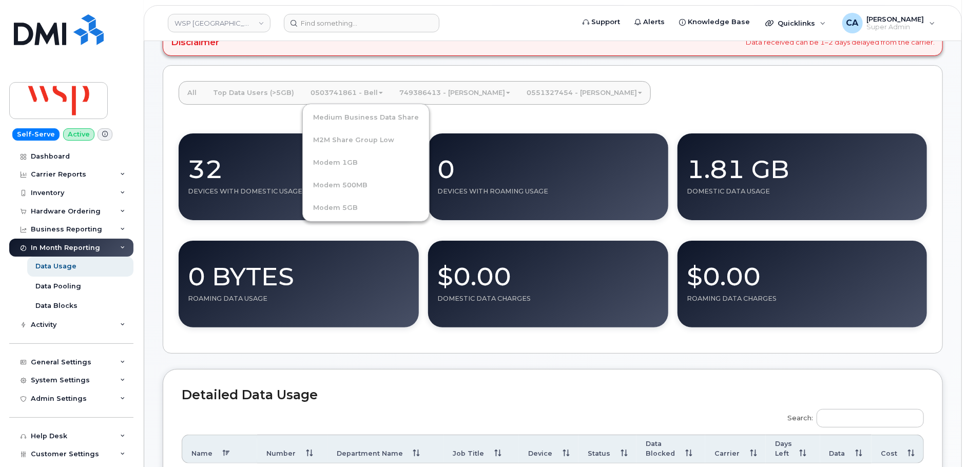
click at [345, 91] on link "0503741861 - Bell" at bounding box center [346, 93] width 89 height 23
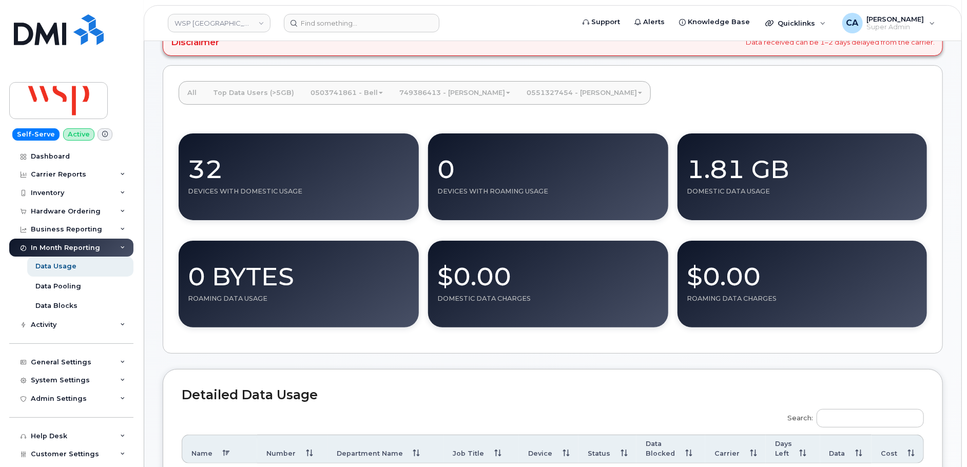
click at [538, 94] on link "0551327454 - Bell" at bounding box center [585, 93] width 132 height 23
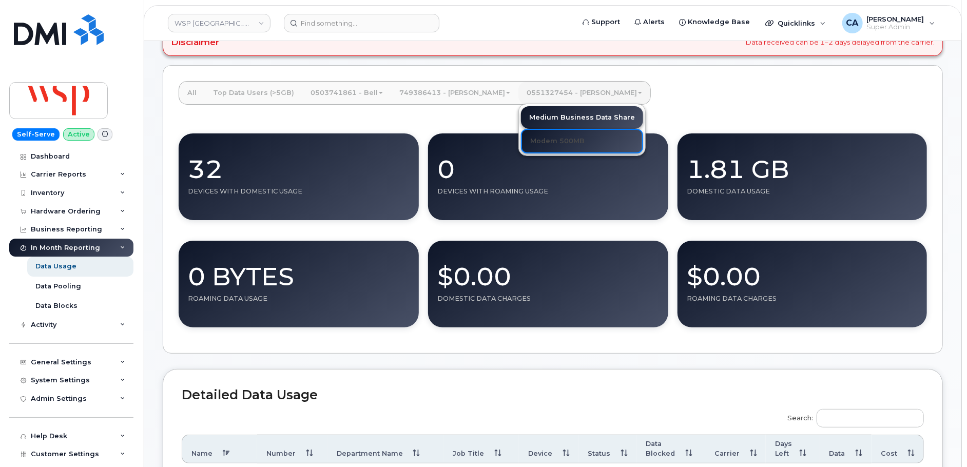
click at [370, 102] on link "0503741861 - Bell" at bounding box center [346, 93] width 89 height 23
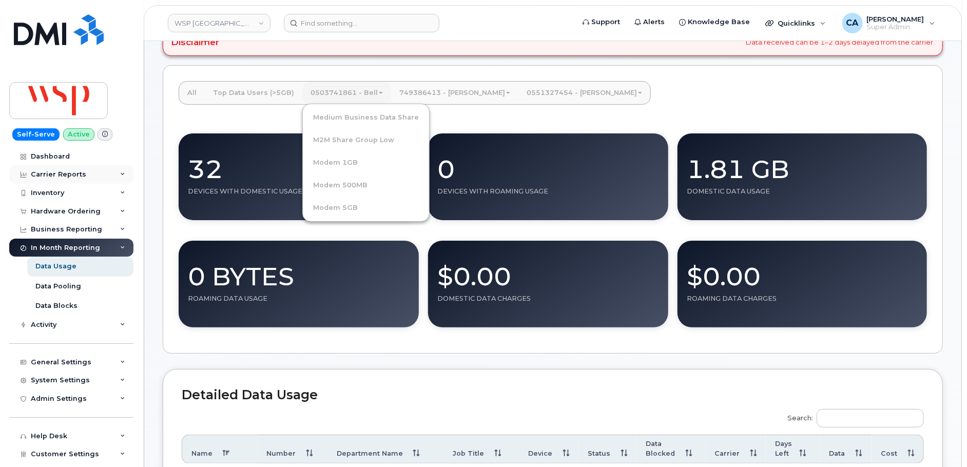
click at [80, 177] on div "Carrier Reports" at bounding box center [58, 174] width 55 height 8
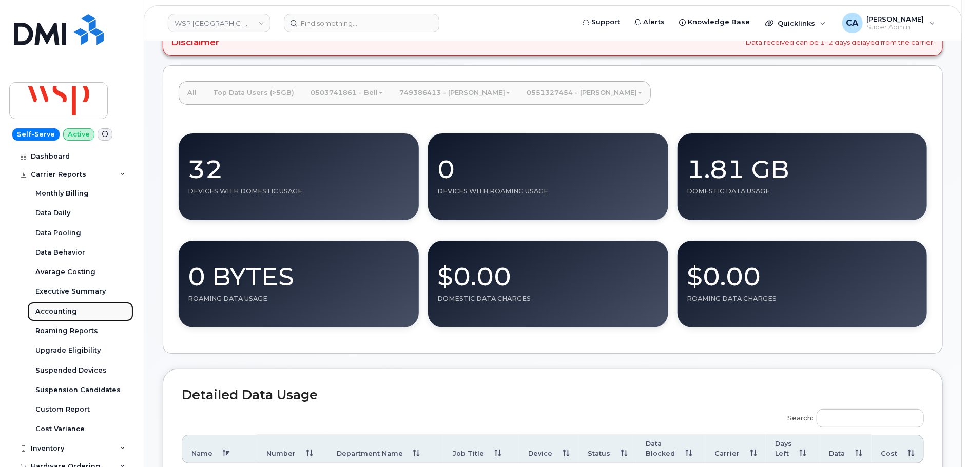
click at [59, 314] on div "Accounting" at bounding box center [56, 311] width 42 height 9
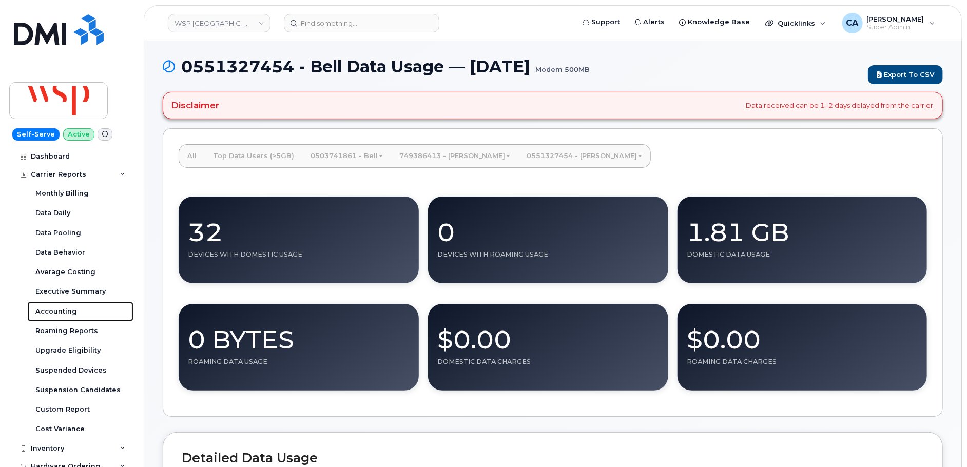
scroll to position [3, 0]
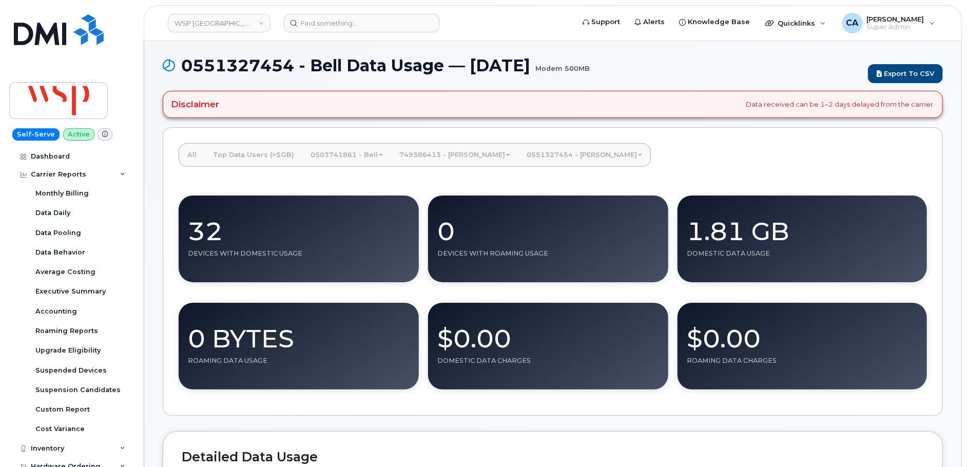
click at [369, 159] on link "0503741861 - Bell" at bounding box center [346, 155] width 89 height 23
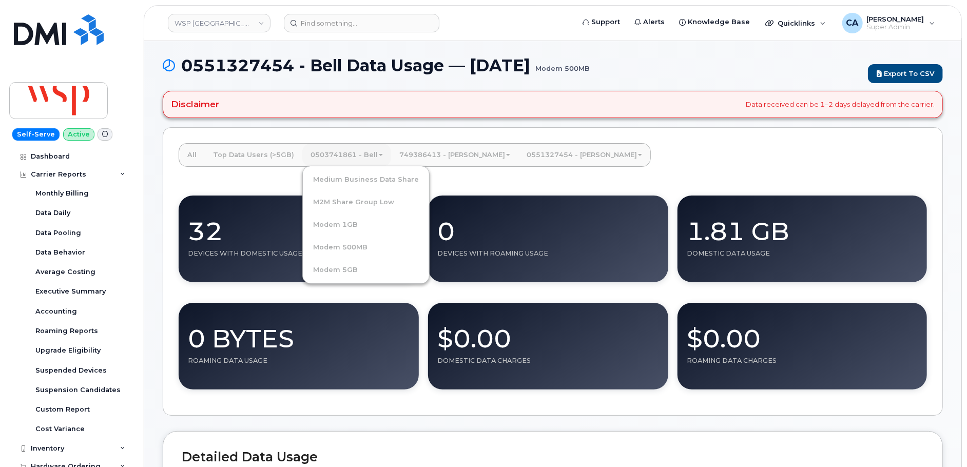
click at [494, 185] on div "0 Devices With Roaming Usage" at bounding box center [548, 238] width 240 height 107
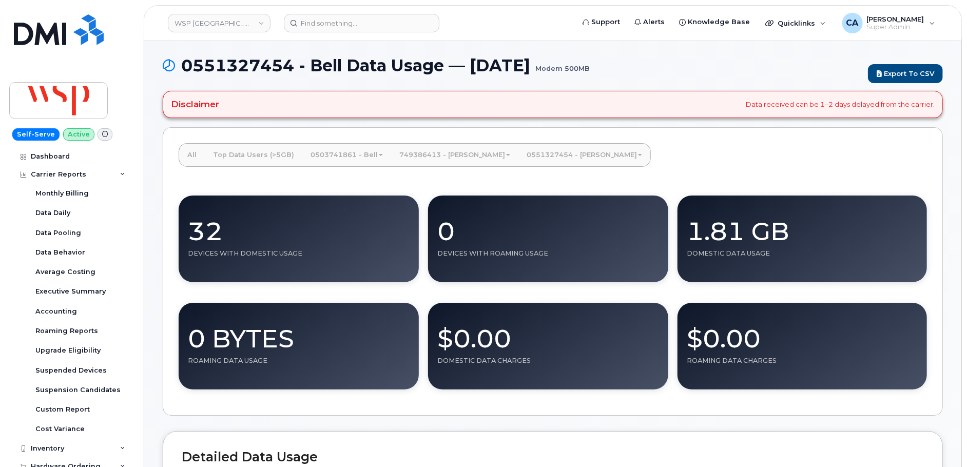
click at [519, 161] on link "0551327454 - [PERSON_NAME]" at bounding box center [585, 155] width 132 height 23
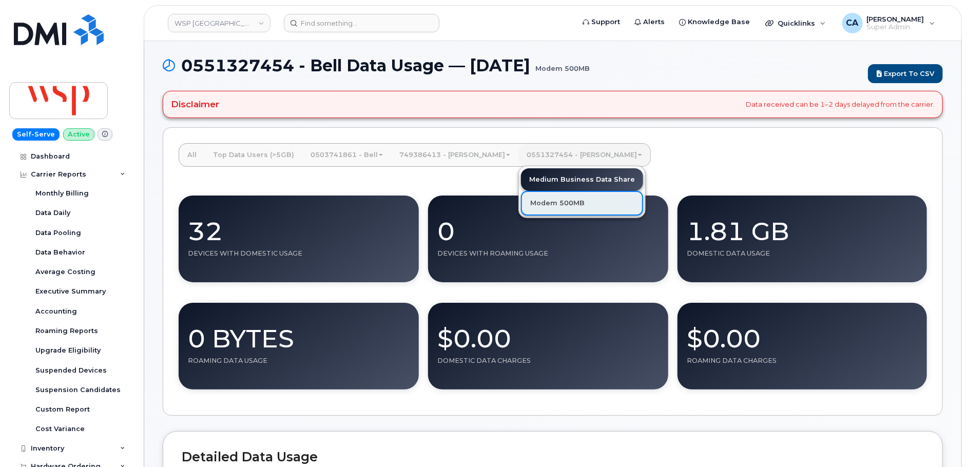
click at [526, 206] on link "Modem 500MB" at bounding box center [582, 203] width 122 height 25
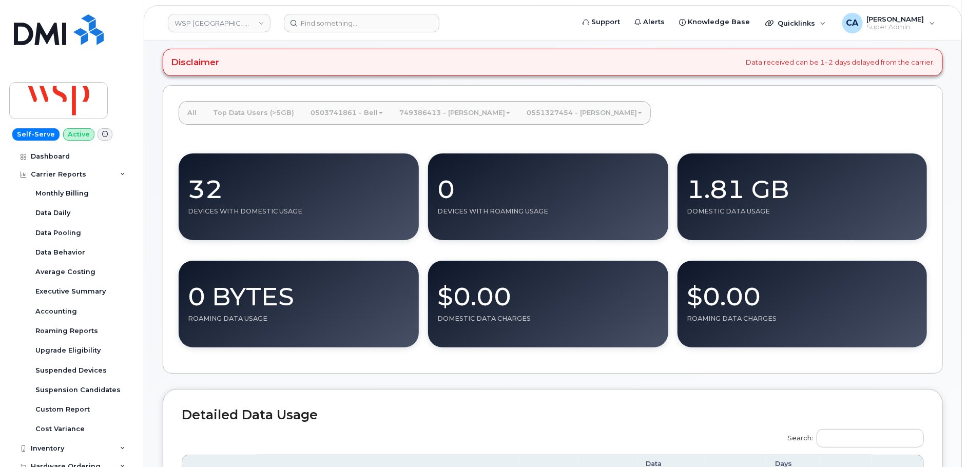
scroll to position [0, 0]
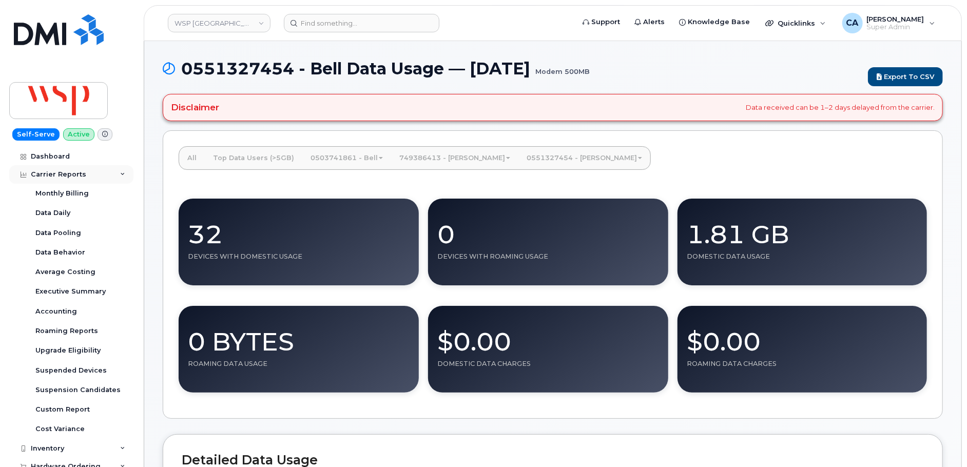
click at [62, 171] on div "Carrier Reports" at bounding box center [58, 174] width 55 height 8
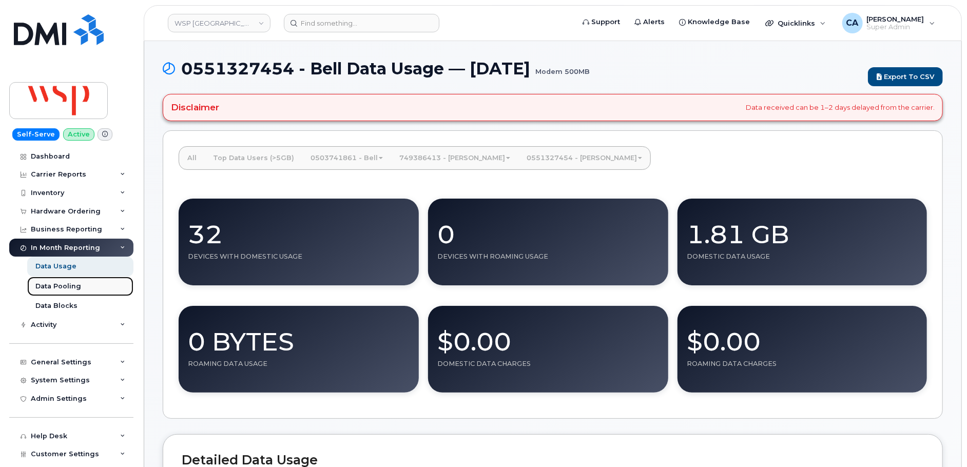
click at [68, 290] on div "Data Pooling" at bounding box center [58, 286] width 46 height 9
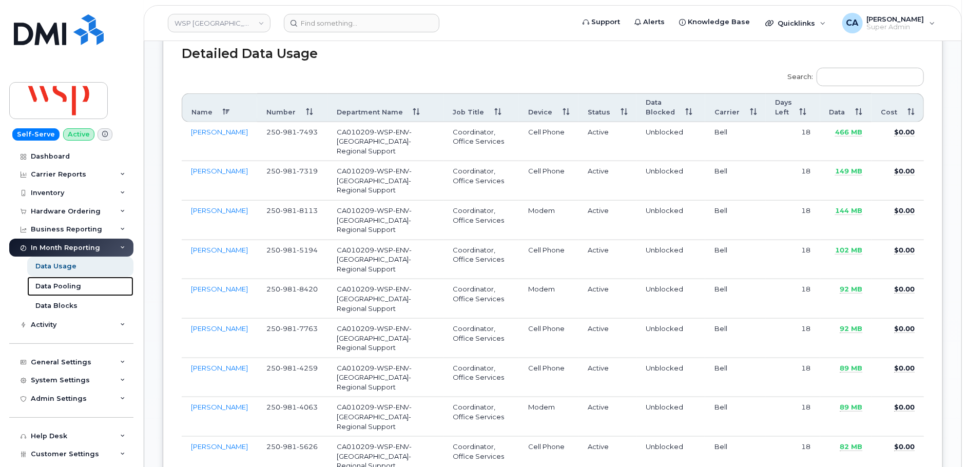
scroll to position [391, 0]
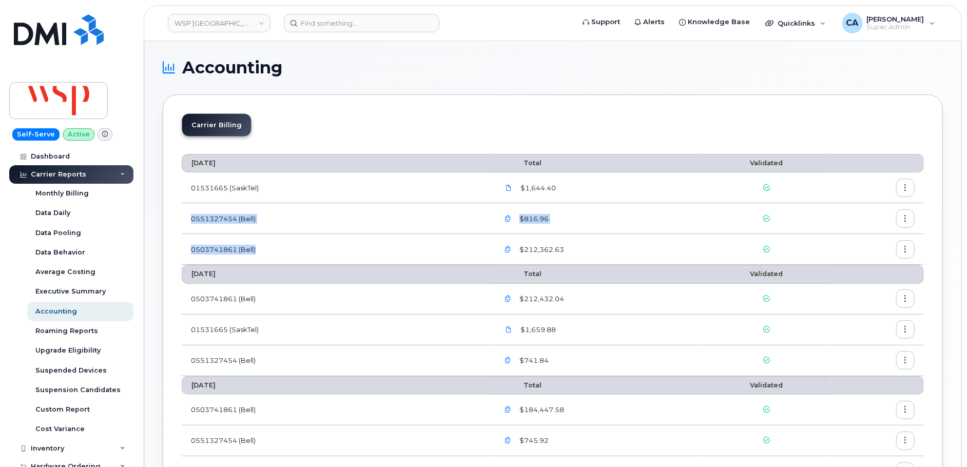
drag, startPoint x: 299, startPoint y: 259, endPoint x: 221, endPoint y: 211, distance: 91.9
click at [221, 376] on tbody "[DATE] Total Validated 01531665 (SaskTel) $1,644.40 0551327454 (Bell) $816.96 0…" at bounding box center [553, 447] width 742 height 142
click at [309, 228] on td "0551327454 (Bell)" at bounding box center [336, 218] width 308 height 31
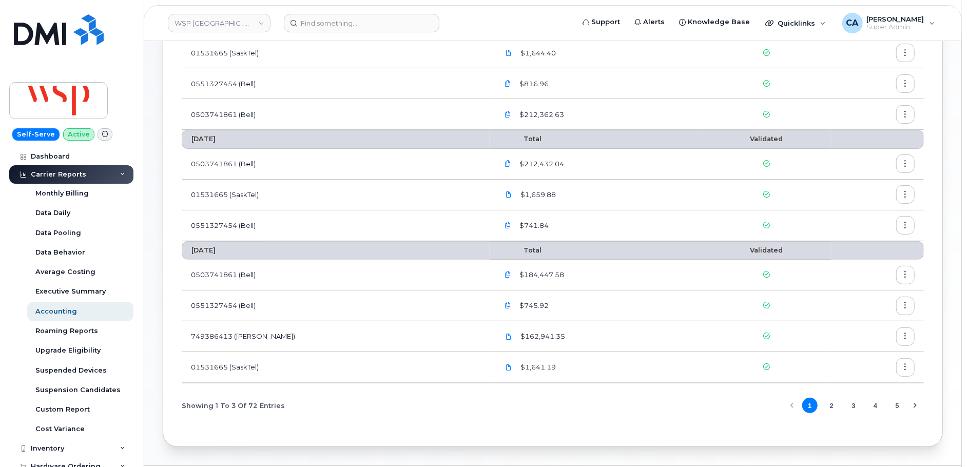
scroll to position [136, 0]
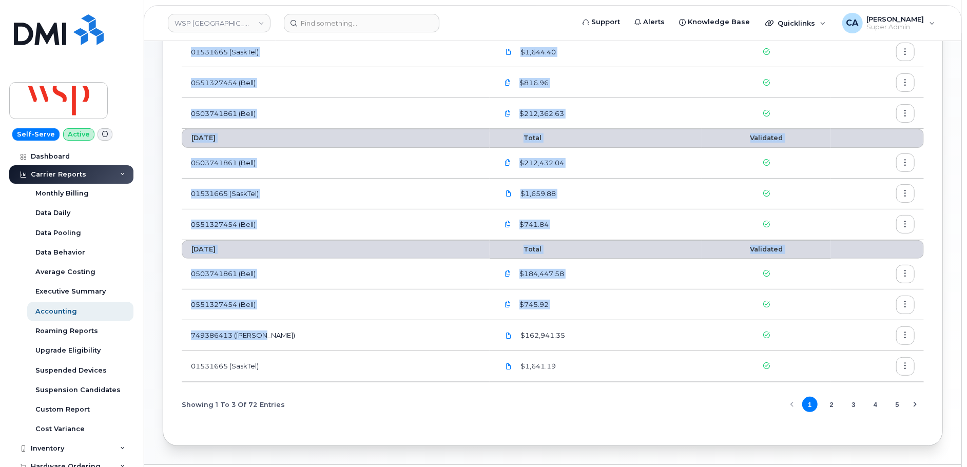
drag, startPoint x: 252, startPoint y: 341, endPoint x: 161, endPoint y: 340, distance: 90.4
click at [161, 340] on div "Accounting Carrier Billing [DATE] Total Validated 01531665 (SaskTel) $1,644.40 …" at bounding box center [552, 185] width 817 height 560
click at [349, 189] on td "01531665 (SaskTel)" at bounding box center [336, 194] width 308 height 31
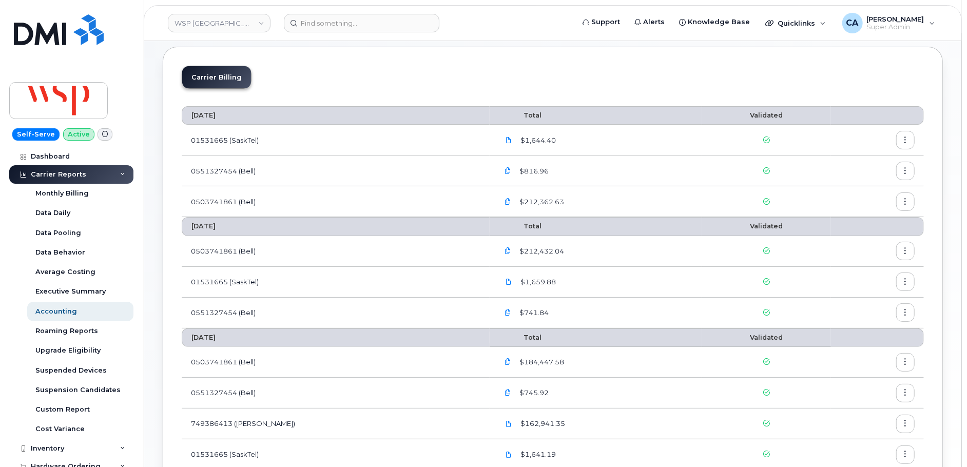
scroll to position [30, 0]
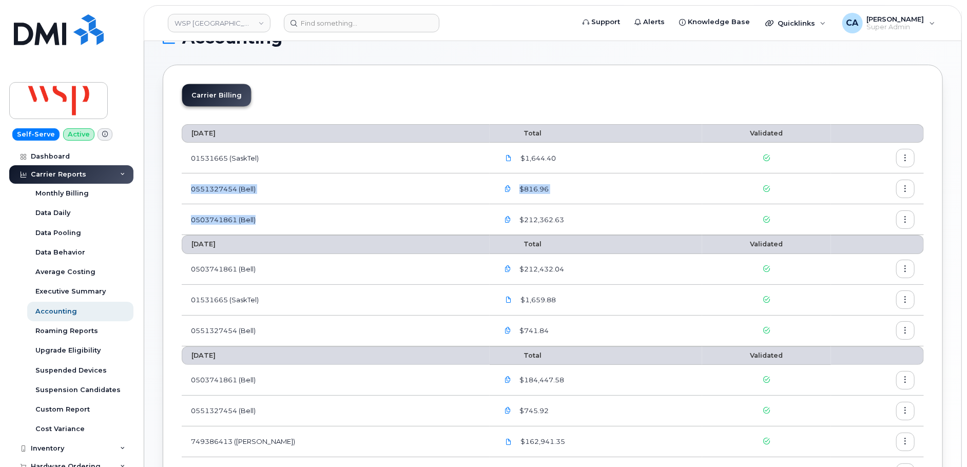
drag, startPoint x: 182, startPoint y: 179, endPoint x: 281, endPoint y: 232, distance: 111.6
click at [281, 347] on tbody "[DATE] Total Validated 01531665 (SaskTel) $1,644.40 0551327454 (Bell) $816.96 0…" at bounding box center [553, 418] width 742 height 142
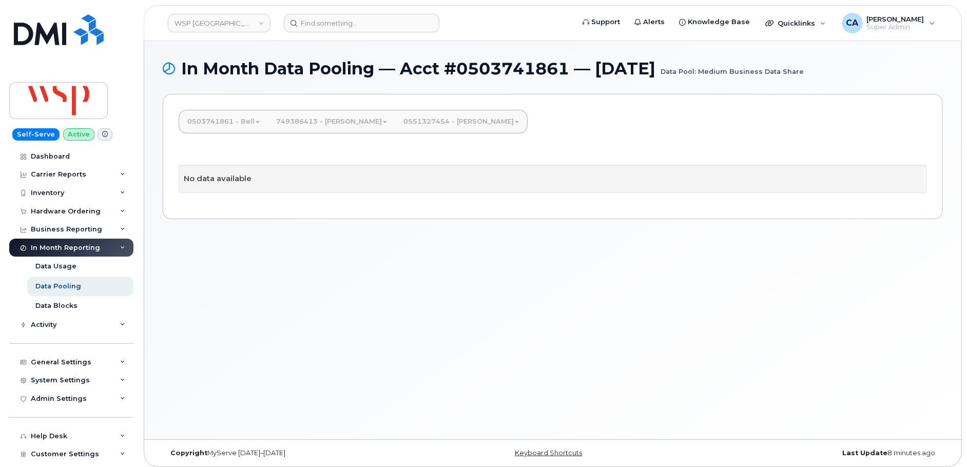
click at [395, 113] on link "0551327454 - [PERSON_NAME]" at bounding box center [461, 121] width 132 height 23
click at [398, 170] on link "Modem 500MB" at bounding box center [459, 169] width 122 height 23
click at [395, 119] on link "0551327454 - [PERSON_NAME]" at bounding box center [461, 121] width 132 height 23
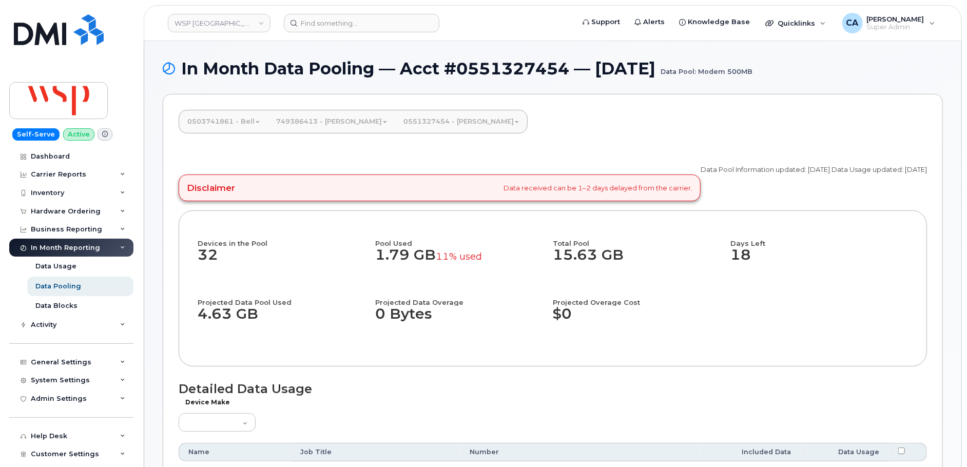
click at [398, 118] on link "0551327454 - [PERSON_NAME]" at bounding box center [461, 121] width 132 height 23
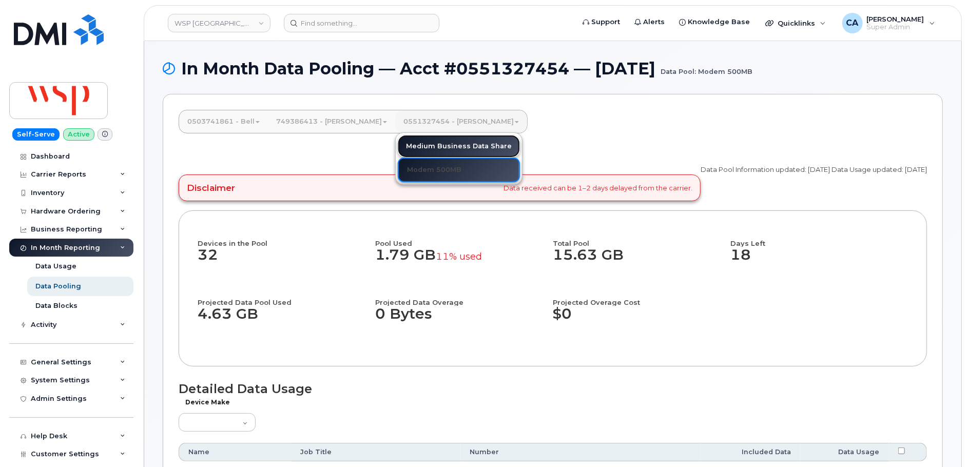
click at [444, 145] on link "Medium Business Data Share" at bounding box center [459, 146] width 122 height 23
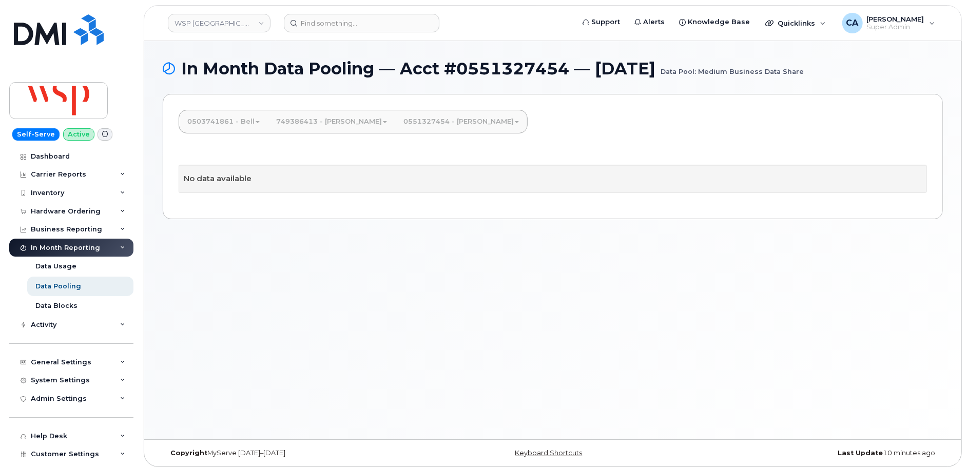
click at [408, 123] on link "0551327454 - [PERSON_NAME]" at bounding box center [461, 121] width 132 height 23
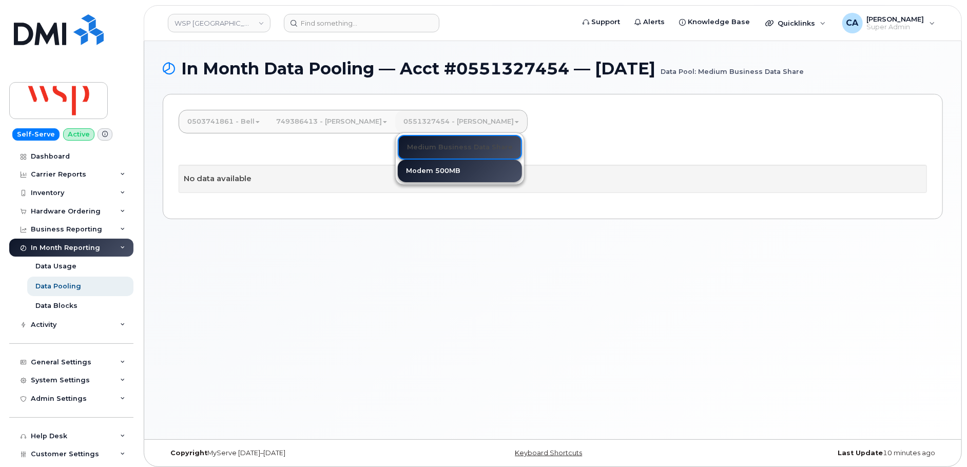
click at [299, 108] on div "0503741861 - Bell Medium Business Data Share M2M Share Group Low Modem 1GB Mode…" at bounding box center [553, 156] width 780 height 125
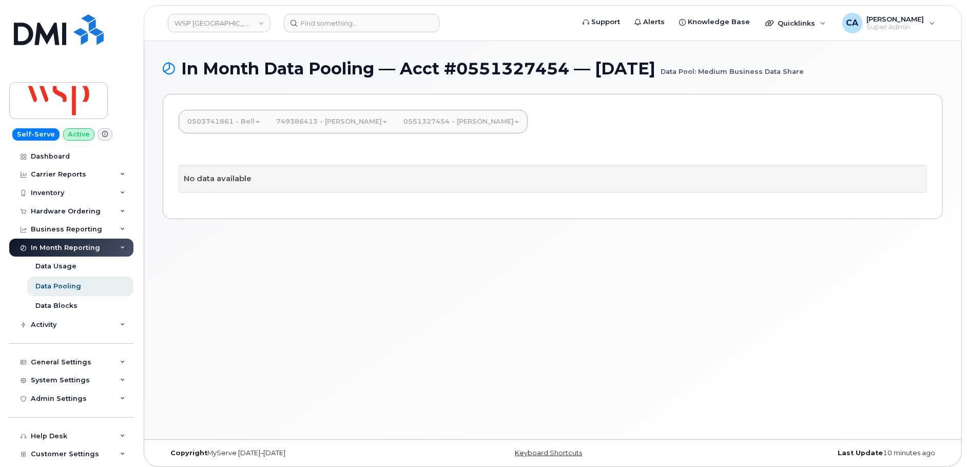
click at [249, 121] on link "0503741861 - Bell" at bounding box center [223, 121] width 89 height 23
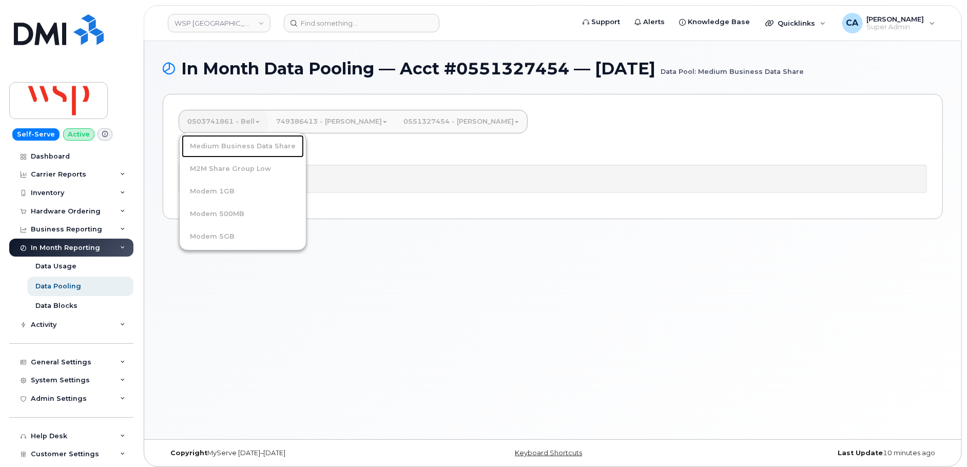
click at [249, 143] on link "Medium Business Data Share" at bounding box center [243, 146] width 122 height 23
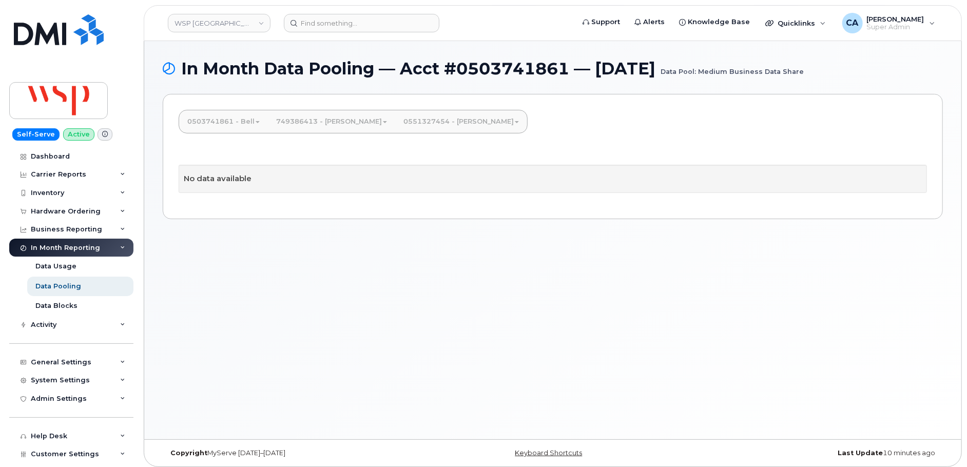
click at [237, 137] on div "0503741861 - Bell Medium Business Data Share M2M Share Group Low Modem 1GB Mode…" at bounding box center [553, 156] width 780 height 125
click at [237, 125] on link "0503741861 - Bell" at bounding box center [223, 121] width 89 height 23
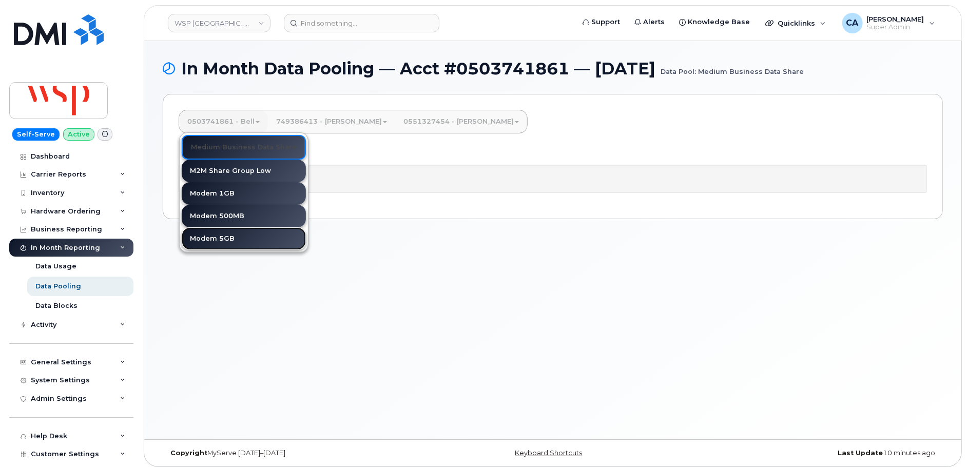
click at [236, 239] on link "Modem 5GB" at bounding box center [244, 238] width 124 height 23
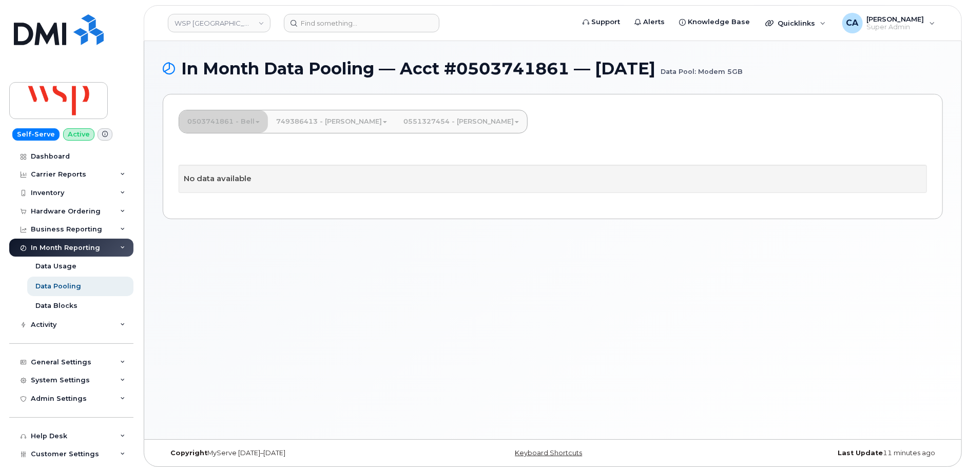
click at [229, 122] on link "0503741861 - Bell" at bounding box center [223, 121] width 89 height 23
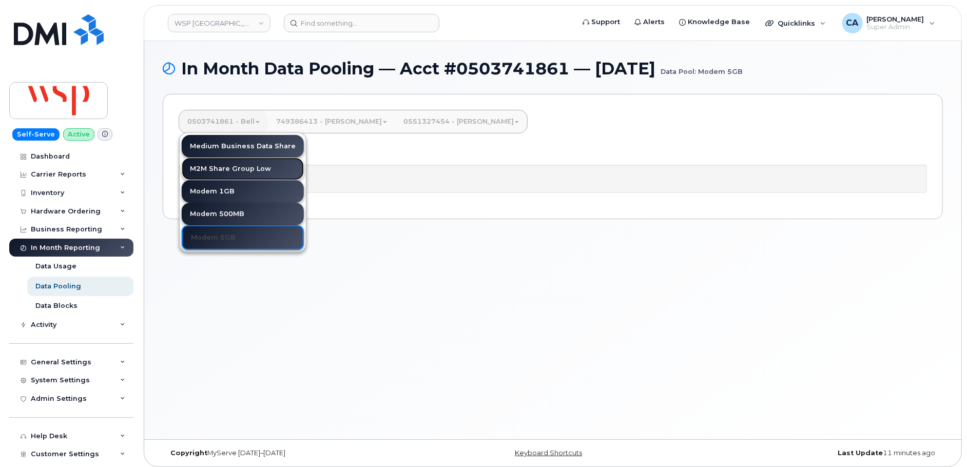
click at [227, 165] on link "M2M Share Group Low" at bounding box center [243, 169] width 122 height 23
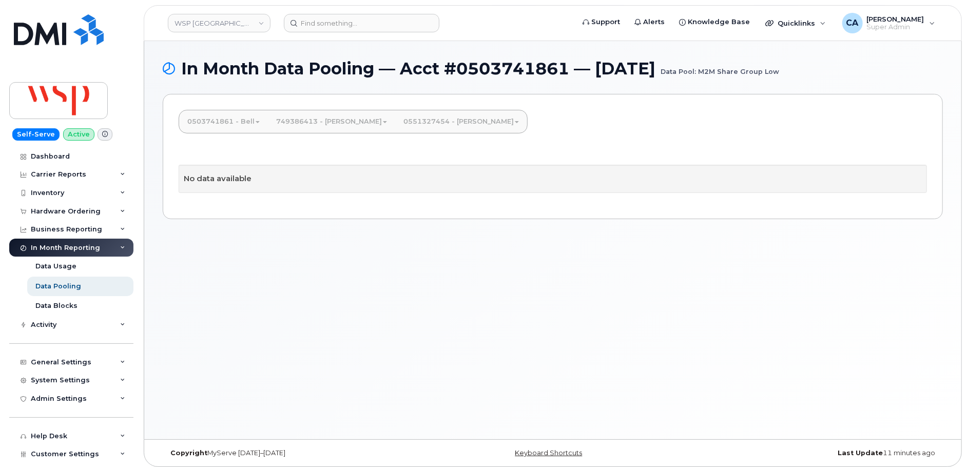
click at [395, 124] on link "0551327454 - [PERSON_NAME]" at bounding box center [461, 121] width 132 height 23
click at [398, 147] on link "Medium Business Data Share" at bounding box center [459, 146] width 122 height 23
click at [397, 121] on link "0551327454 - [PERSON_NAME]" at bounding box center [461, 121] width 132 height 23
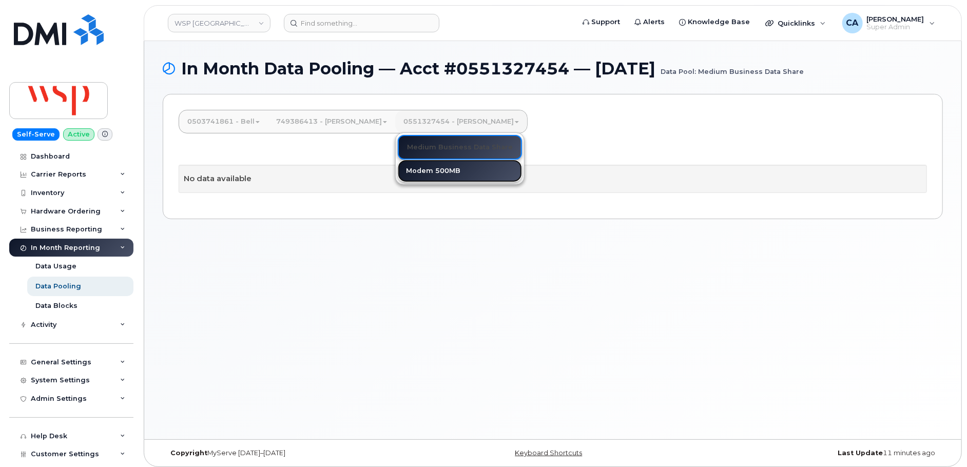
click at [398, 168] on link "Modem 500MB" at bounding box center [460, 171] width 124 height 23
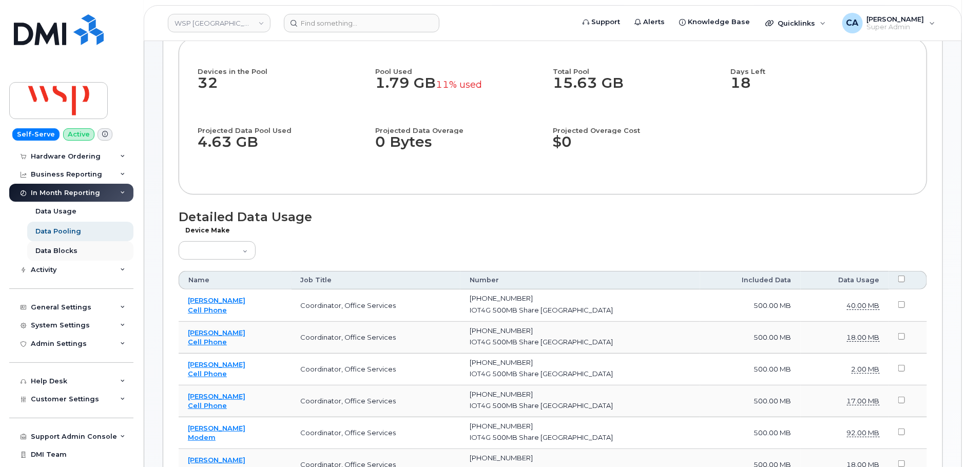
scroll to position [69, 0]
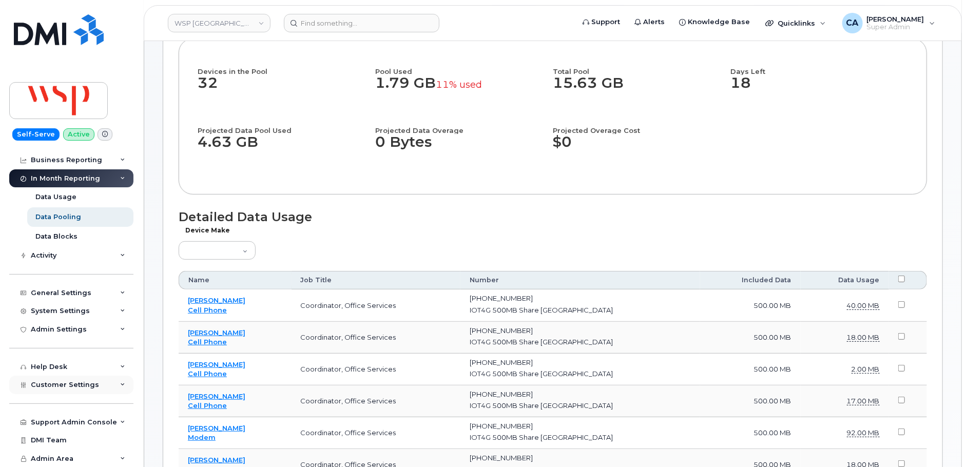
click at [53, 384] on span "Customer Settings" at bounding box center [65, 385] width 68 height 8
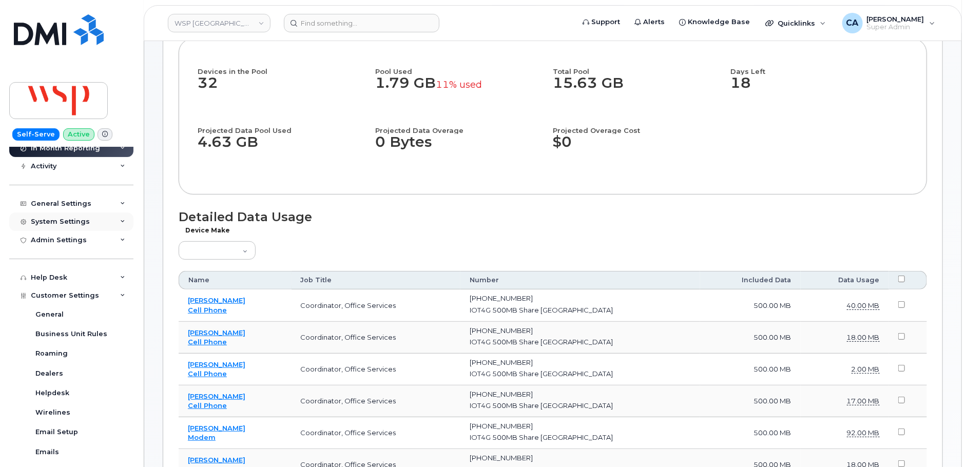
scroll to position [64, 0]
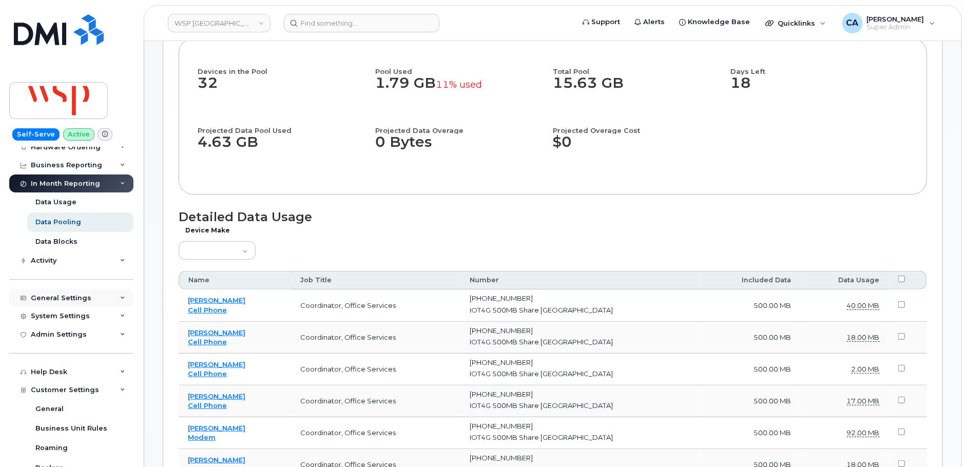
click at [69, 298] on div "General Settings" at bounding box center [61, 298] width 61 height 8
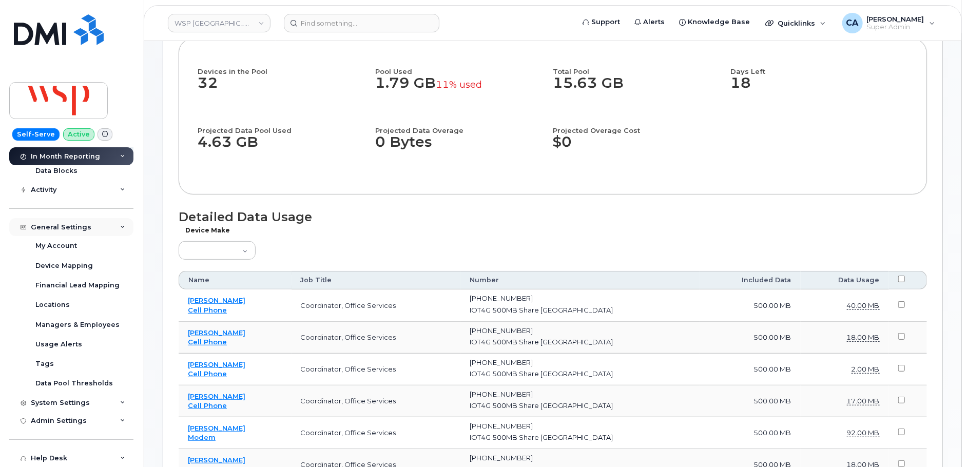
scroll to position [136, 0]
click at [61, 378] on div "Data Pool Thresholds" at bounding box center [74, 382] width 78 height 9
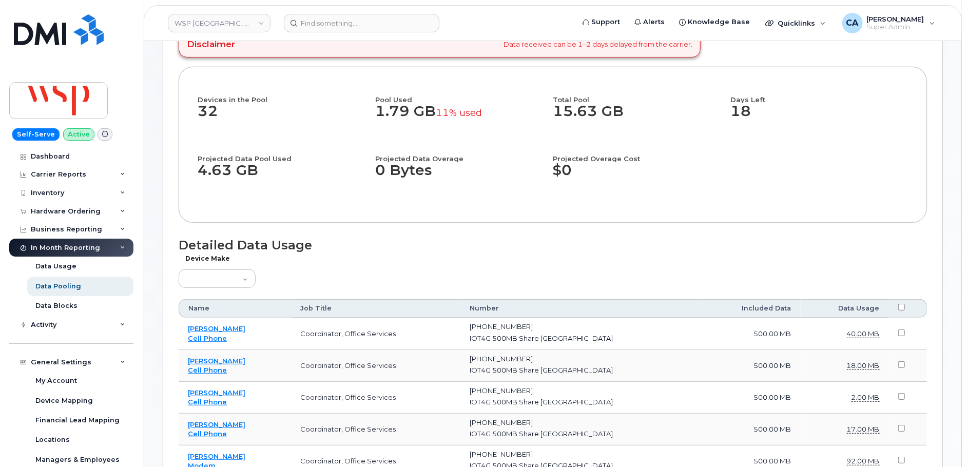
scroll to position [167, 0]
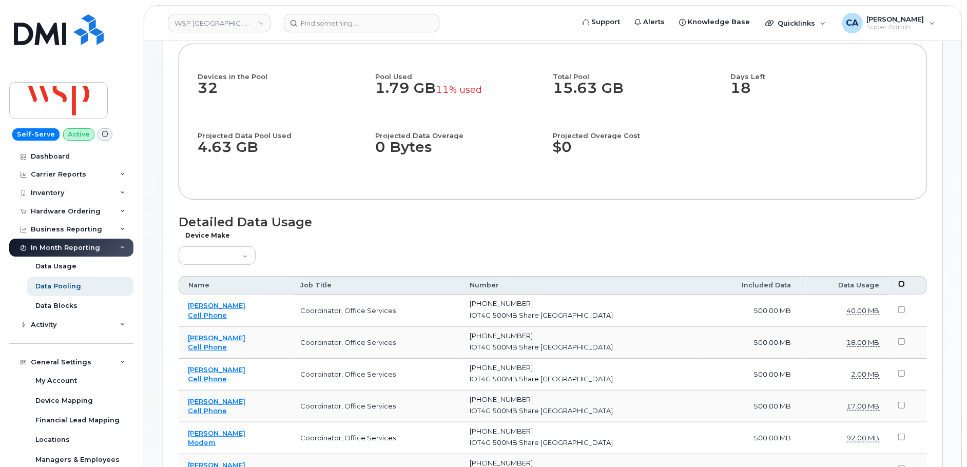
click at [899, 283] on input "checkbox" at bounding box center [902, 284] width 7 height 7
checkbox input "true"
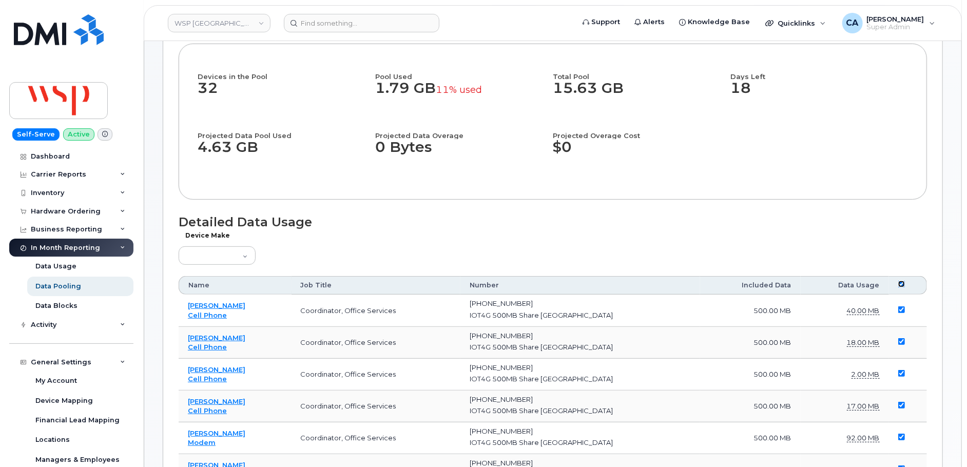
checkbox input "true"
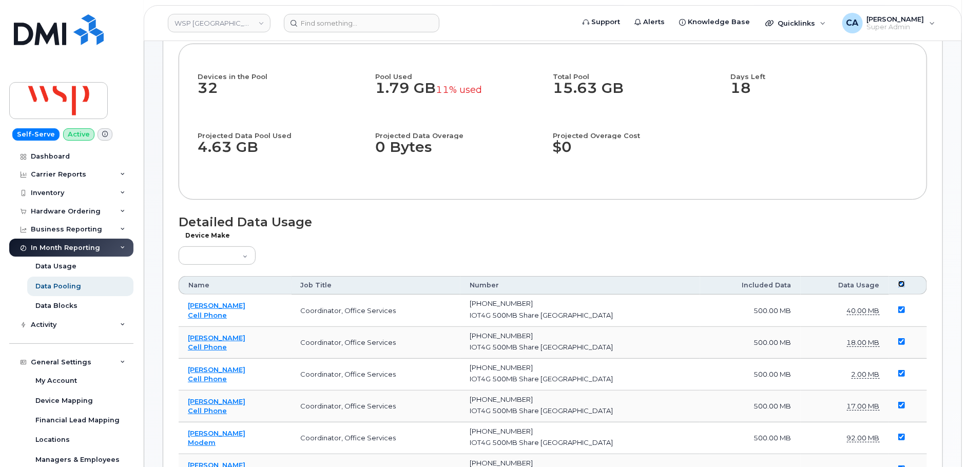
checkbox input "true"
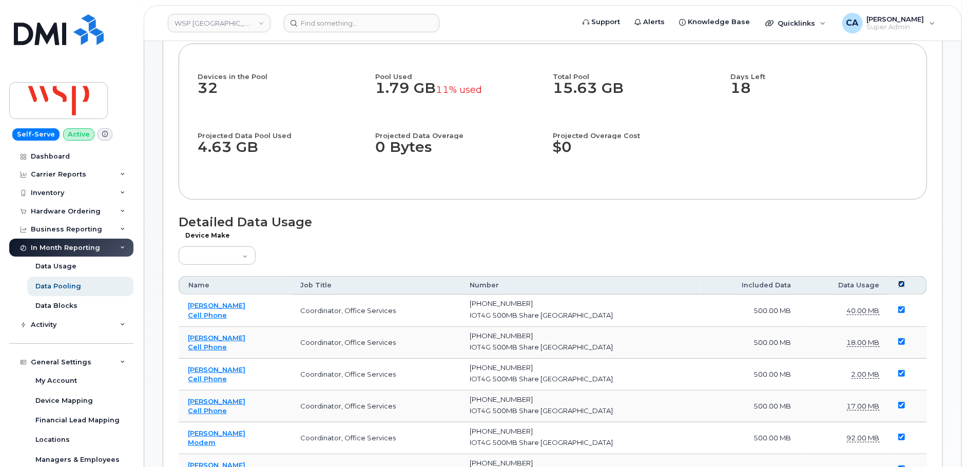
checkbox input "true"
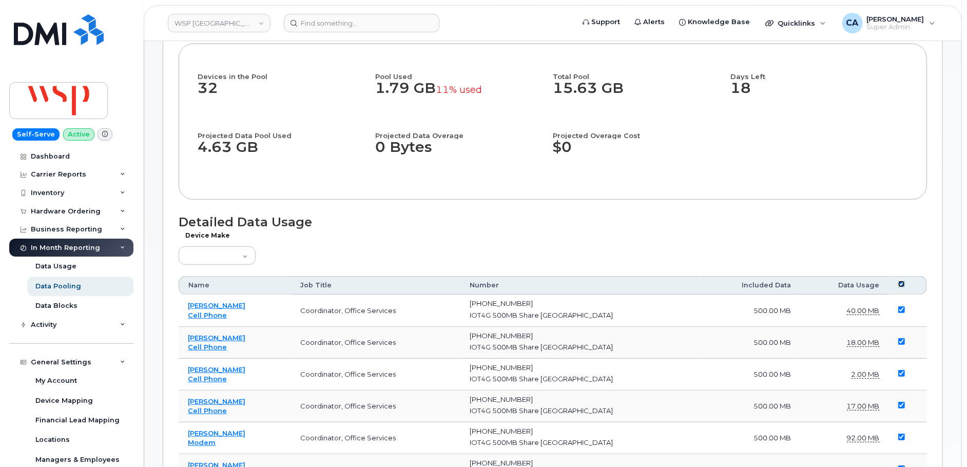
checkbox input "true"
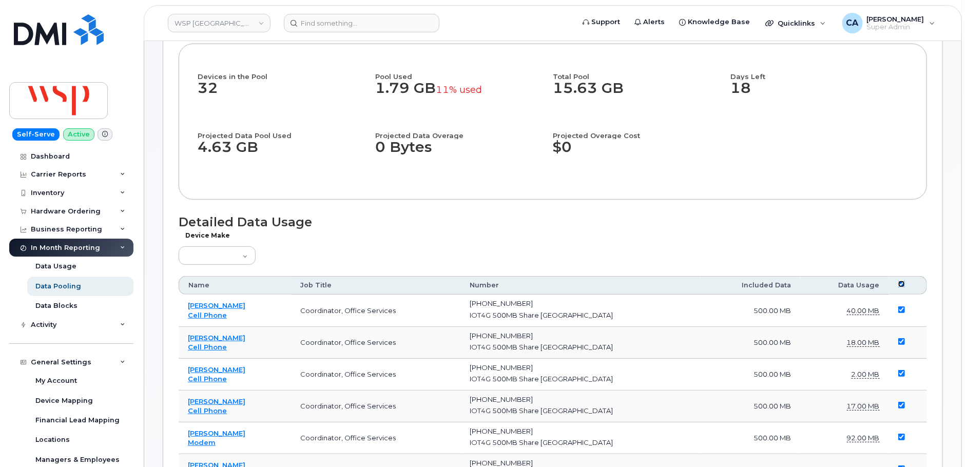
checkbox input "true"
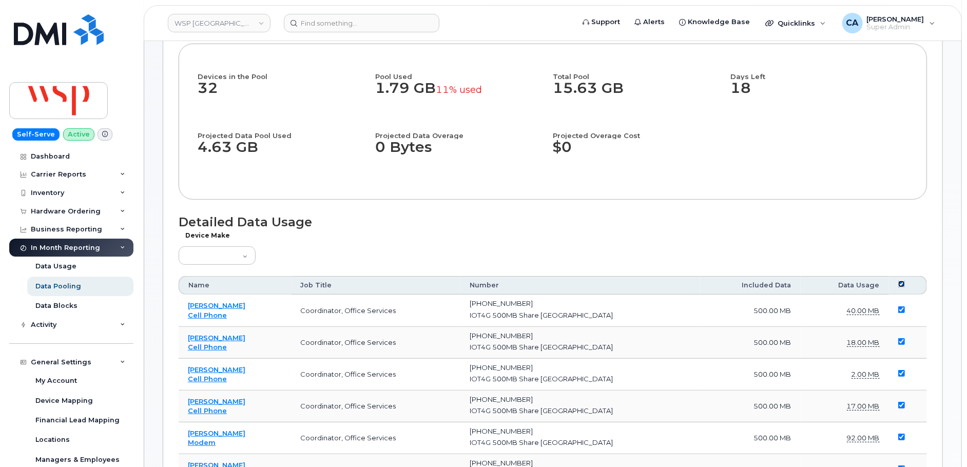
checkbox input "true"
click at [899, 283] on input "checkbox" at bounding box center [902, 284] width 7 height 7
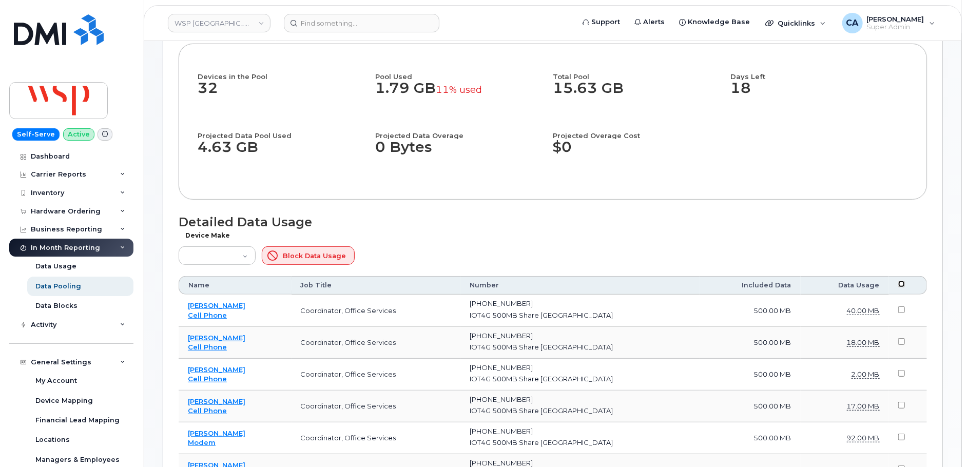
checkbox input "false"
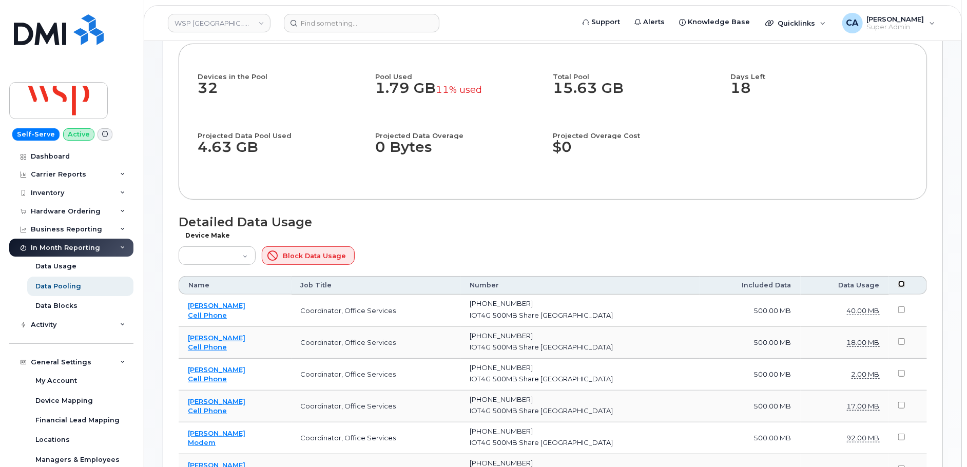
checkbox input "false"
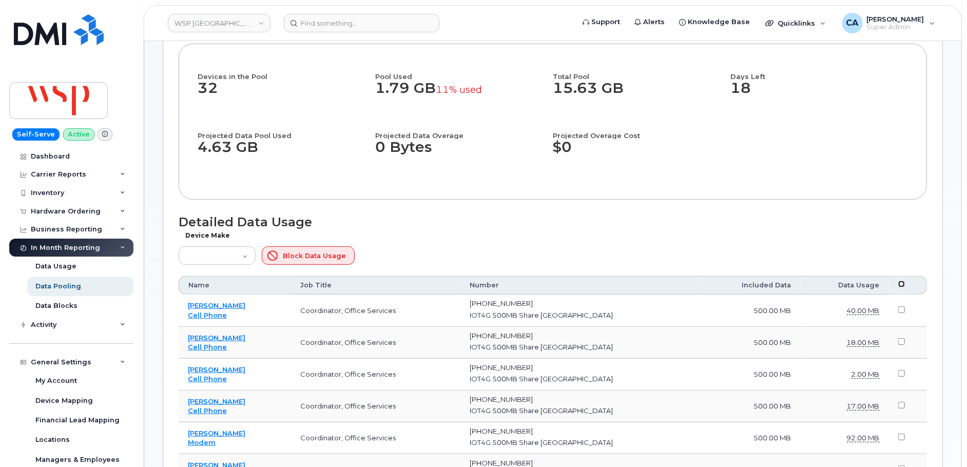
checkbox input "false"
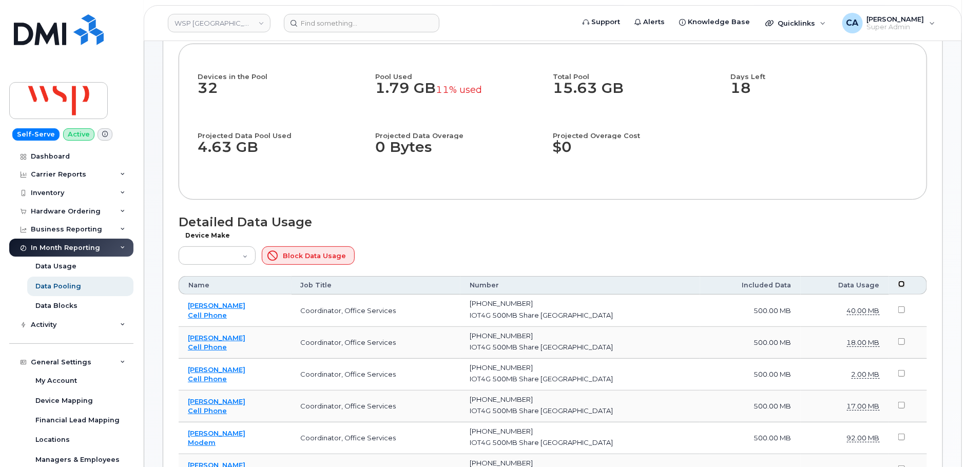
checkbox input "false"
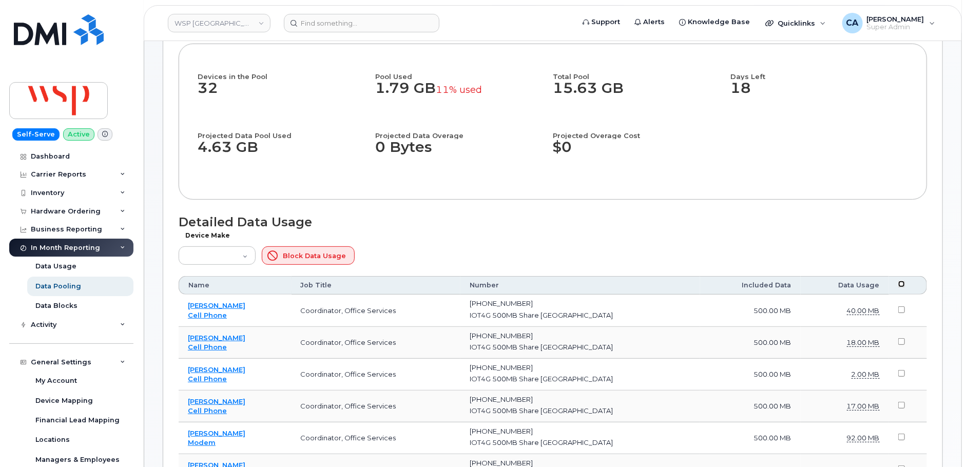
checkbox input "false"
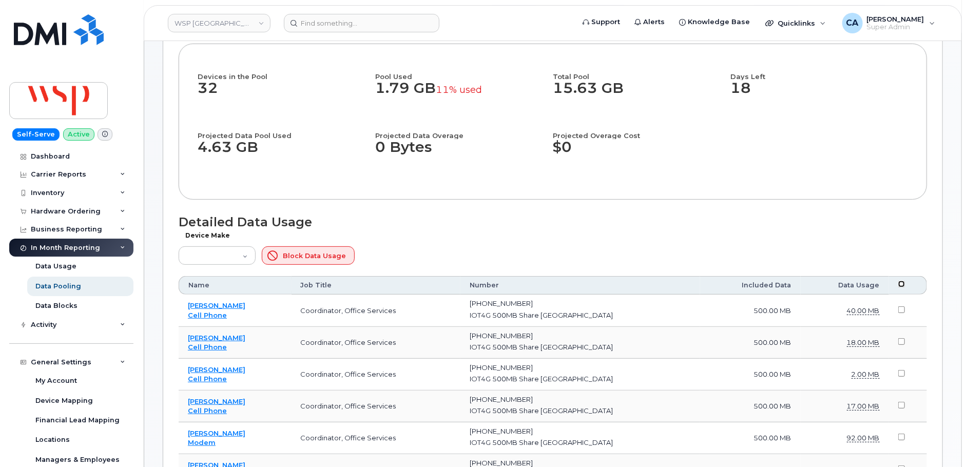
checkbox input "false"
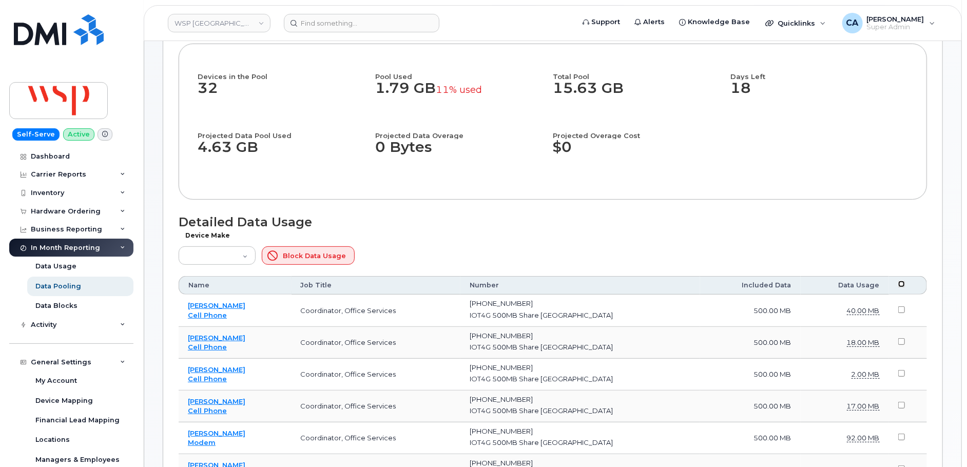
checkbox input "false"
click at [899, 283] on input "checkbox" at bounding box center [902, 284] width 7 height 7
checkbox input "true"
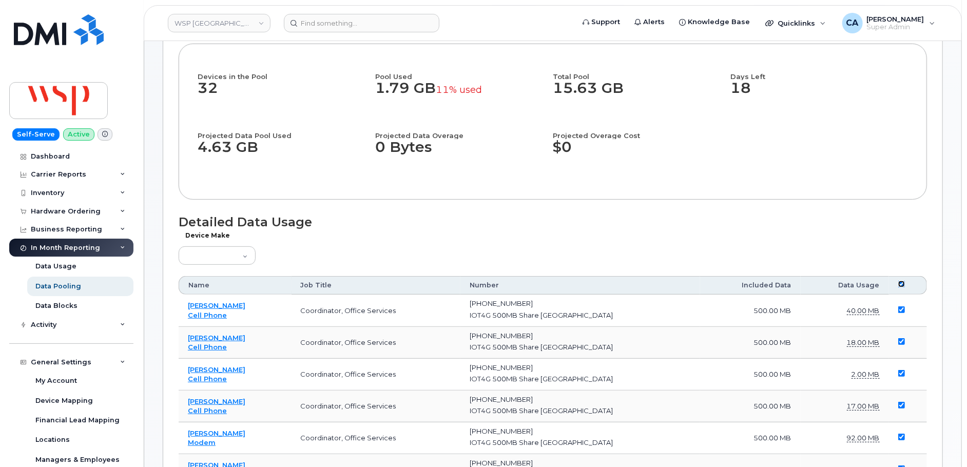
checkbox input "true"
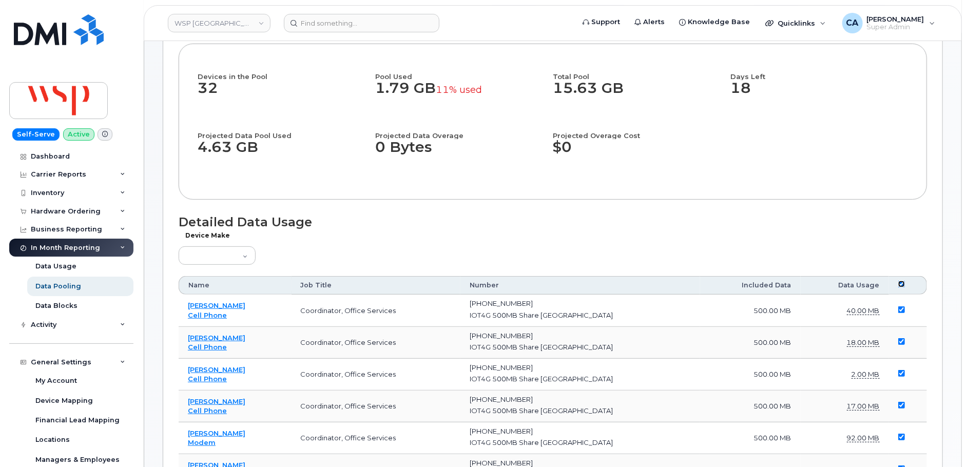
checkbox input "true"
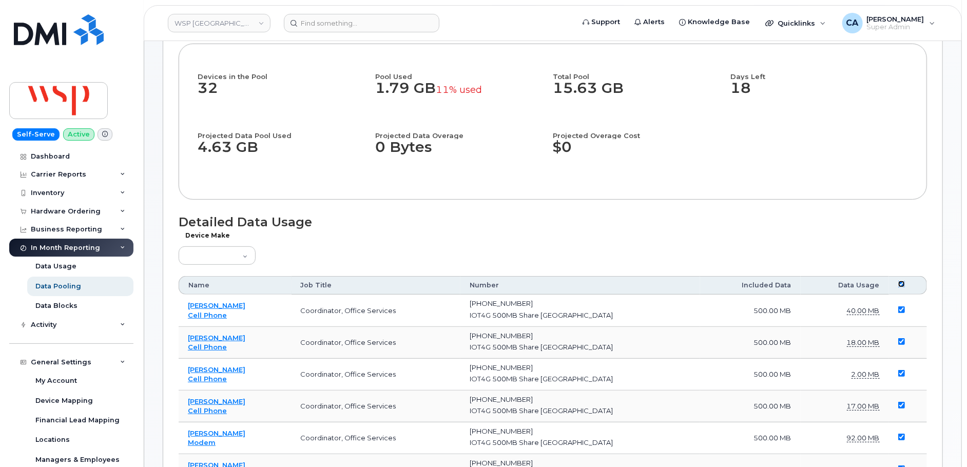
checkbox input "true"
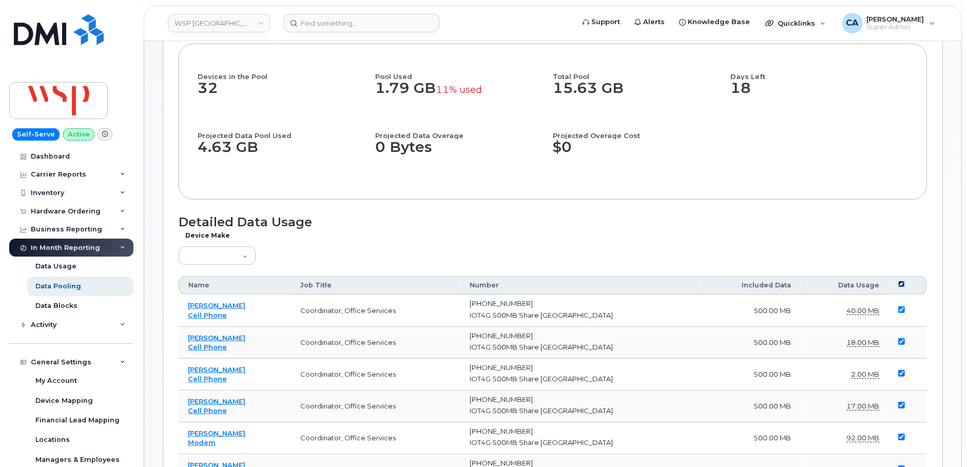
checkbox input "true"
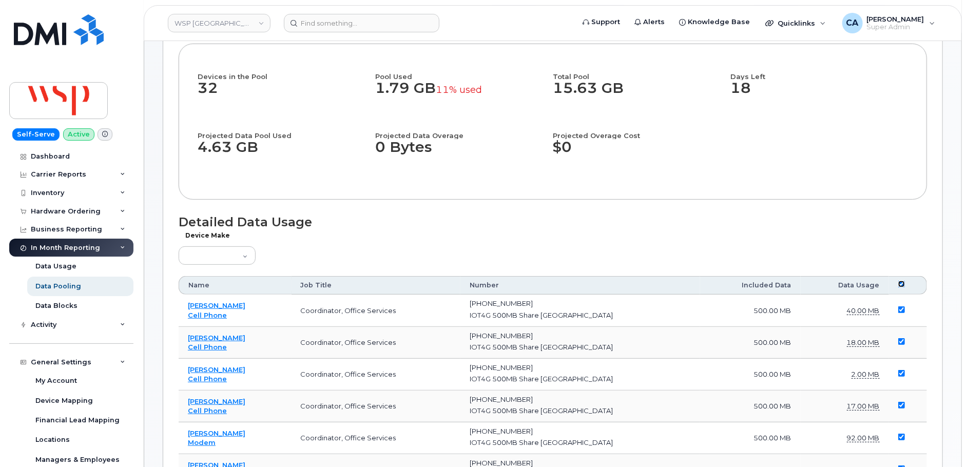
checkbox input "true"
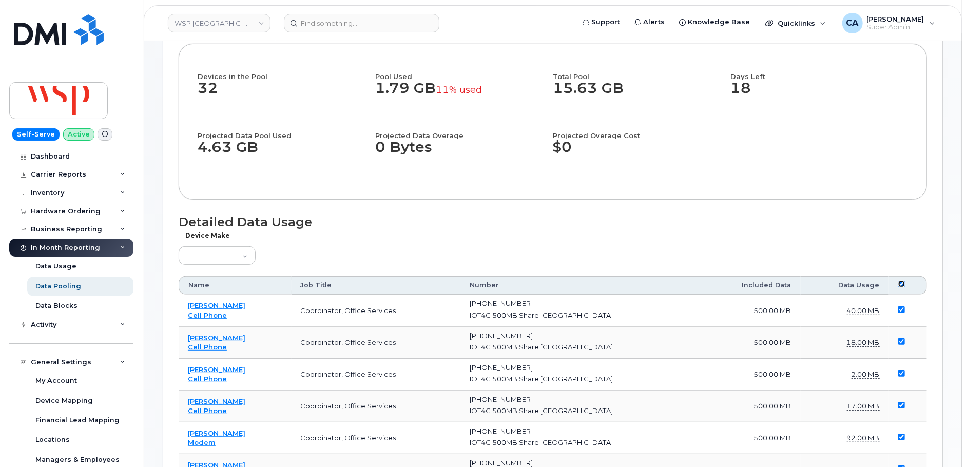
checkbox input "true"
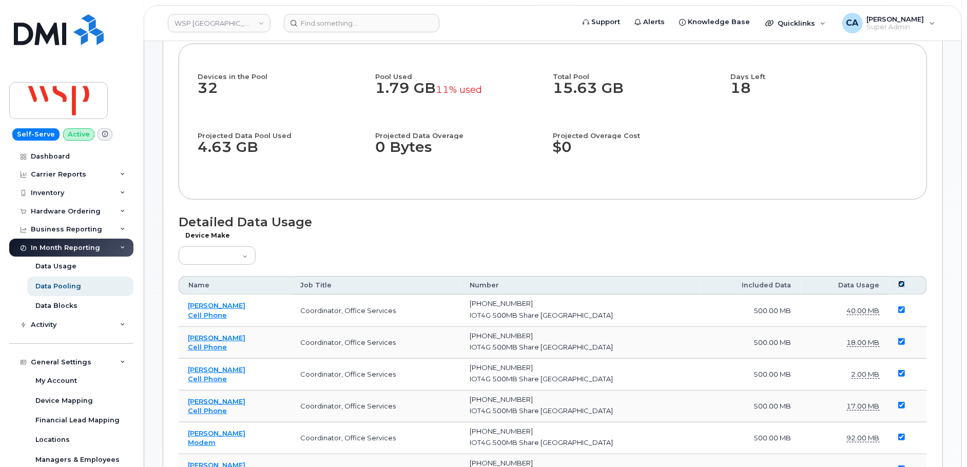
checkbox input "true"
click at [899, 281] on input "checkbox" at bounding box center [902, 284] width 7 height 7
checkbox input "false"
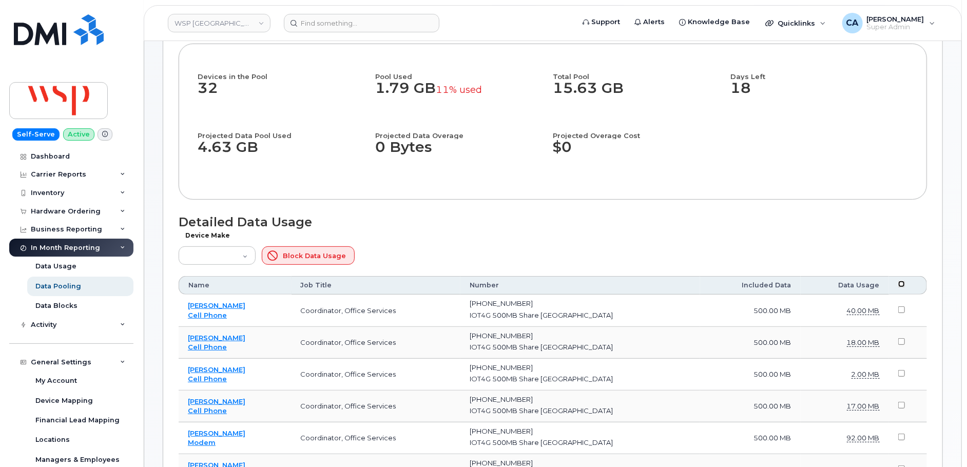
checkbox input "false"
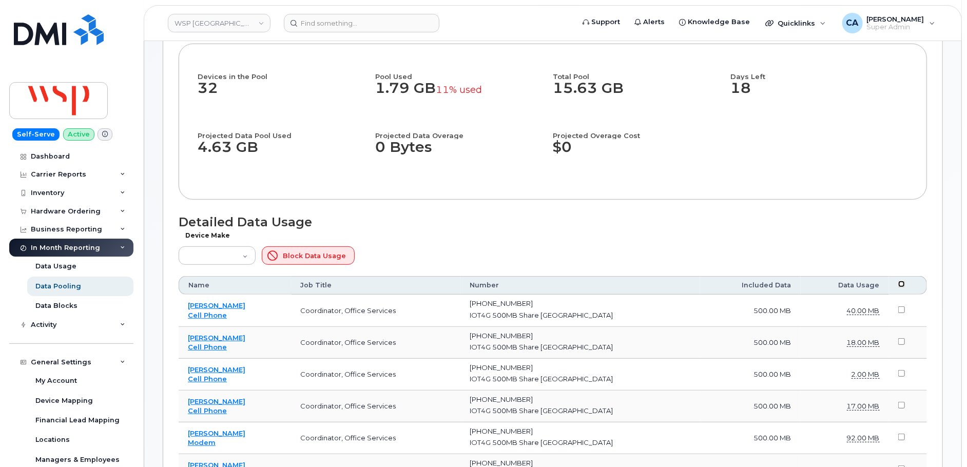
checkbox input "false"
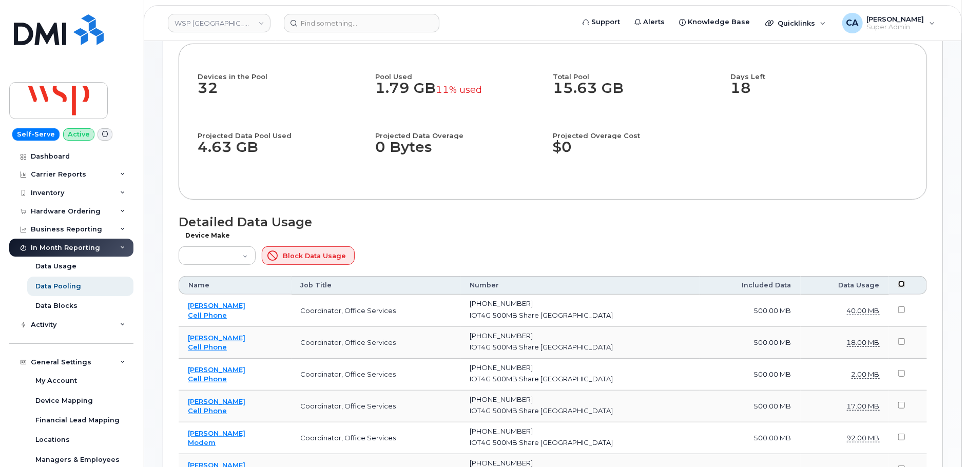
checkbox input "false"
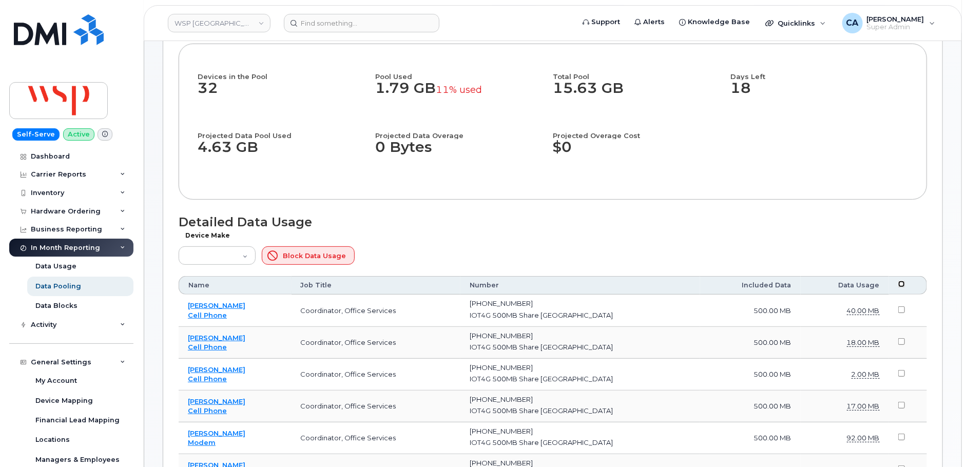
checkbox input "false"
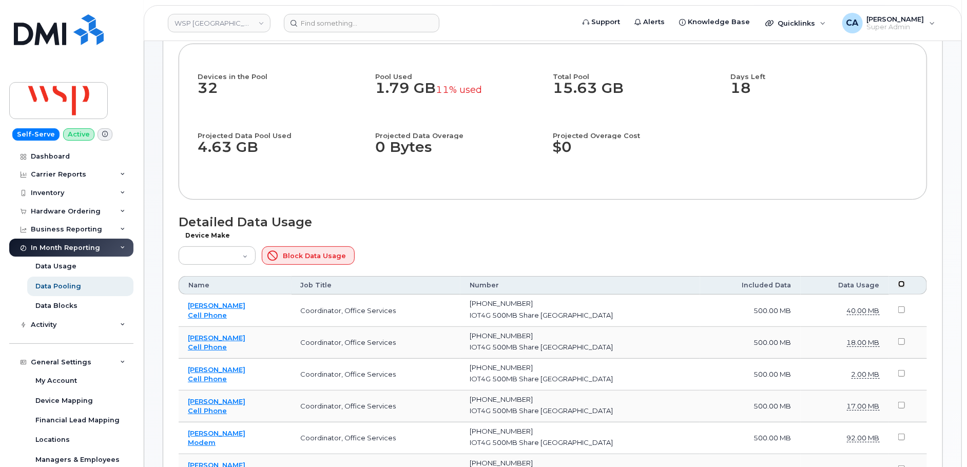
checkbox input "false"
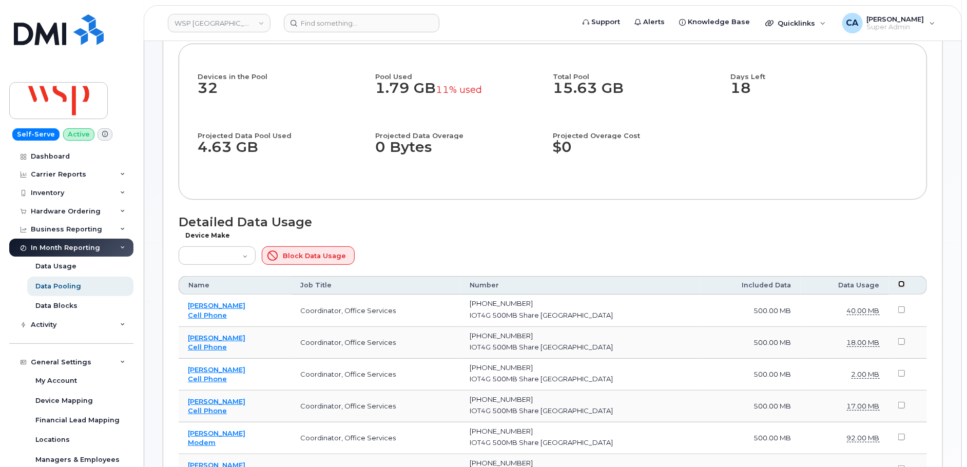
checkbox input "false"
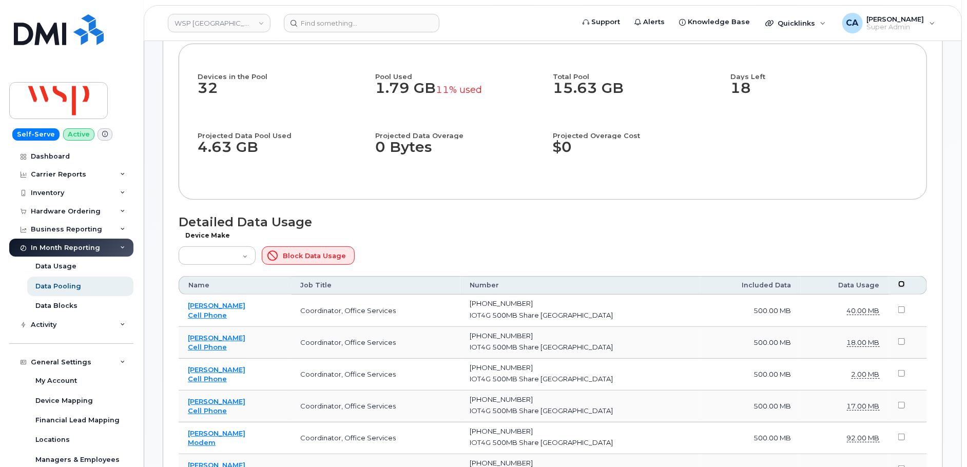
checkbox input "false"
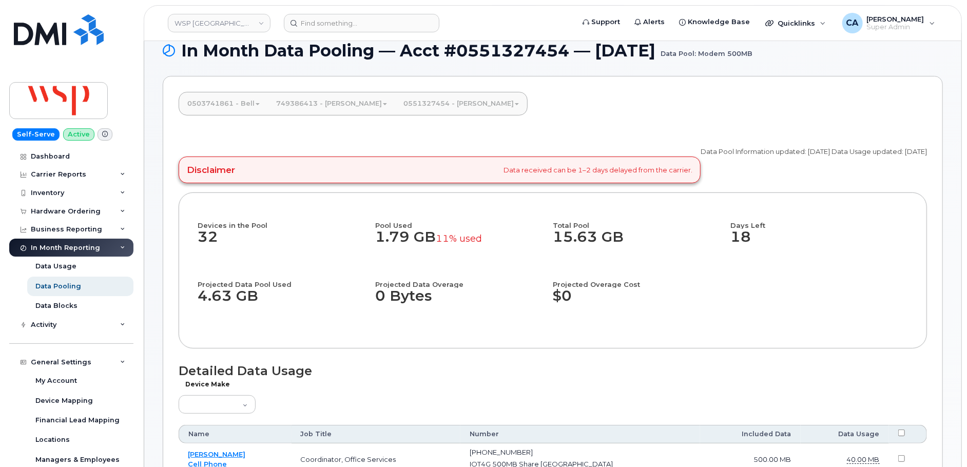
scroll to position [0, 0]
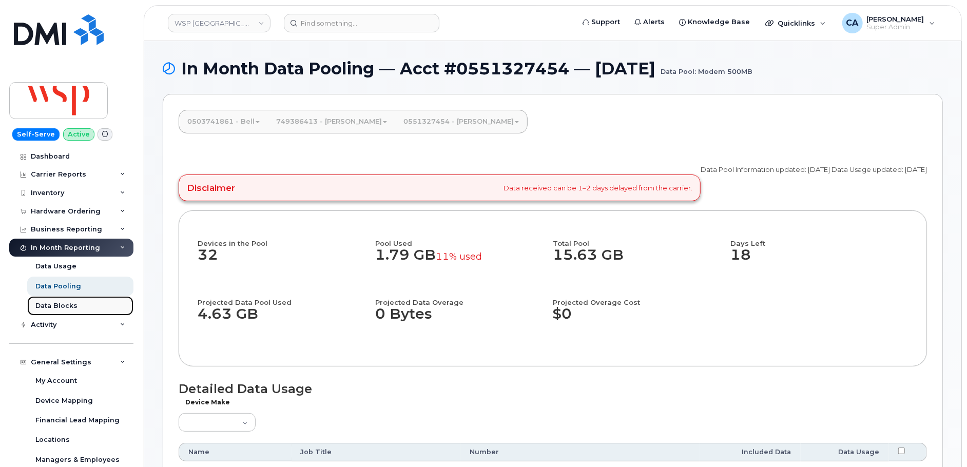
click at [72, 301] on div "Data Blocks" at bounding box center [56, 305] width 42 height 9
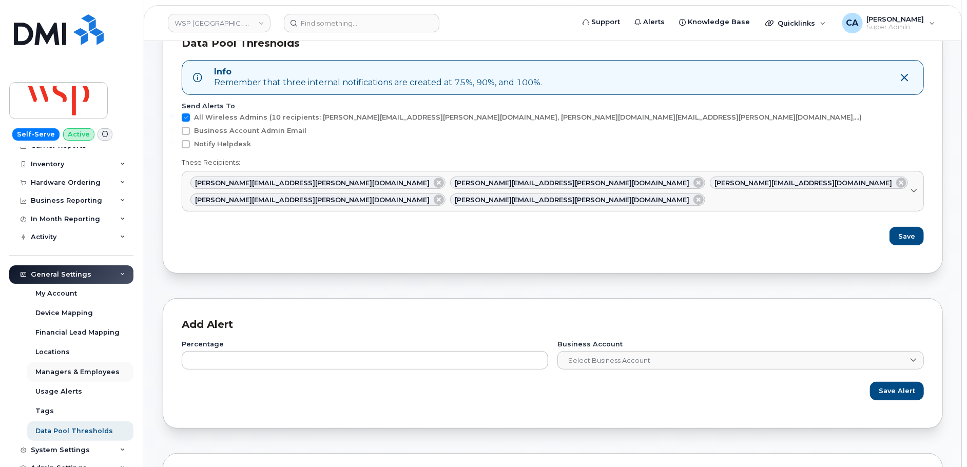
scroll to position [31, 0]
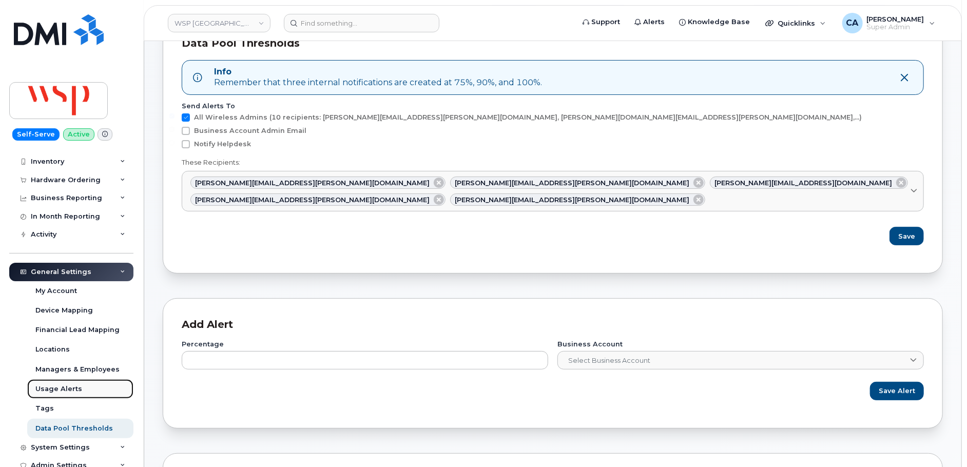
click at [60, 385] on div "Usage Alerts" at bounding box center [58, 389] width 47 height 9
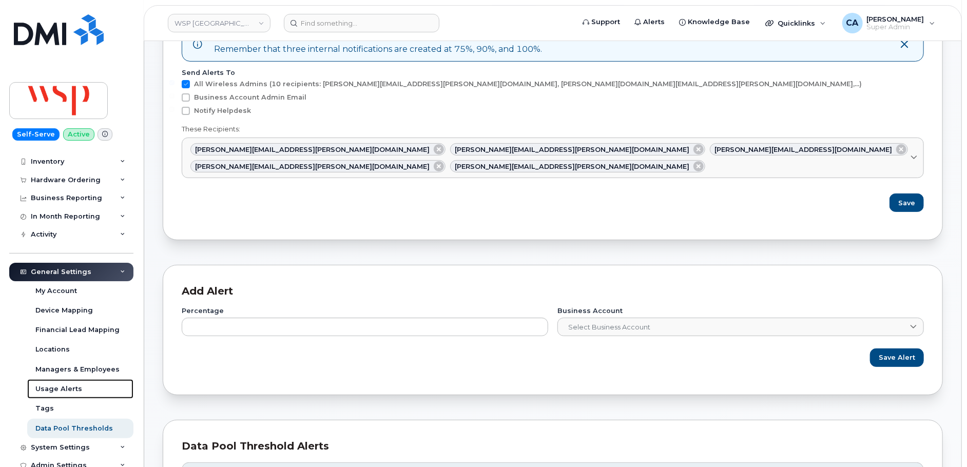
scroll to position [0, 0]
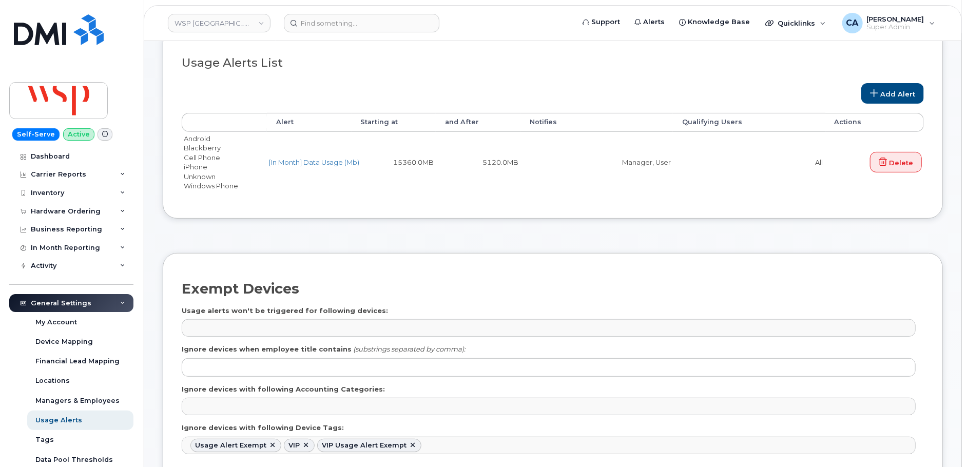
scroll to position [137, 0]
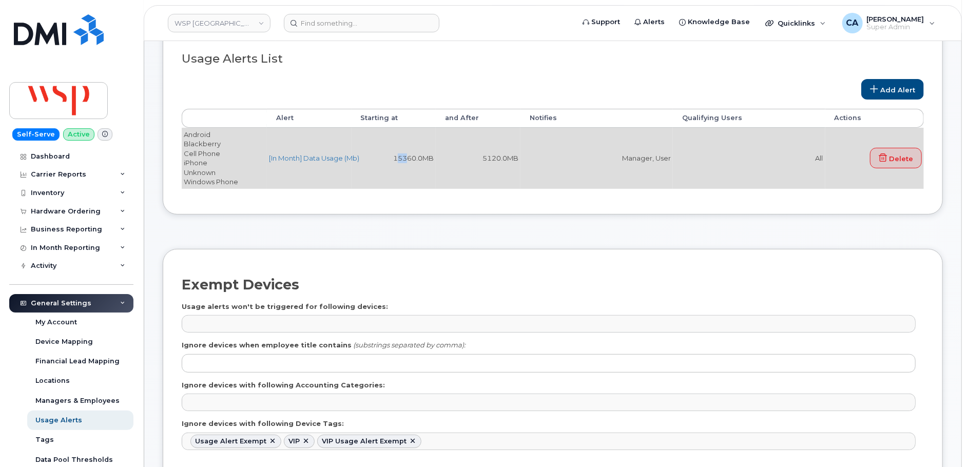
drag, startPoint x: 396, startPoint y: 157, endPoint x: 406, endPoint y: 157, distance: 9.8
click at [406, 157] on td "15360.0MB" at bounding box center [394, 158] width 85 height 61
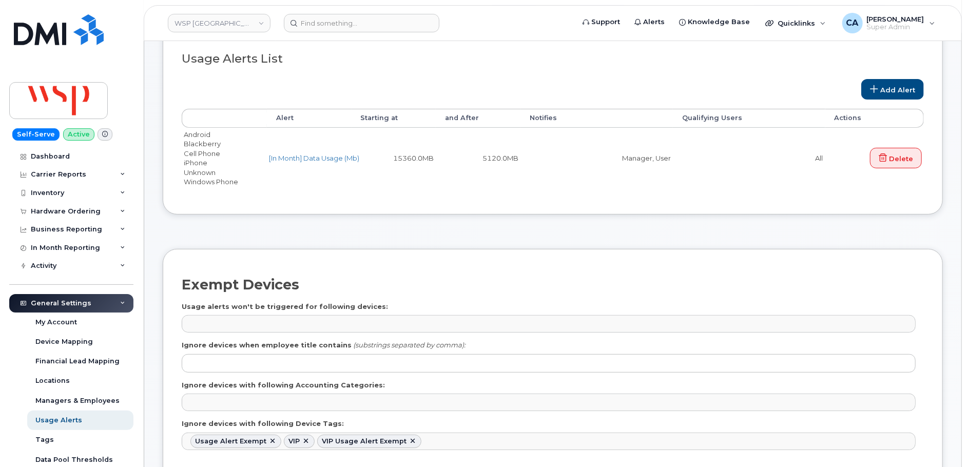
click at [413, 188] on div "Usage Alerts List Add Alert Alert Starting at and After Notifies Qualifying Use…" at bounding box center [553, 119] width 742 height 152
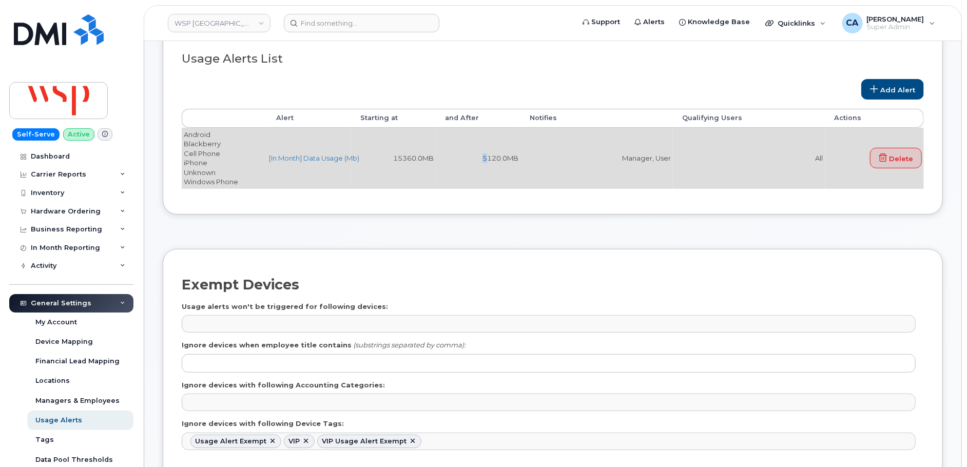
drag, startPoint x: 481, startPoint y: 154, endPoint x: 488, endPoint y: 154, distance: 7.2
click at [488, 154] on td "5120.0MB" at bounding box center [478, 158] width 85 height 61
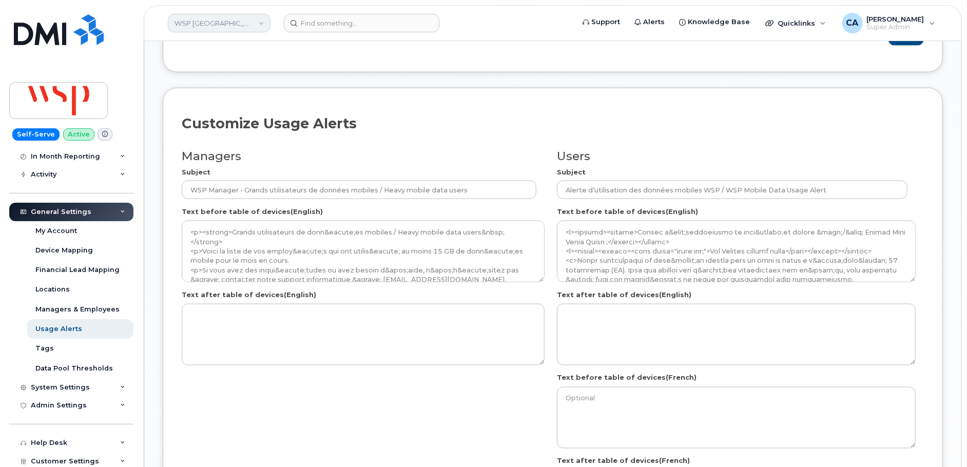
scroll to position [98, 0]
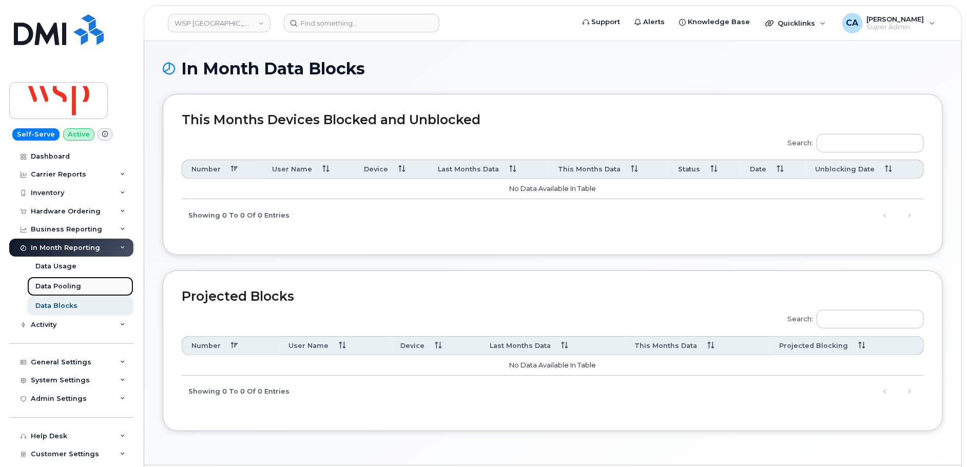
click at [70, 288] on div "Data Pooling" at bounding box center [58, 286] width 46 height 9
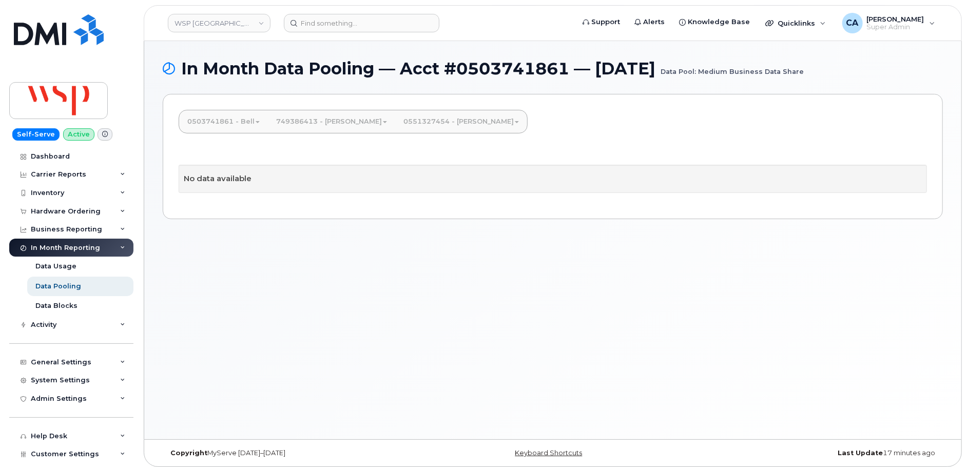
click at [417, 119] on link "0551327454 - [PERSON_NAME]" at bounding box center [461, 121] width 132 height 23
click at [412, 158] on link "Modem 500MB" at bounding box center [459, 169] width 122 height 23
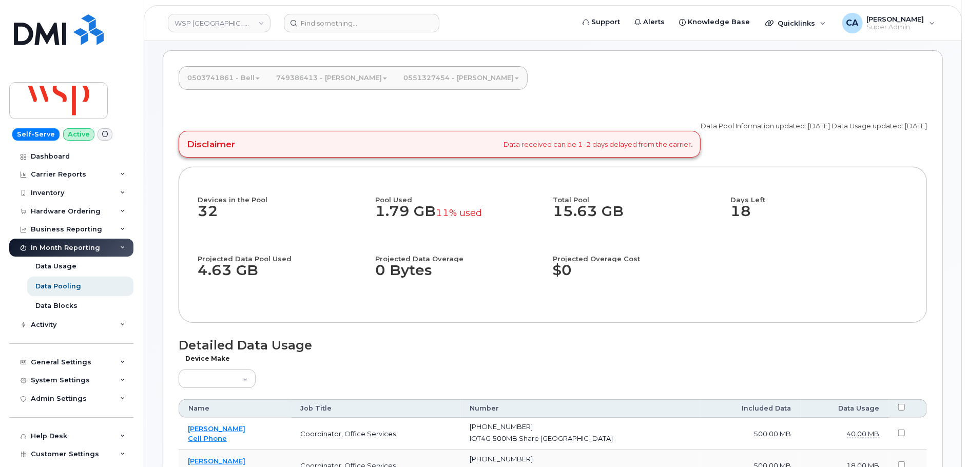
scroll to position [48, 0]
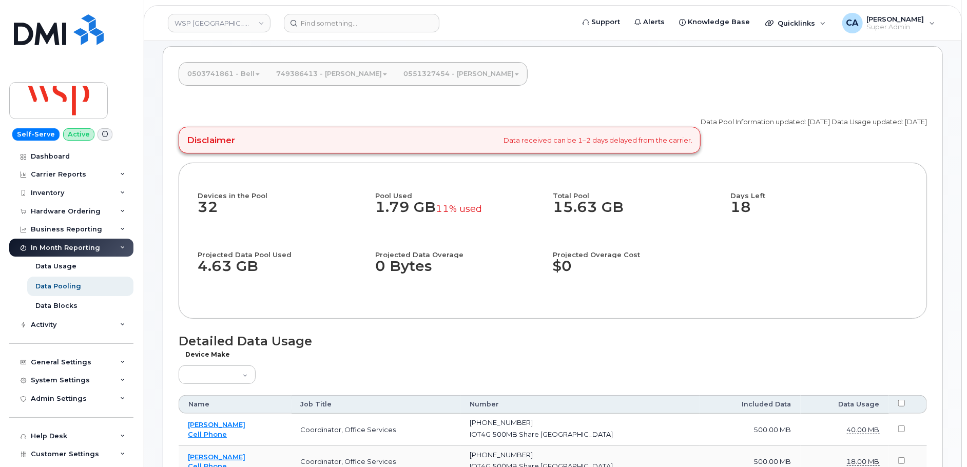
click at [413, 84] on link "0551327454 - [PERSON_NAME]" at bounding box center [461, 74] width 132 height 23
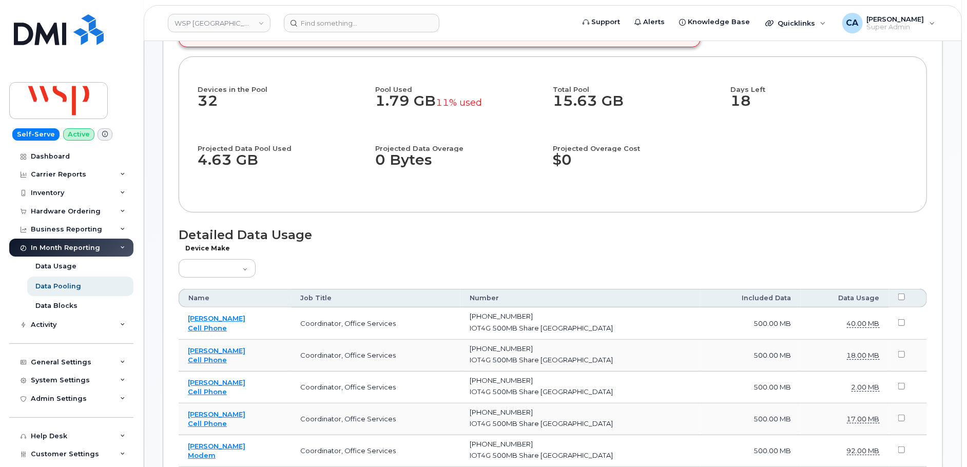
scroll to position [0, 0]
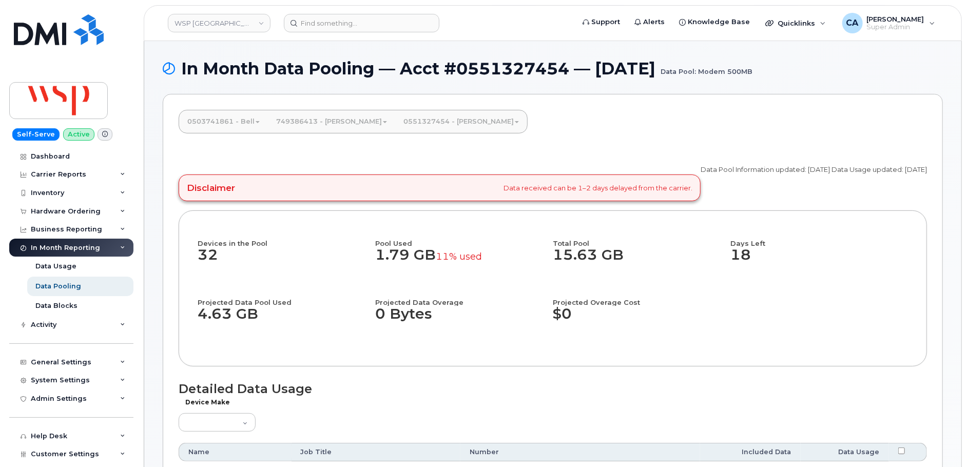
click at [410, 122] on link "0551327454 - [PERSON_NAME]" at bounding box center [461, 121] width 132 height 23
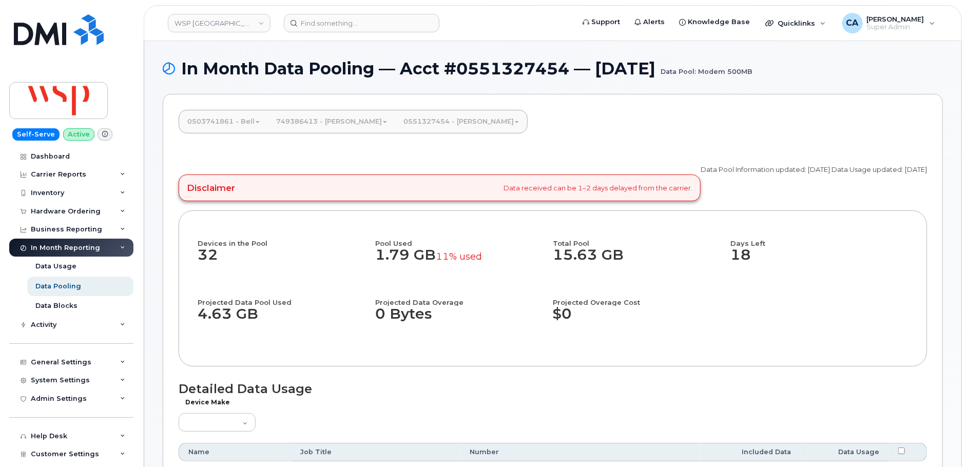
click at [410, 124] on link "0551327454 - [PERSON_NAME]" at bounding box center [461, 121] width 132 height 23
